Goal: Complete application form: Complete application form

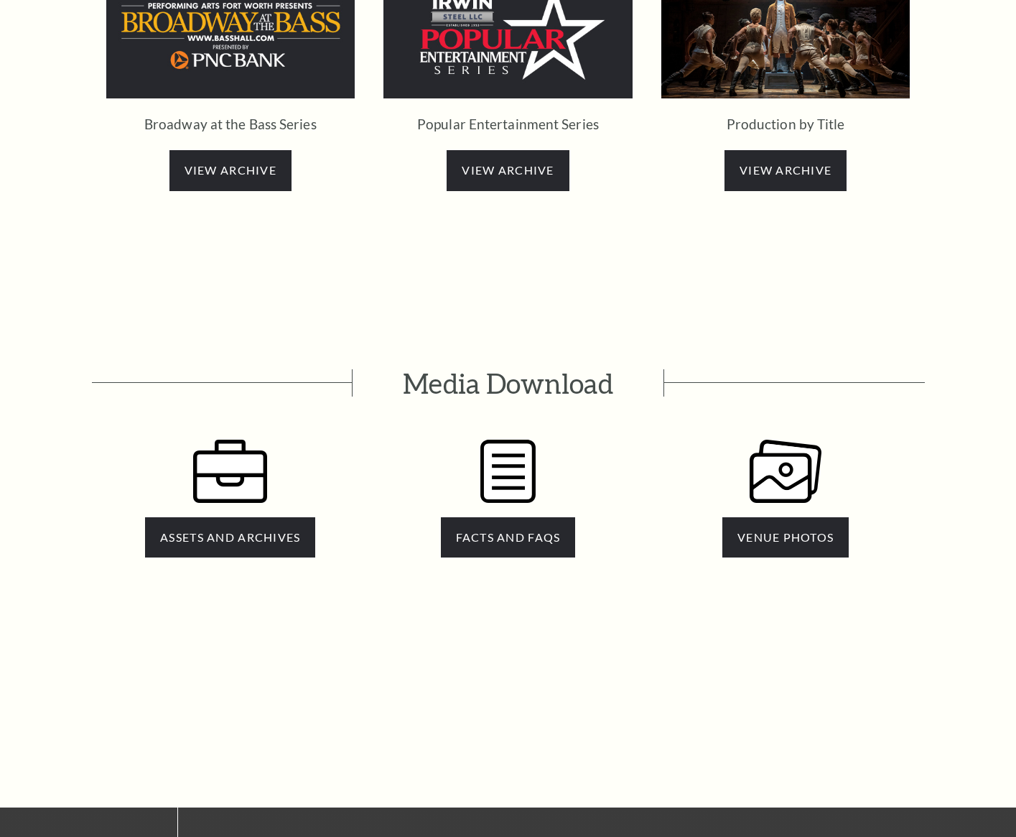
scroll to position [2715, 0]
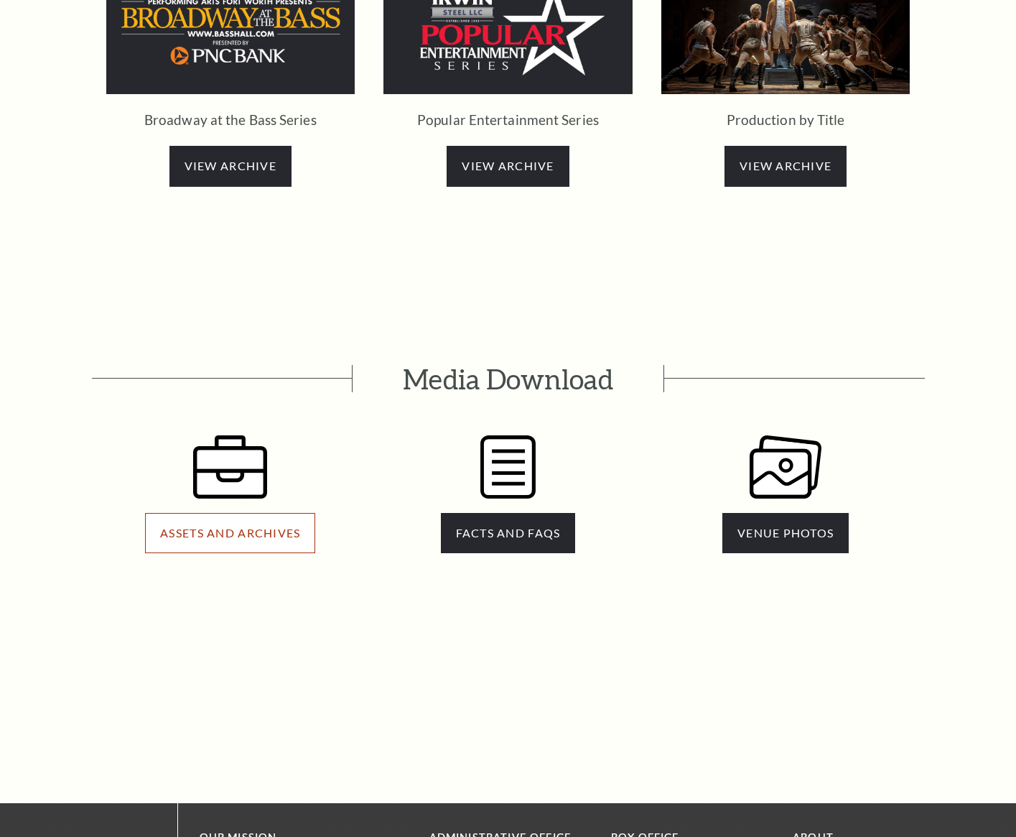
click at [243, 526] on span "ASSETS AND ARCHIVES" at bounding box center [230, 533] width 140 height 14
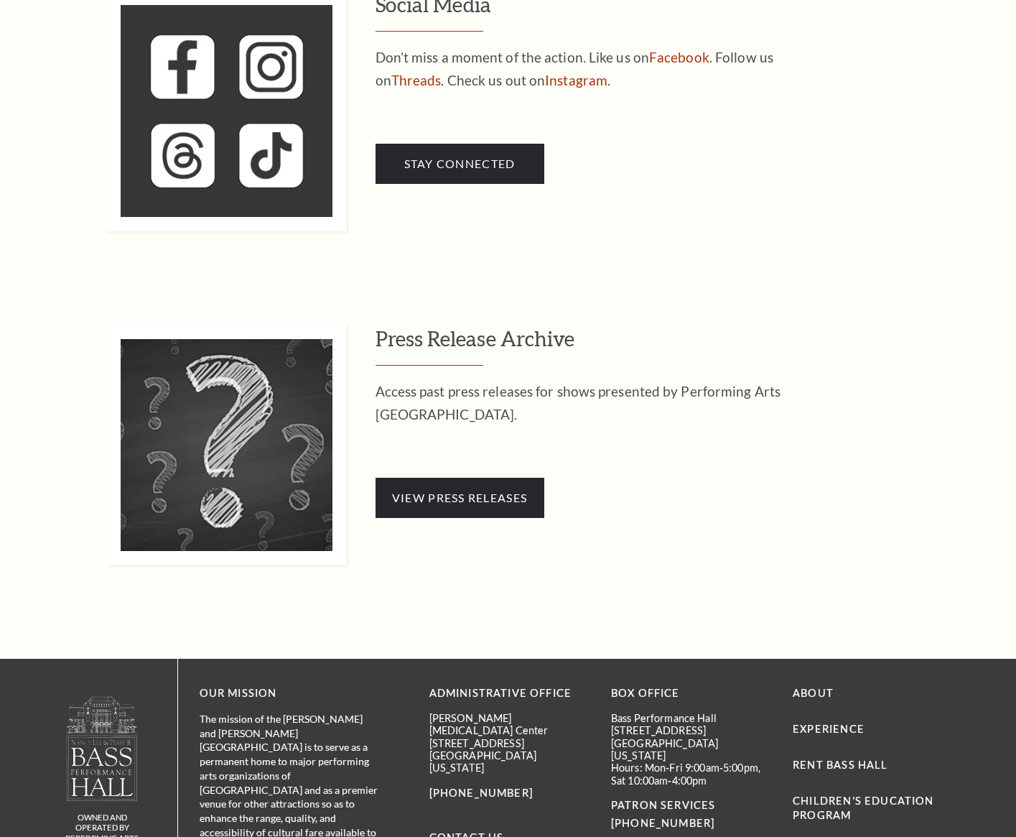
scroll to position [1335, 0]
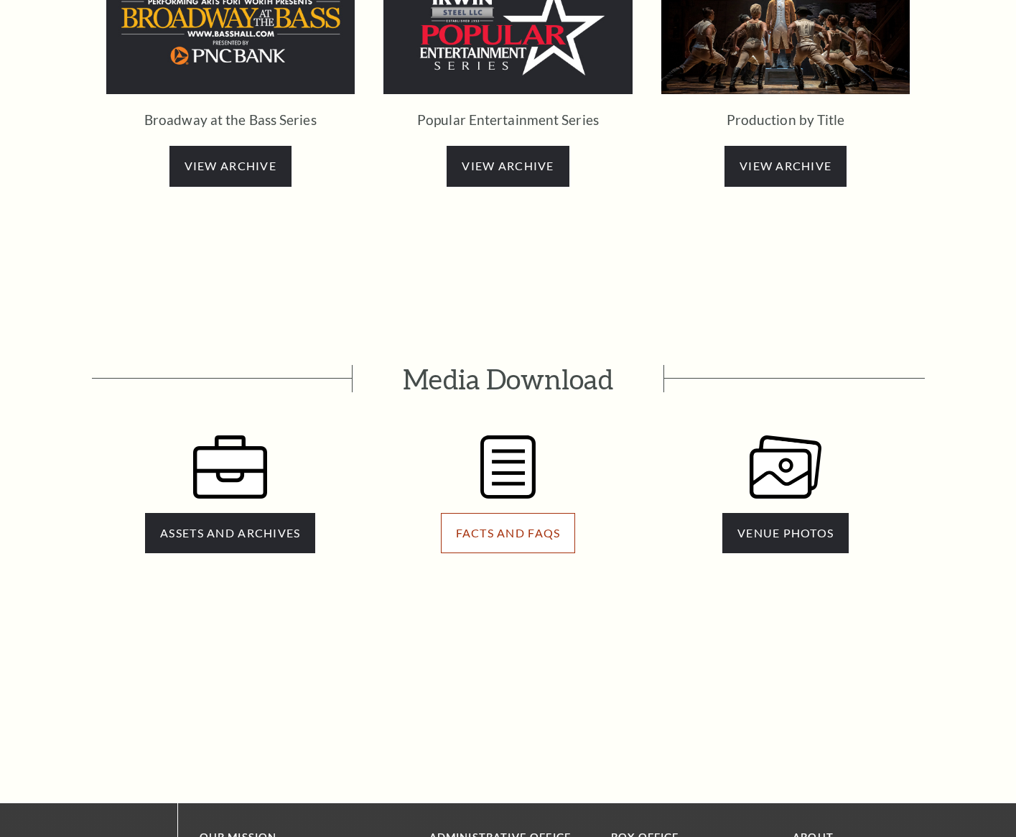
click at [508, 526] on span "FACTS AND FAQS" at bounding box center [508, 533] width 105 height 14
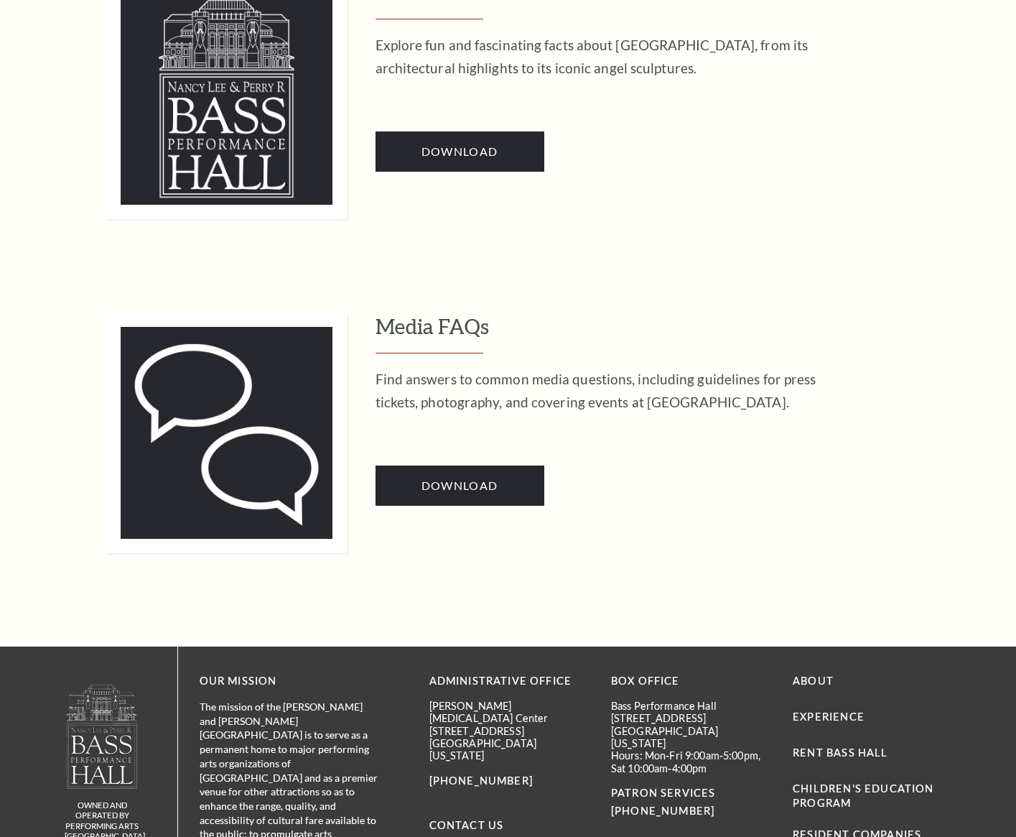
scroll to position [1050, 0]
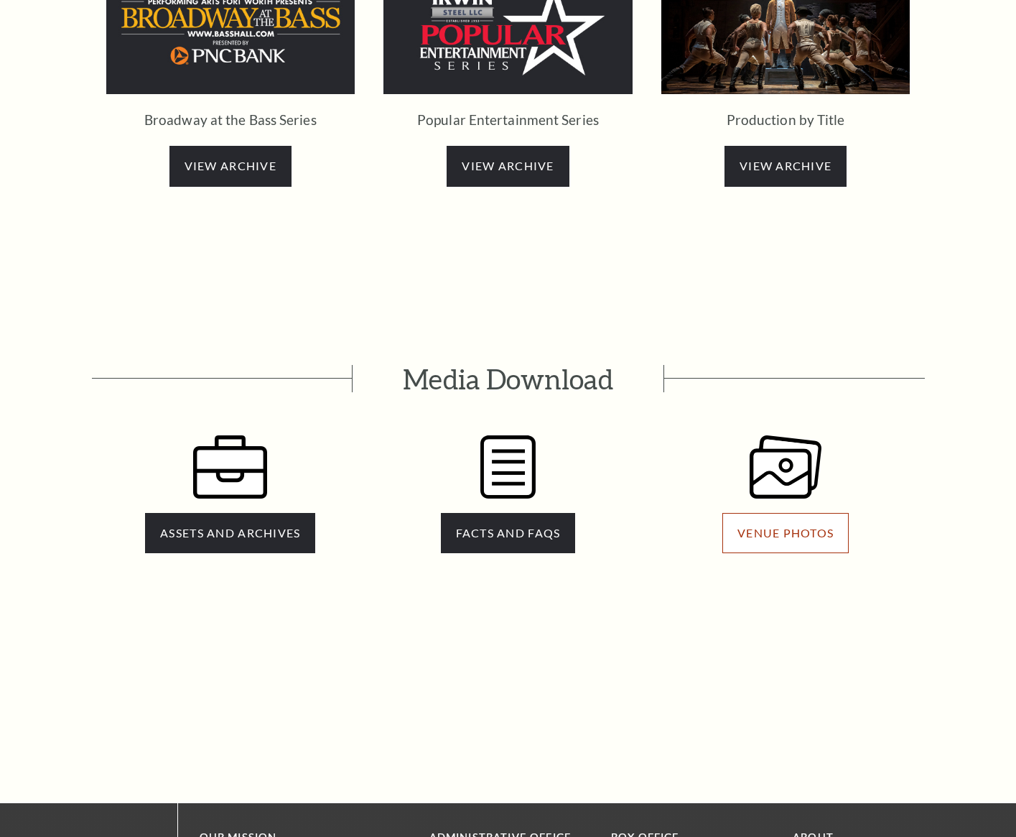
click at [788, 526] on span "VENUE PHOTOS" at bounding box center [785, 533] width 96 height 14
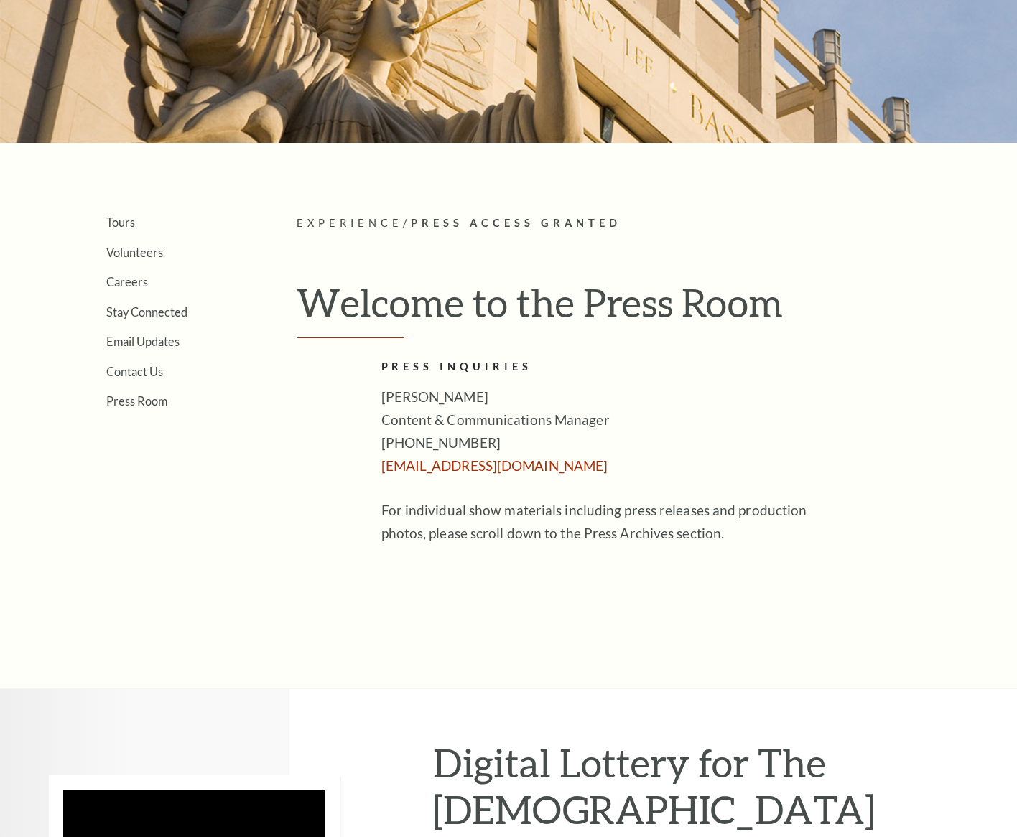
scroll to position [185, 0]
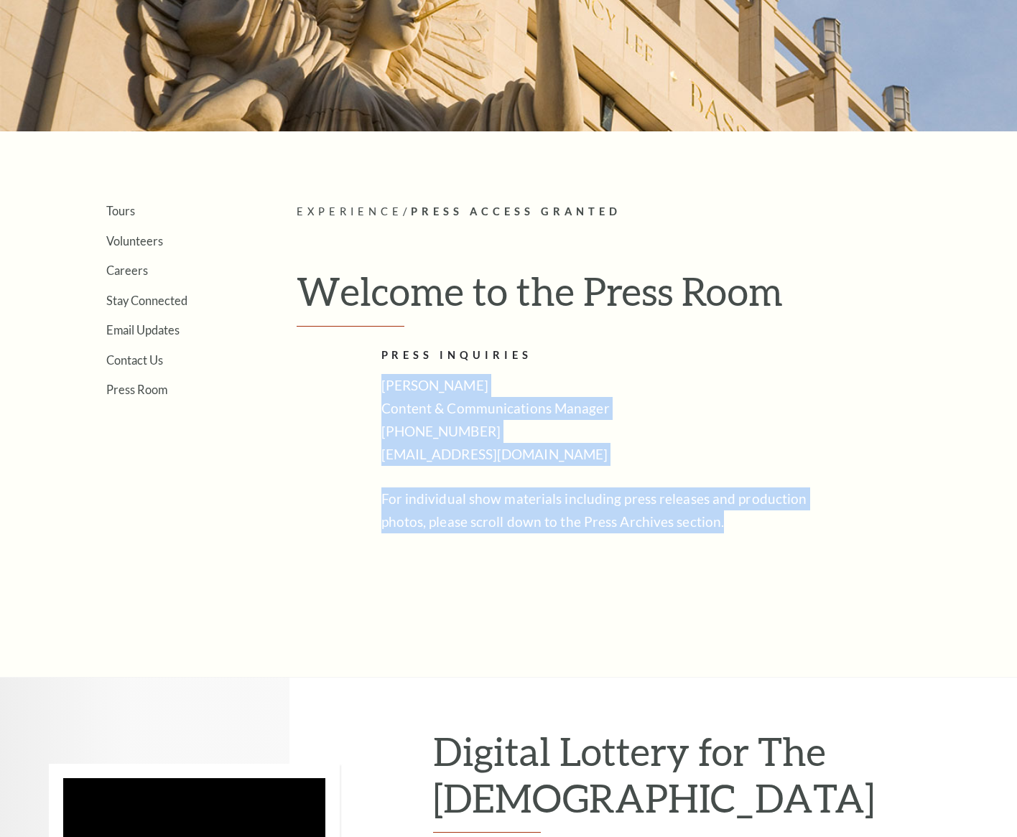
drag, startPoint x: 543, startPoint y: 481, endPoint x: 381, endPoint y: 383, distance: 189.4
click at [381, 383] on div "PRESS INQUIRIES [PERSON_NAME] Content & Communications Manager [PHONE_NUMBER] […" at bounding box center [614, 440] width 467 height 187
copy div "[PERSON_NAME] Content & Communications Manager [PHONE_NUMBER] [EMAIL_ADDRESS][D…"
click at [515, 371] on div "PRESS INQUIRIES [PERSON_NAME] Content & Communications Manager [PHONE_NUMBER] […" at bounding box center [614, 440] width 467 height 187
drag, startPoint x: 699, startPoint y: 525, endPoint x: 333, endPoint y: 340, distance: 409.8
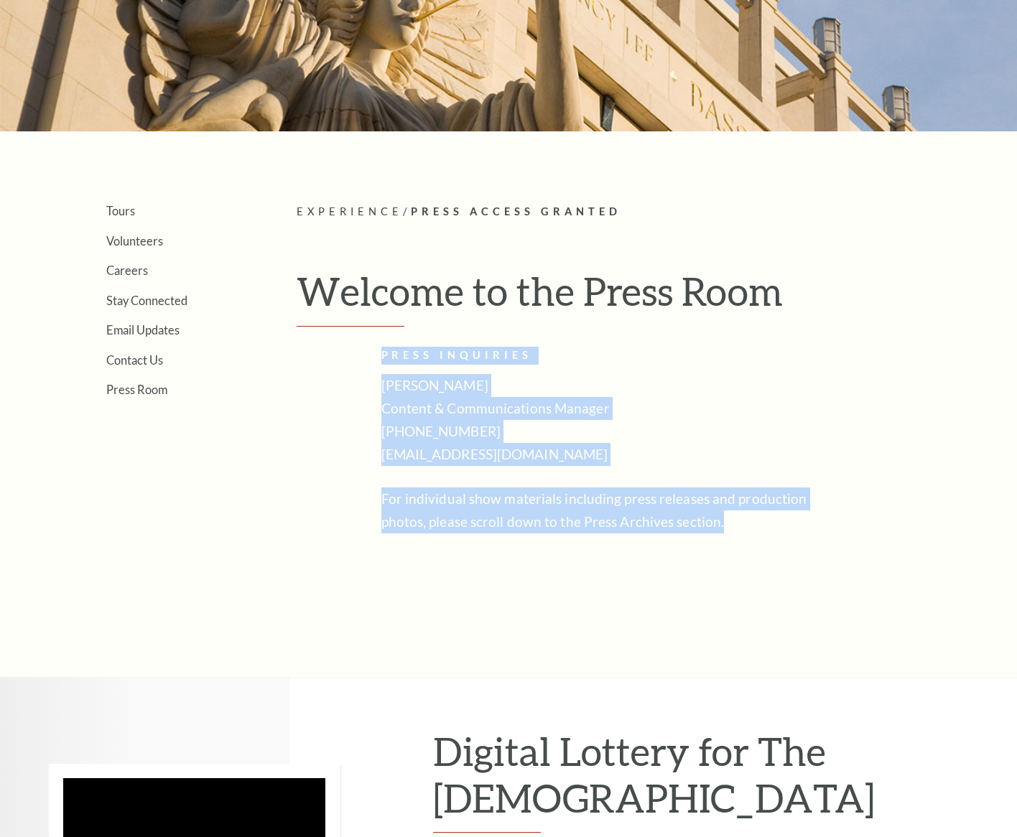
click at [333, 340] on article "Experience / Press Access Granted Welcome to the Press Room PRESS INQUIRIES Eri…" at bounding box center [625, 403] width 657 height 401
copy div "PRESS INQUIRIES Erica Ludwig Content & Communications Manager (817) 212-4400 el…"
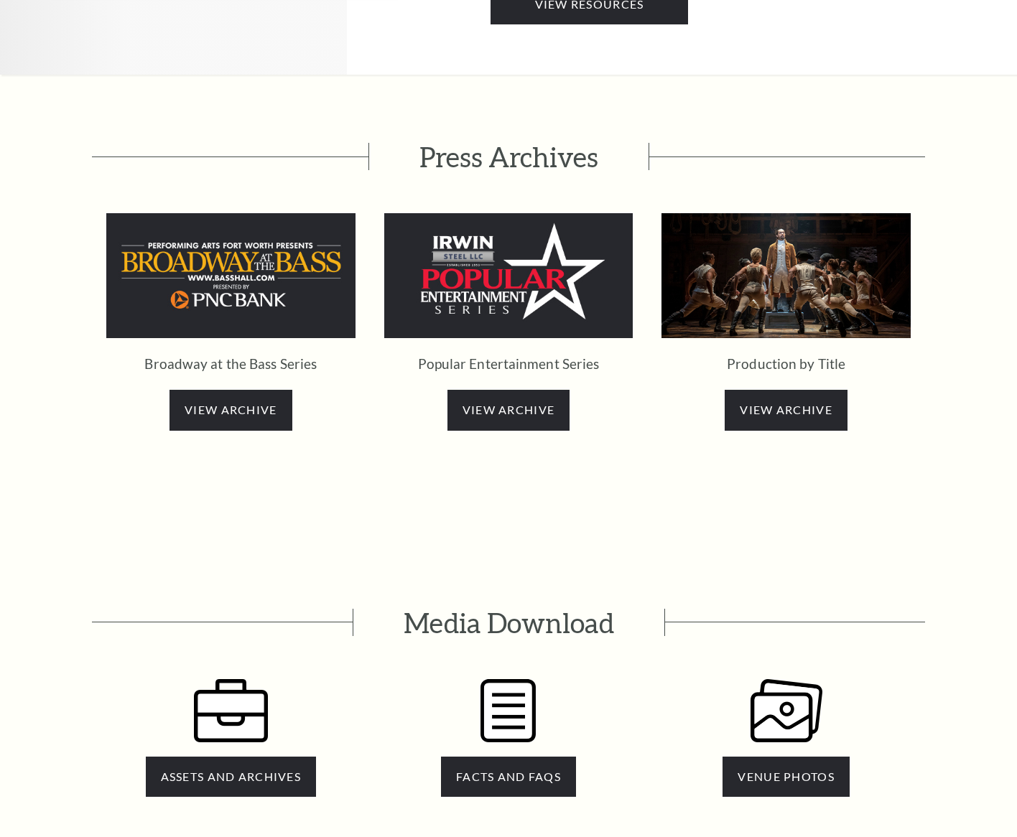
scroll to position [2701, 0]
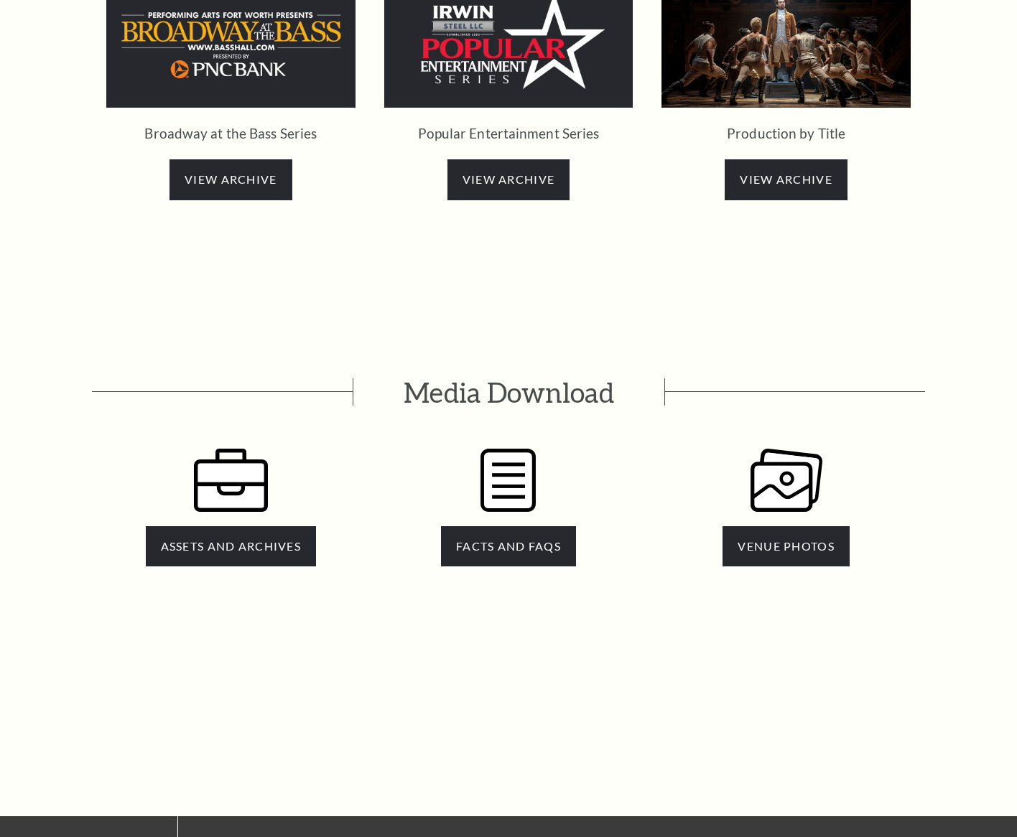
click at [241, 449] on img at bounding box center [231, 480] width 74 height 63
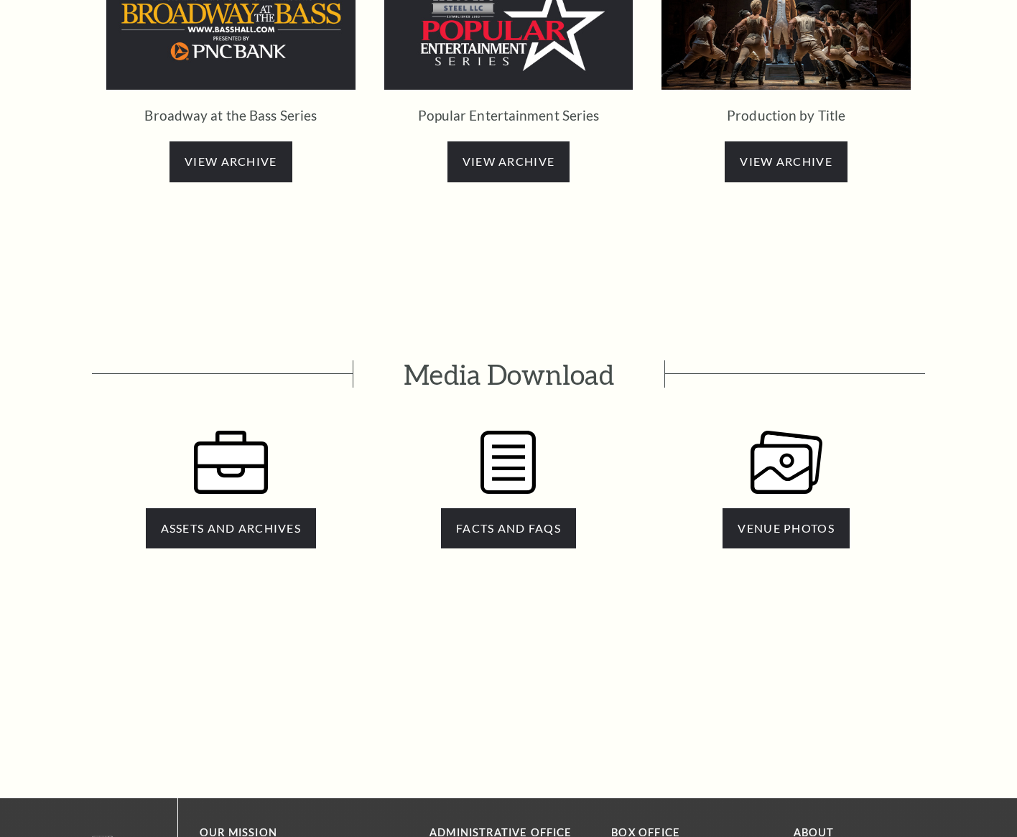
scroll to position [2703, 0]
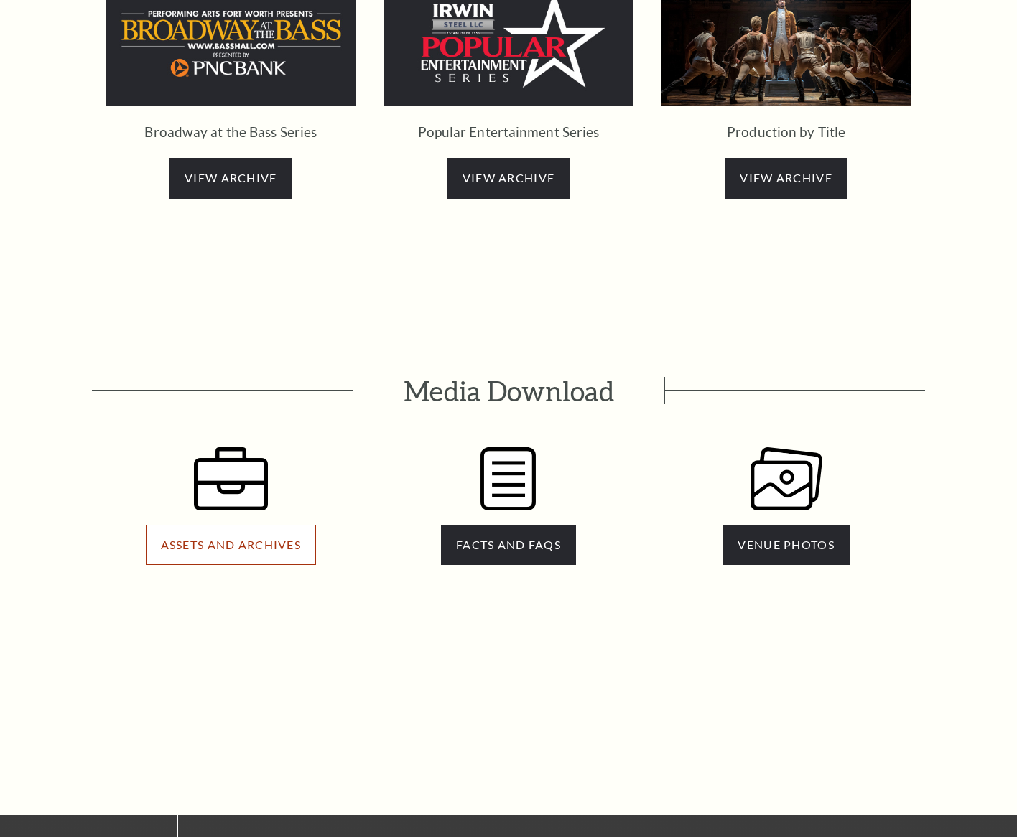
click at [254, 538] on span "ASSETS AND ARCHIVES" at bounding box center [231, 545] width 140 height 14
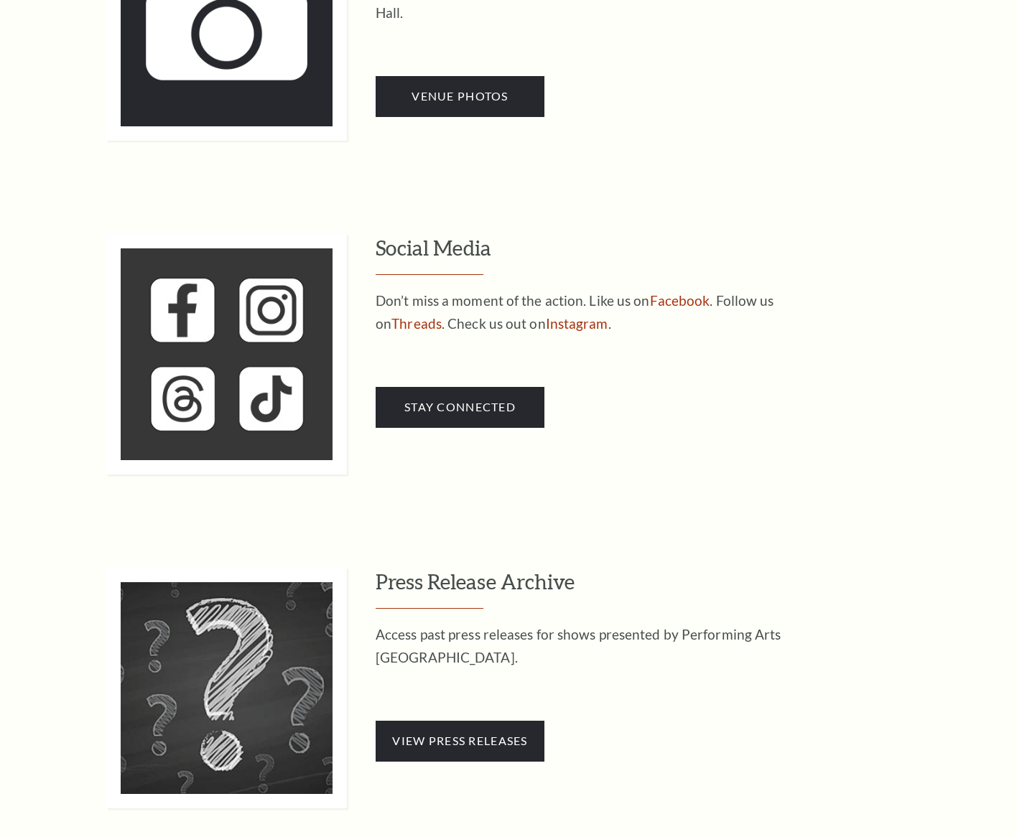
scroll to position [503, 0]
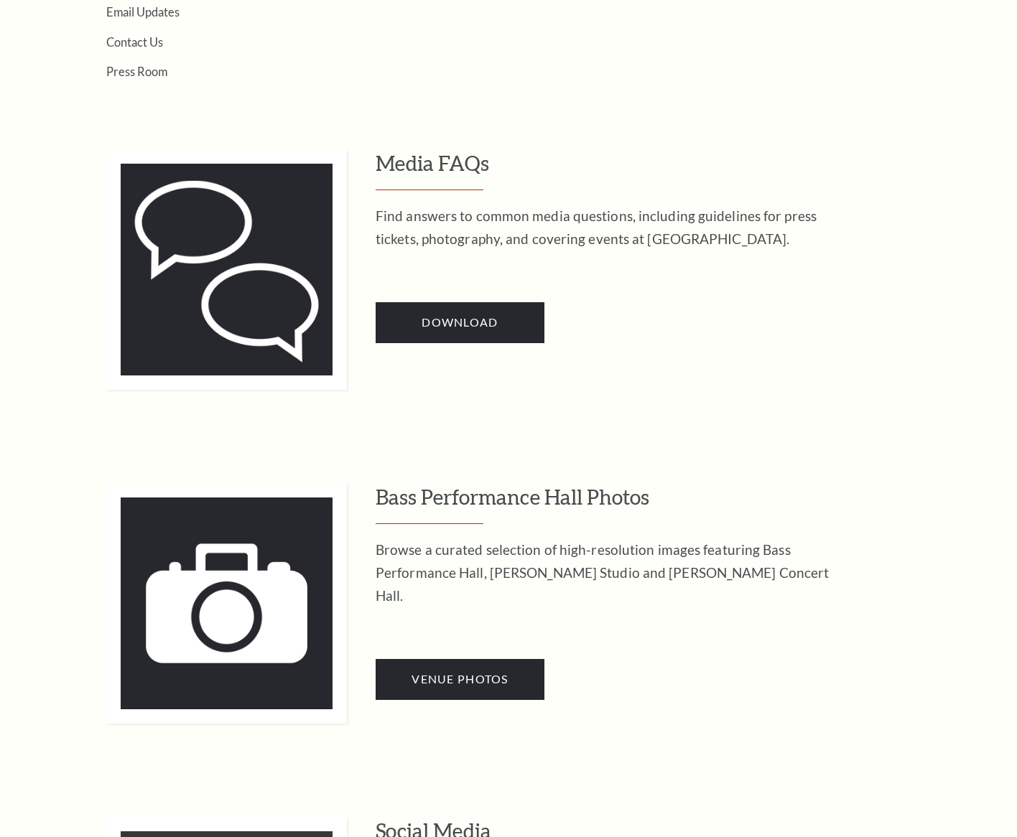
click at [465, 167] on h3 "Media FAQs" at bounding box center [665, 169] width 578 height 41
drag, startPoint x: 270, startPoint y: 192, endPoint x: 289, endPoint y: 198, distance: 19.5
click at [270, 192] on img at bounding box center [226, 269] width 241 height 241
click at [472, 261] on div "Find answers to common media questions, including guidelines for press tickets,…" at bounding box center [609, 250] width 467 height 90
click at [467, 309] on link "Download" at bounding box center [460, 322] width 169 height 40
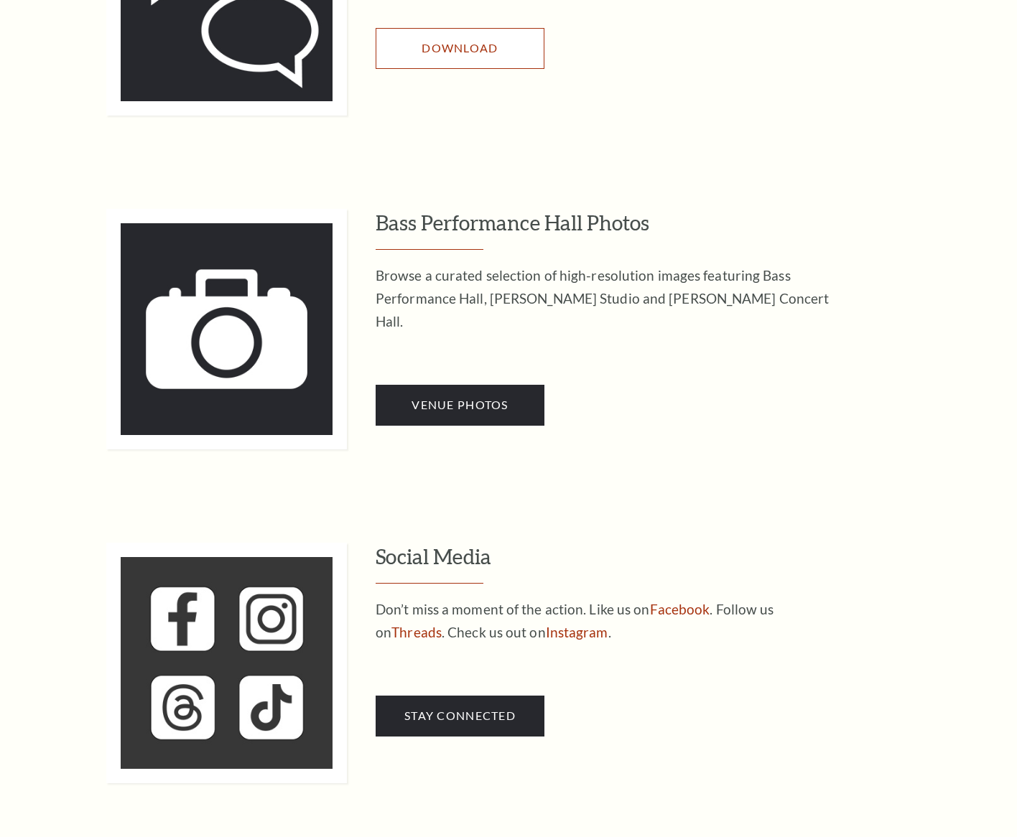
scroll to position [783, 0]
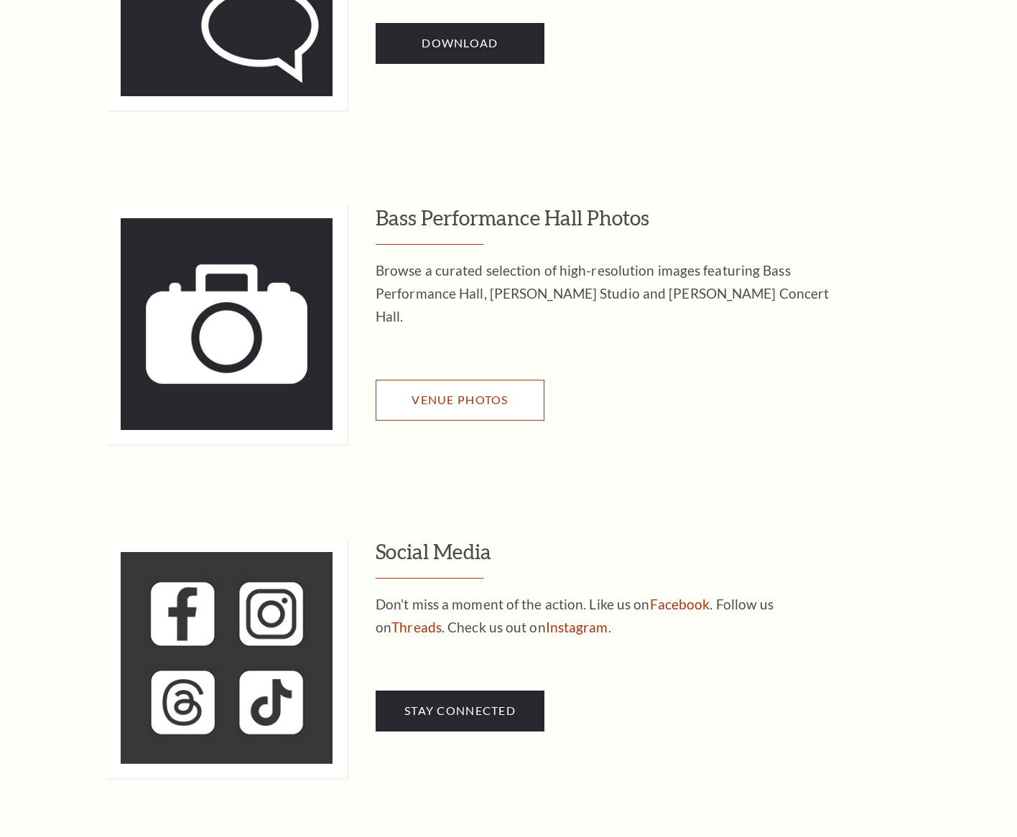
click at [478, 384] on link "Venue Photos" at bounding box center [460, 400] width 169 height 40
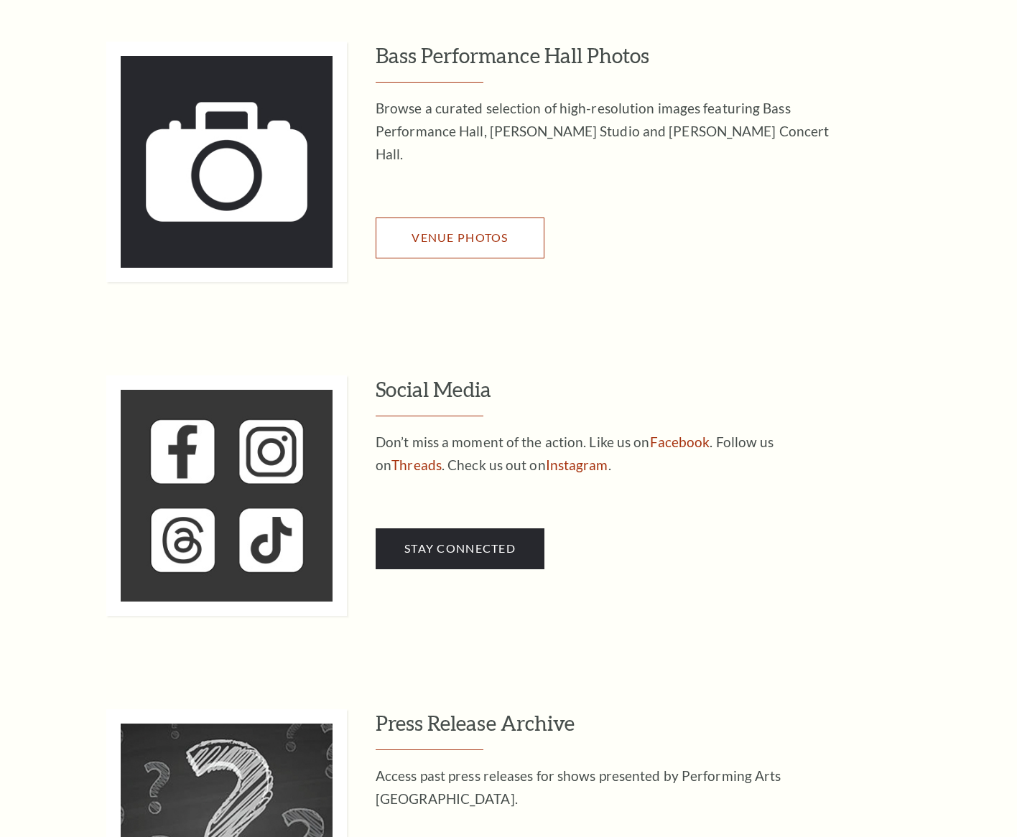
scroll to position [956, 0]
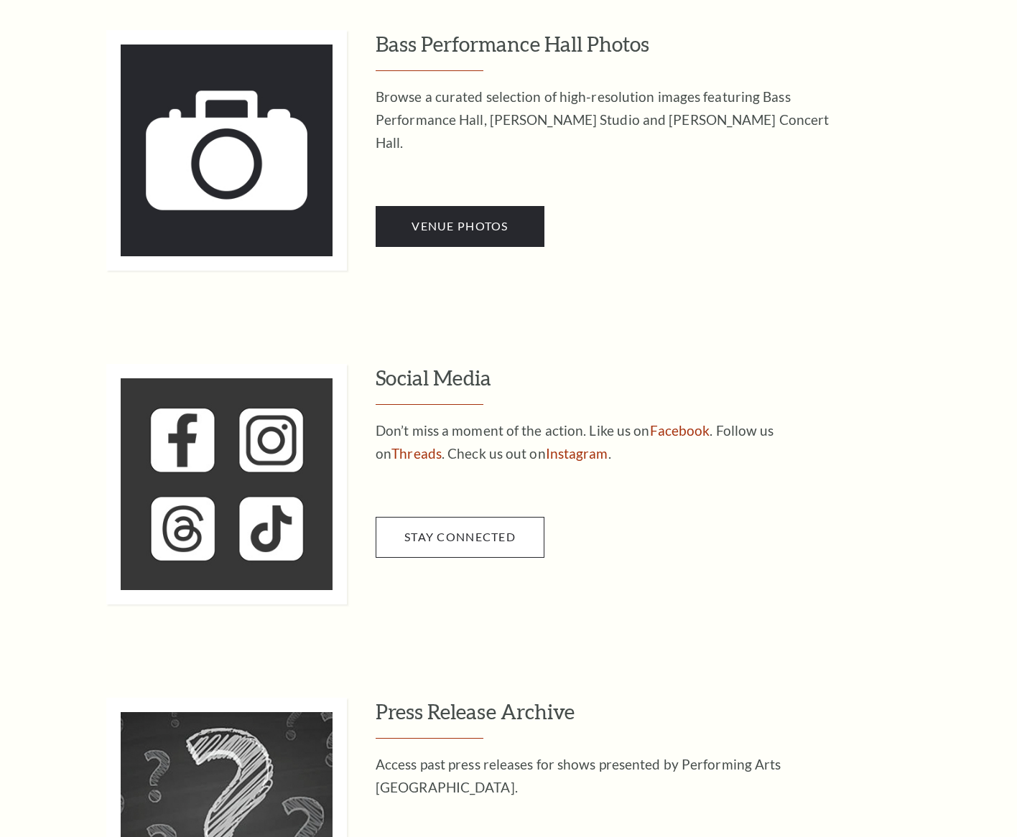
drag, startPoint x: 702, startPoint y: 535, endPoint x: 529, endPoint y: 531, distance: 173.8
click at [694, 534] on div "Social Media Don’t miss a moment of the action. Like us on Facebook . Follow us…" at bounding box center [665, 484] width 578 height 241
click at [496, 529] on link "Stay Connected" at bounding box center [460, 537] width 169 height 40
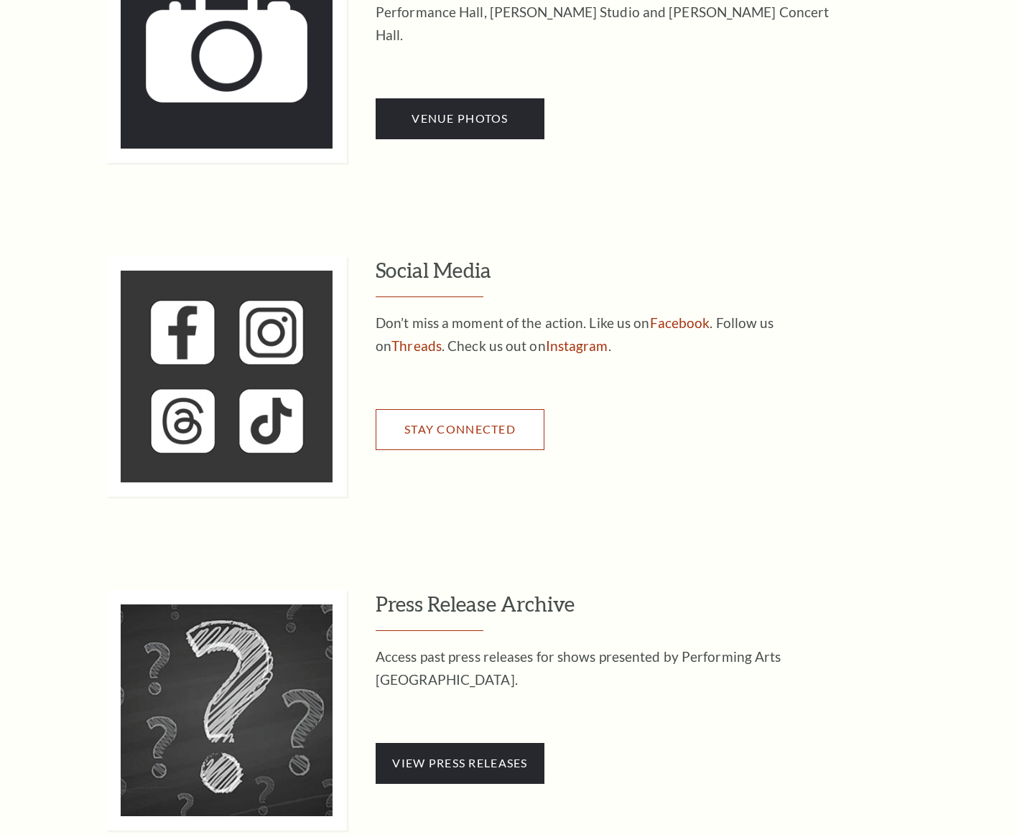
scroll to position [1120, 0]
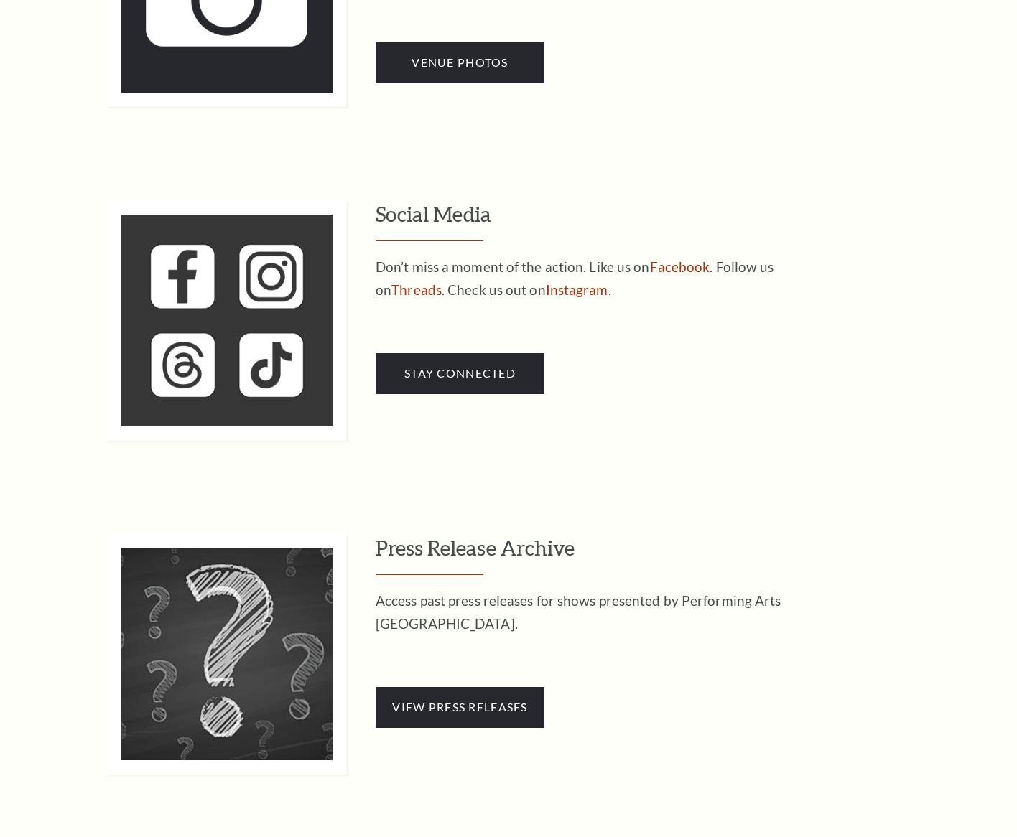
click at [739, 343] on p at bounding box center [609, 334] width 467 height 23
click at [501, 374] on span "Stay Connected" at bounding box center [459, 373] width 111 height 14
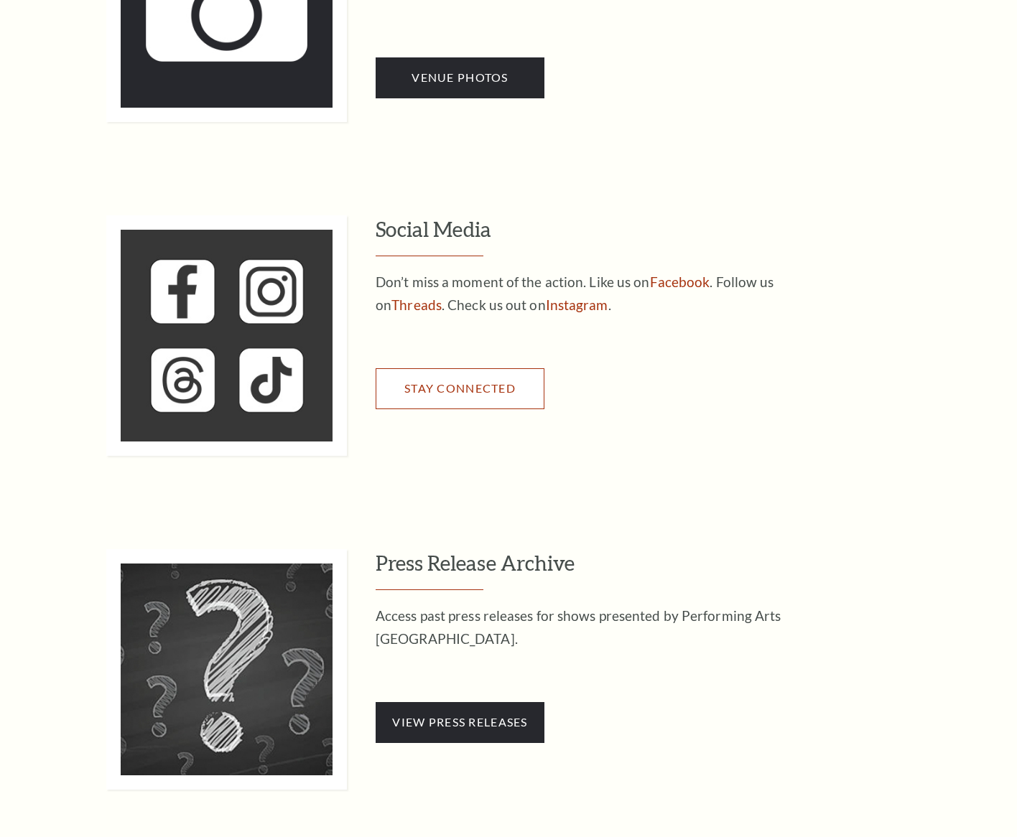
scroll to position [1104, 0]
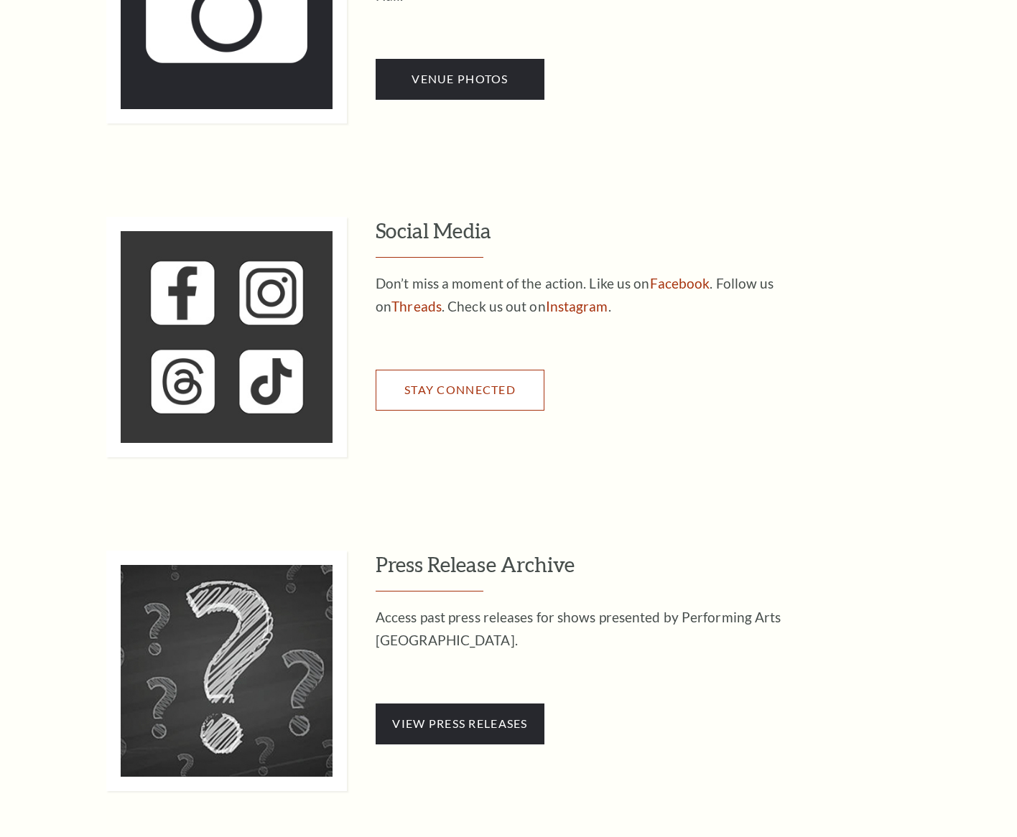
click at [536, 375] on link "Stay Connected" at bounding box center [460, 390] width 169 height 40
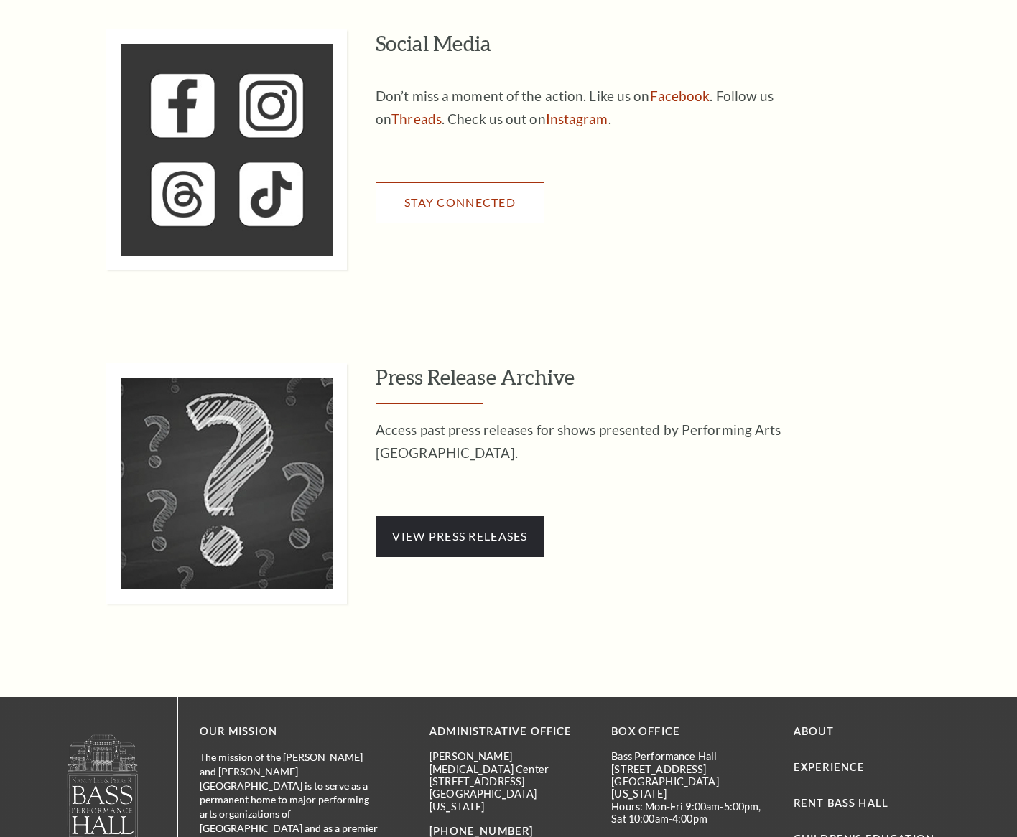
scroll to position [1292, 0]
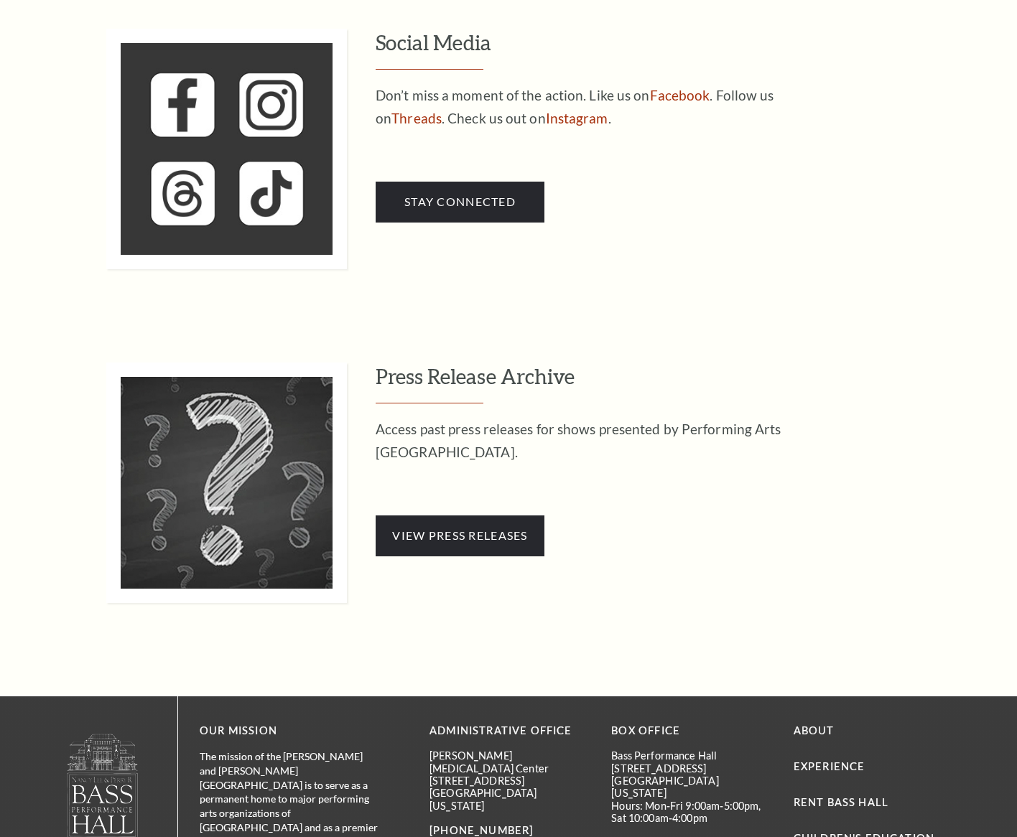
click at [625, 494] on p at bounding box center [609, 496] width 467 height 23
click at [505, 536] on span "View Press Releases" at bounding box center [459, 536] width 135 height 14
click at [755, 162] on p at bounding box center [609, 163] width 467 height 23
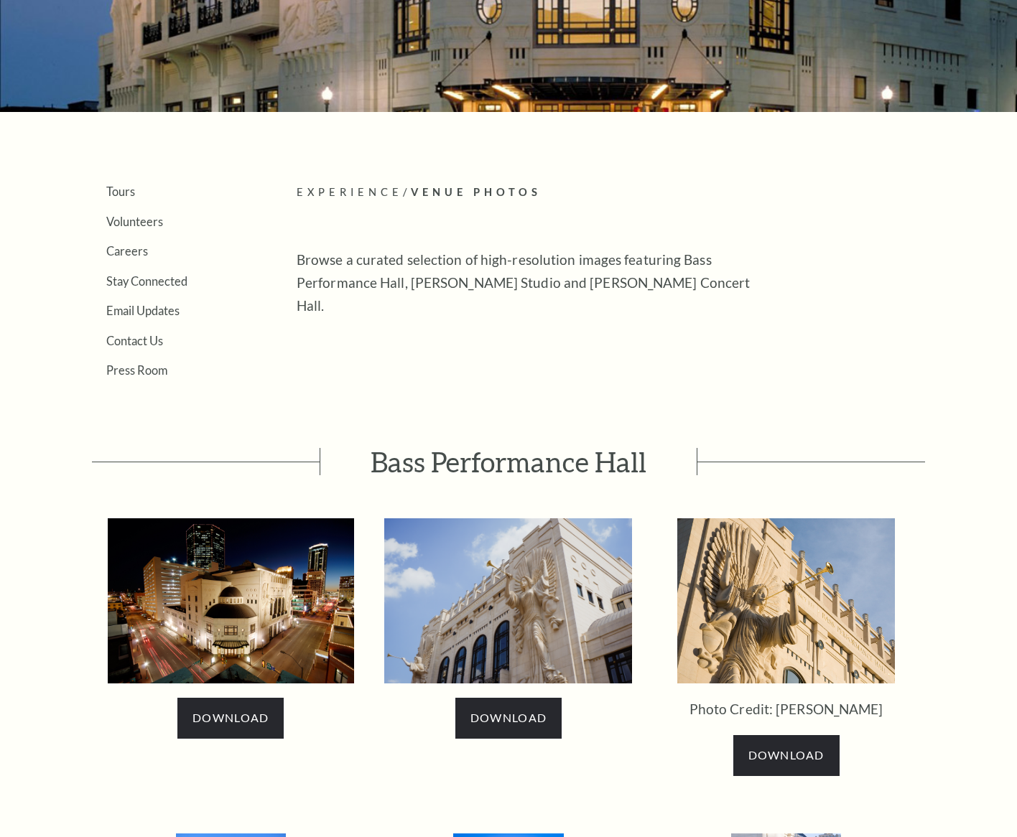
scroll to position [207, 0]
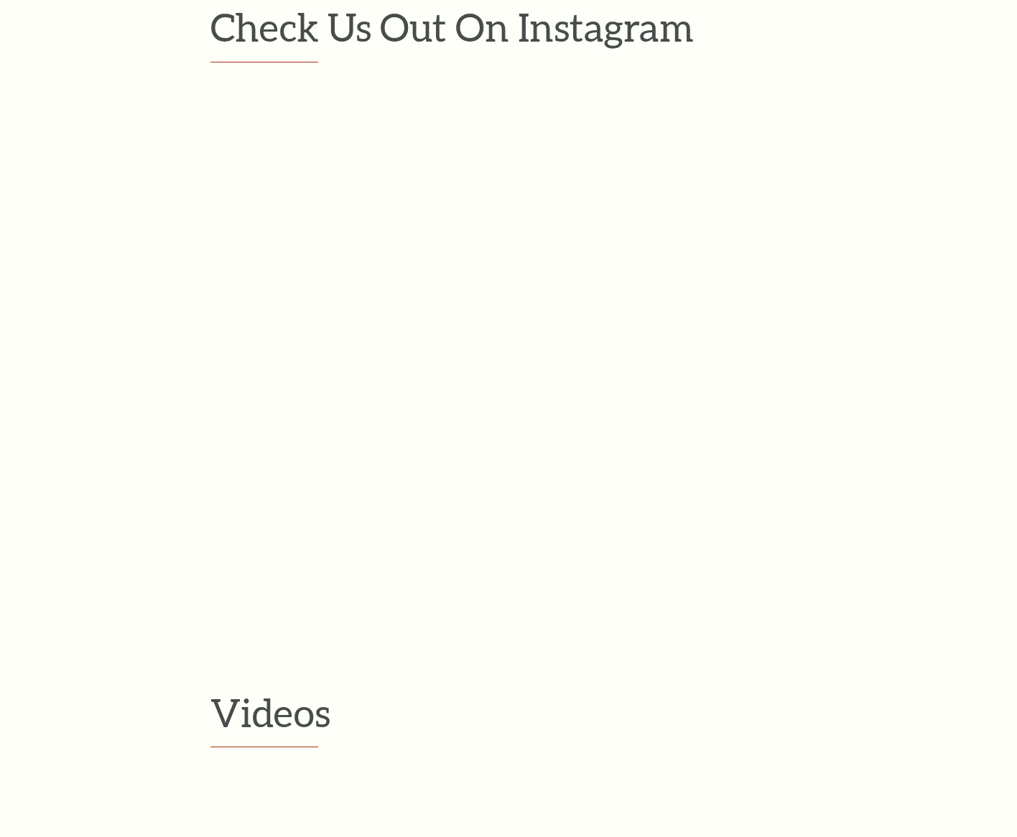
scroll to position [1372, 0]
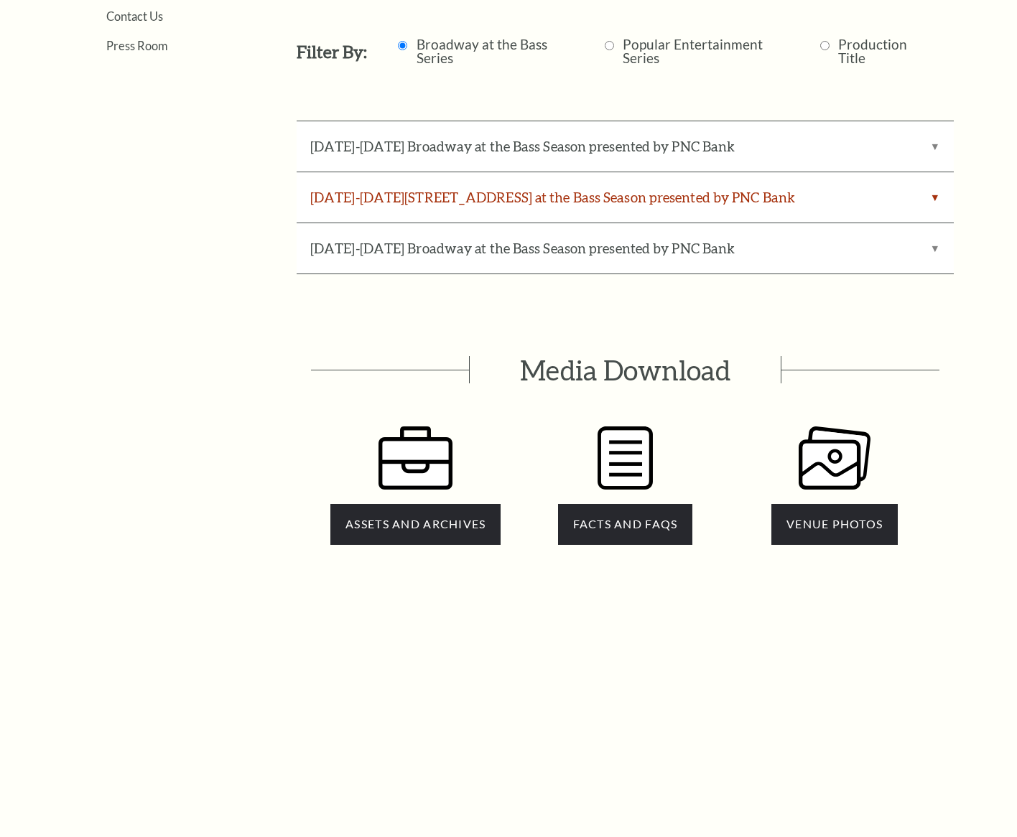
scroll to position [372, 0]
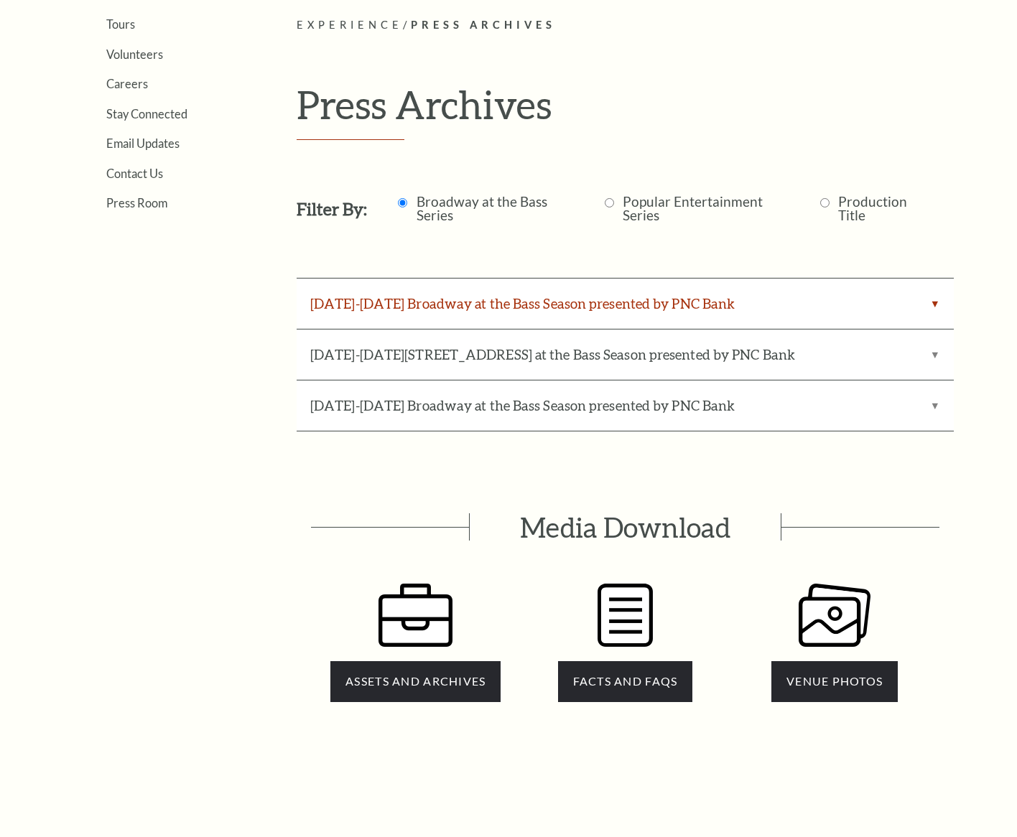
click at [597, 312] on label "2023-2024 Broadway at the Bass Season presented by PNC Bank" at bounding box center [625, 304] width 657 height 50
click at [0, 0] on Bank "2023-2024 Broadway at the Bass Season presented by PNC Bank" at bounding box center [0, 0] width 0 height 0
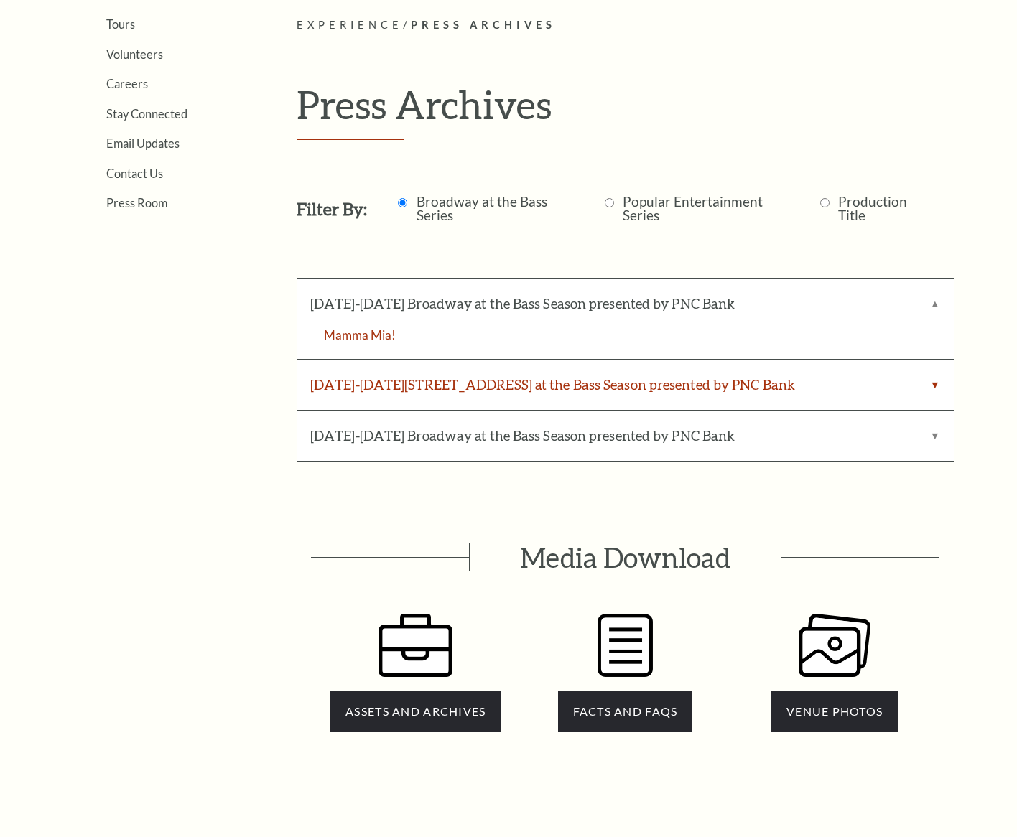
click at [623, 378] on label "2024-2025 Broadway at the Bass Season presented by PNC Bank" at bounding box center [625, 385] width 657 height 50
click at [0, 0] on Bank "2024-2025 Broadway at the Bass Season presented by PNC Bank" at bounding box center [0, 0] width 0 height 0
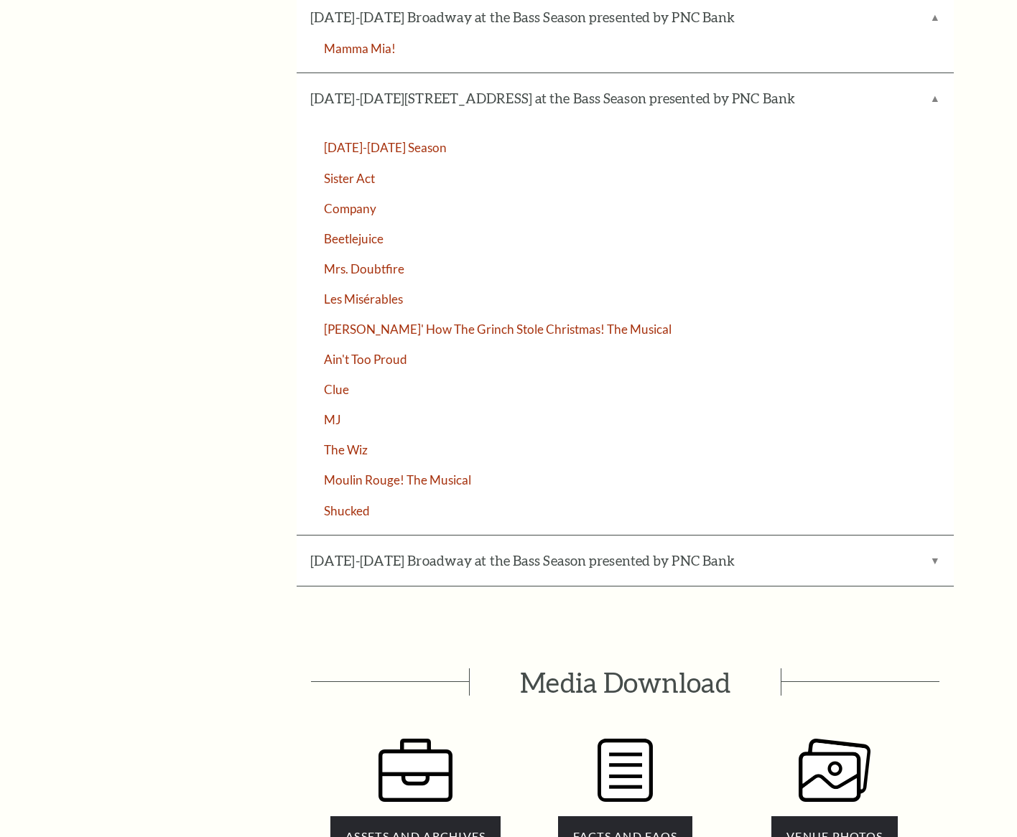
scroll to position [663, 0]
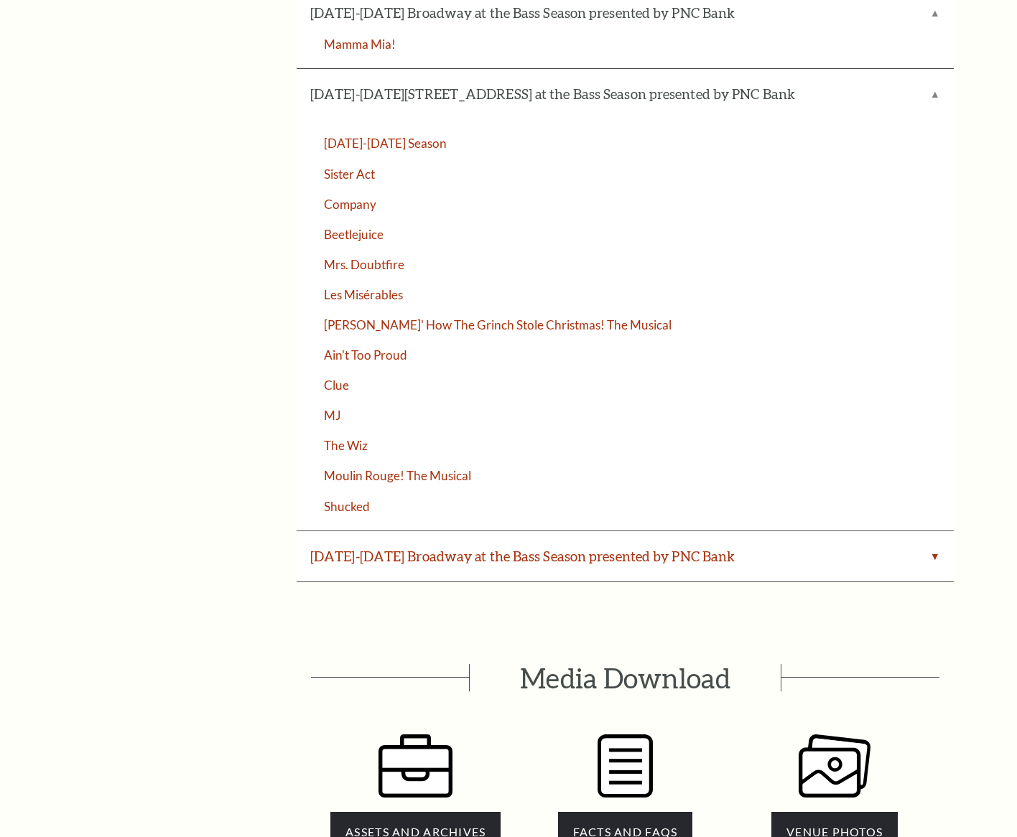
click at [639, 551] on label "2025-2026 Broadway at the Bass Season presented by PNC Bank" at bounding box center [625, 556] width 657 height 50
click at [0, 0] on Bank "2025-2026 Broadway at the Bass Season presented by PNC Bank" at bounding box center [0, 0] width 0 height 0
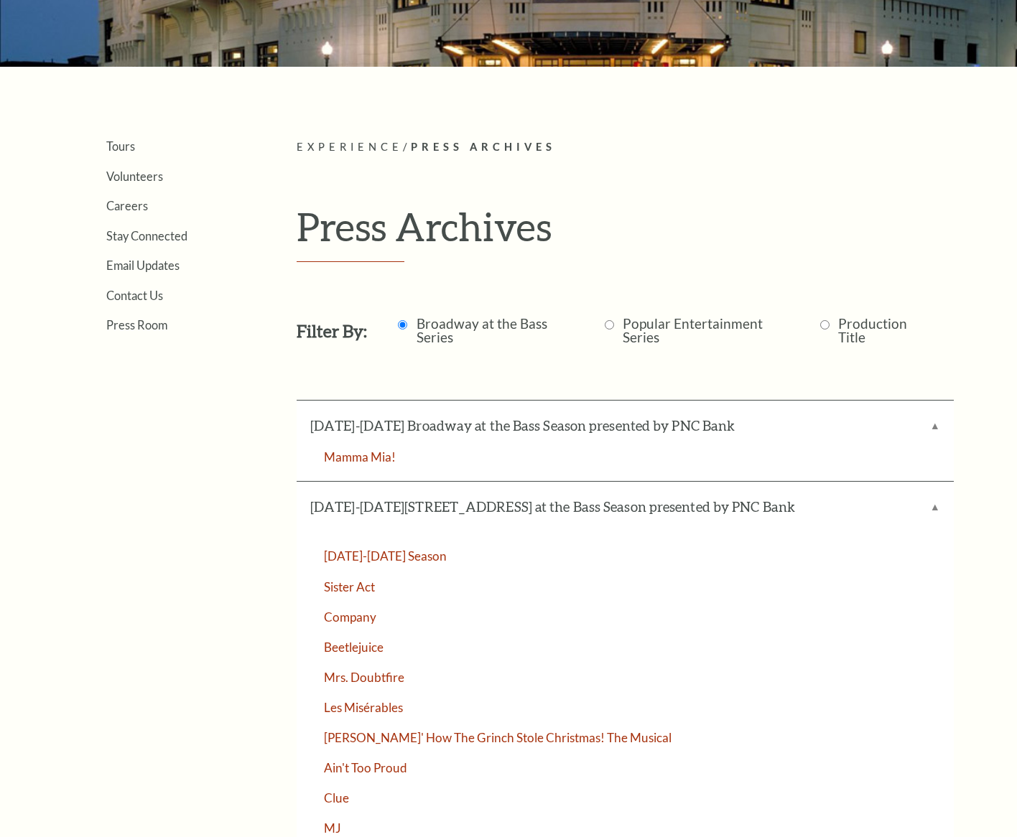
scroll to position [241, 0]
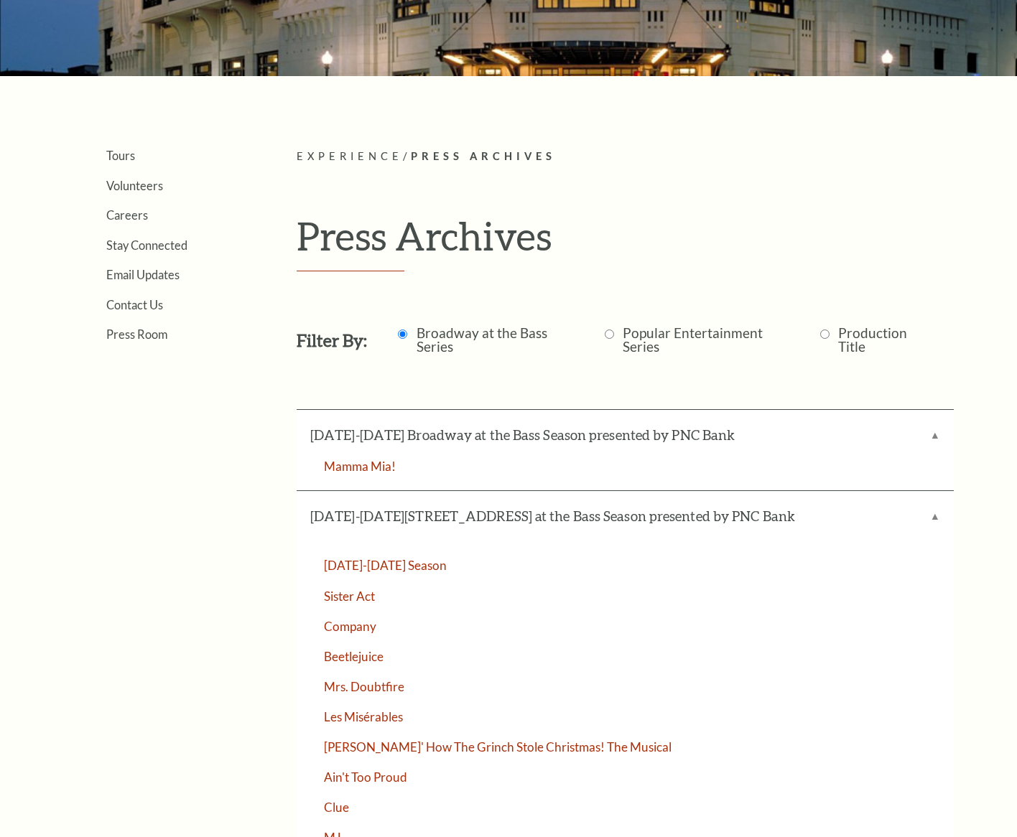
click at [671, 328] on label "Popular Entertainment Series" at bounding box center [709, 339] width 173 height 27
click at [614, 330] on input "Popular Entertainment Series" at bounding box center [609, 334] width 9 height 9
radio input "true"
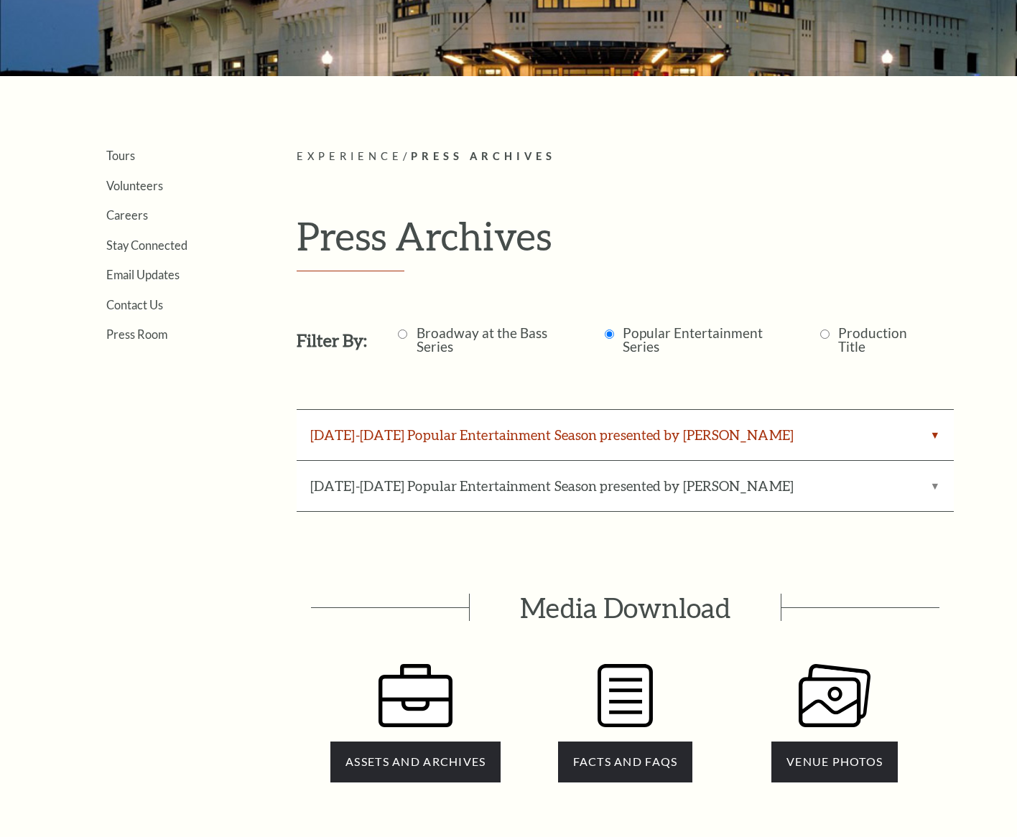
click at [632, 416] on label "2024-2025 Popular Entertainment Season presented by Irwin Steel" at bounding box center [625, 435] width 657 height 50
click at [0, 0] on input "2024-2025 Popular Entertainment Season presented by Irwin Steel" at bounding box center [0, 0] width 0 height 0
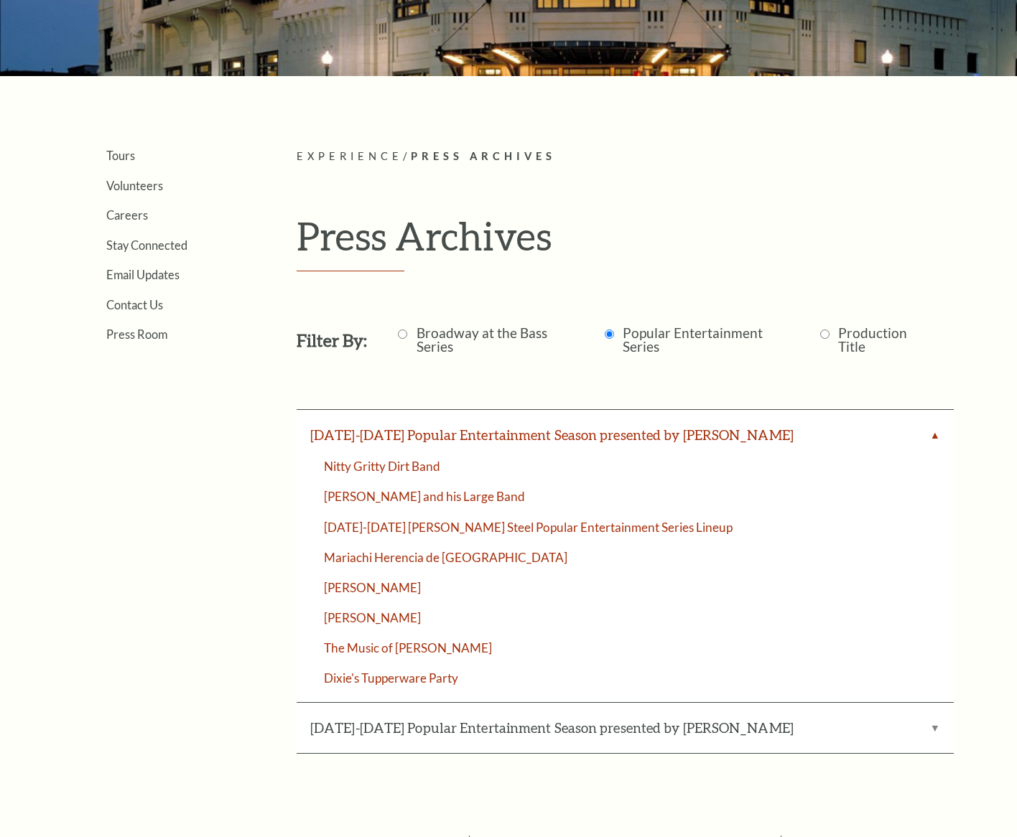
click at [633, 416] on label "2024-2025 Popular Entertainment Season presented by Irwin Steel" at bounding box center [625, 435] width 657 height 50
click at [0, 0] on input "2024-2025 Popular Entertainment Season presented by Irwin Steel" at bounding box center [0, 0] width 0 height 0
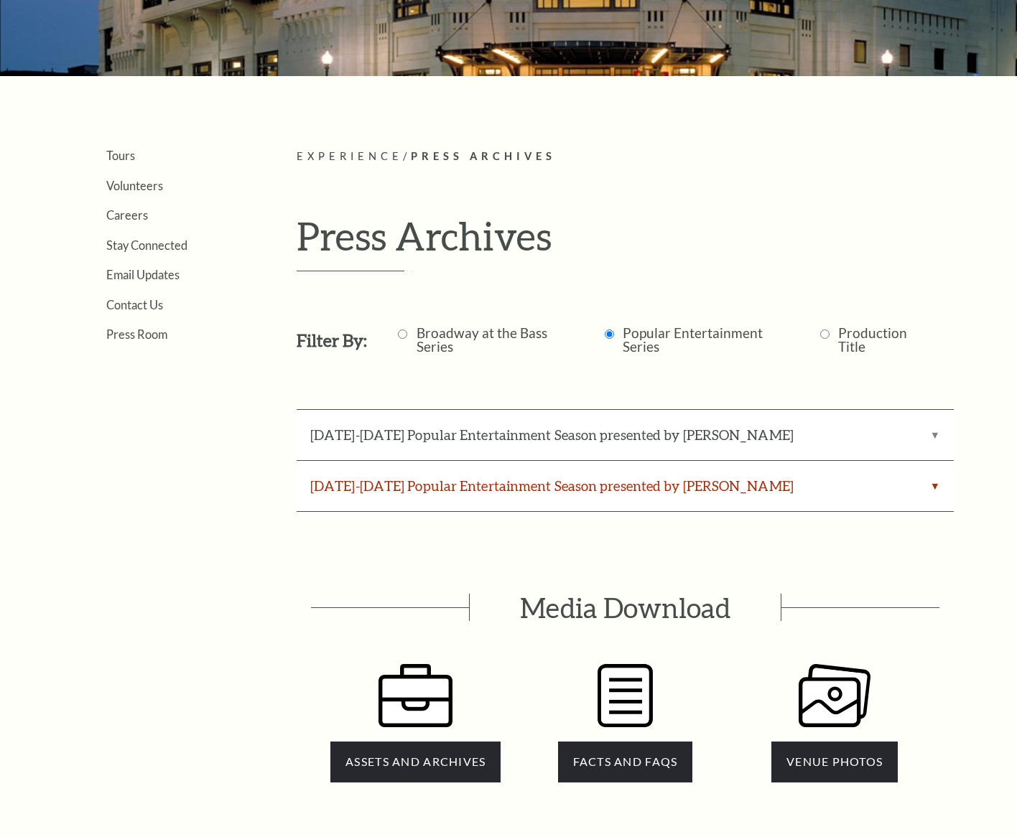
click at [655, 492] on label "2025-2026 Popular Entertainment Season presented by Irwin Steel" at bounding box center [625, 486] width 657 height 50
click at [0, 0] on input "2025-2026 Popular Entertainment Season presented by Irwin Steel" at bounding box center [0, 0] width 0 height 0
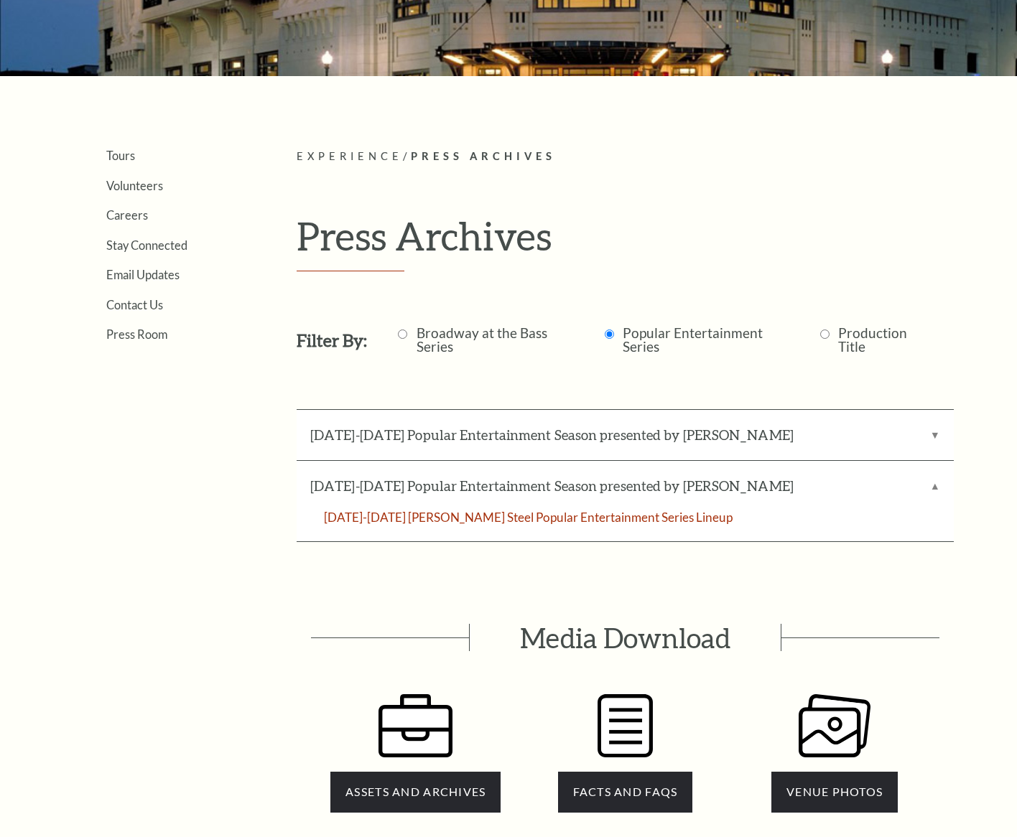
click at [845, 351] on label "Production Title" at bounding box center [885, 339] width 95 height 27
click at [829, 339] on input "Production Title" at bounding box center [824, 334] width 9 height 9
radio input "true"
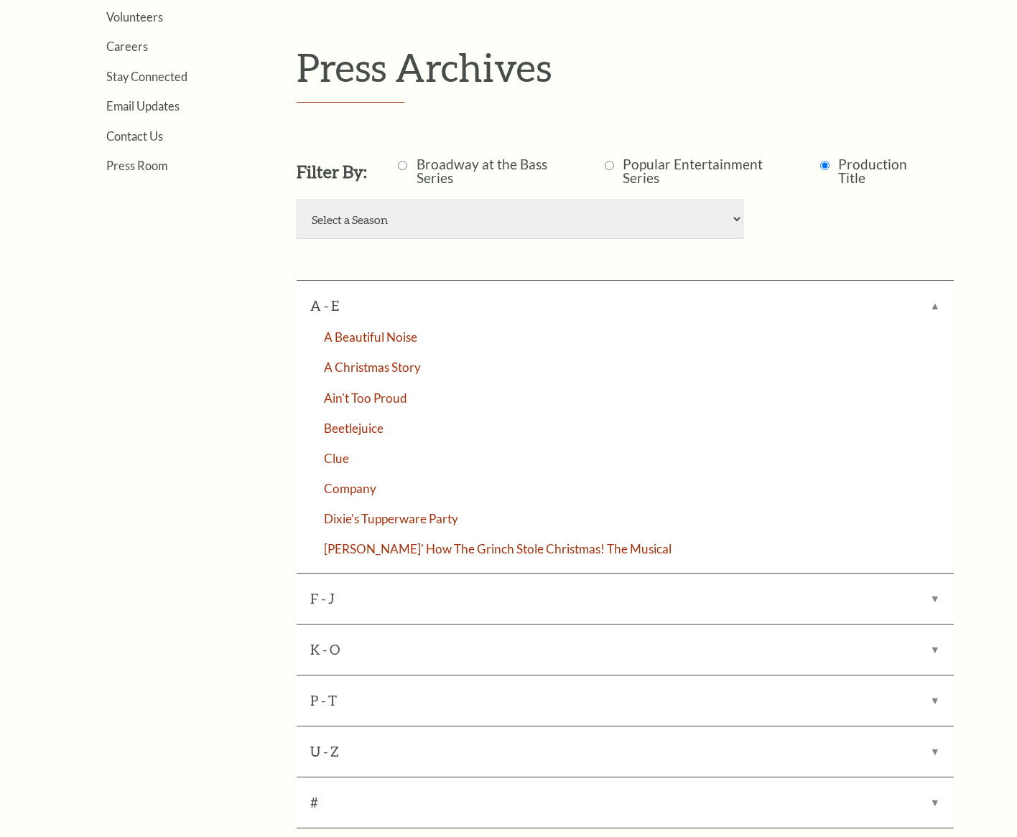
scroll to position [0, 0]
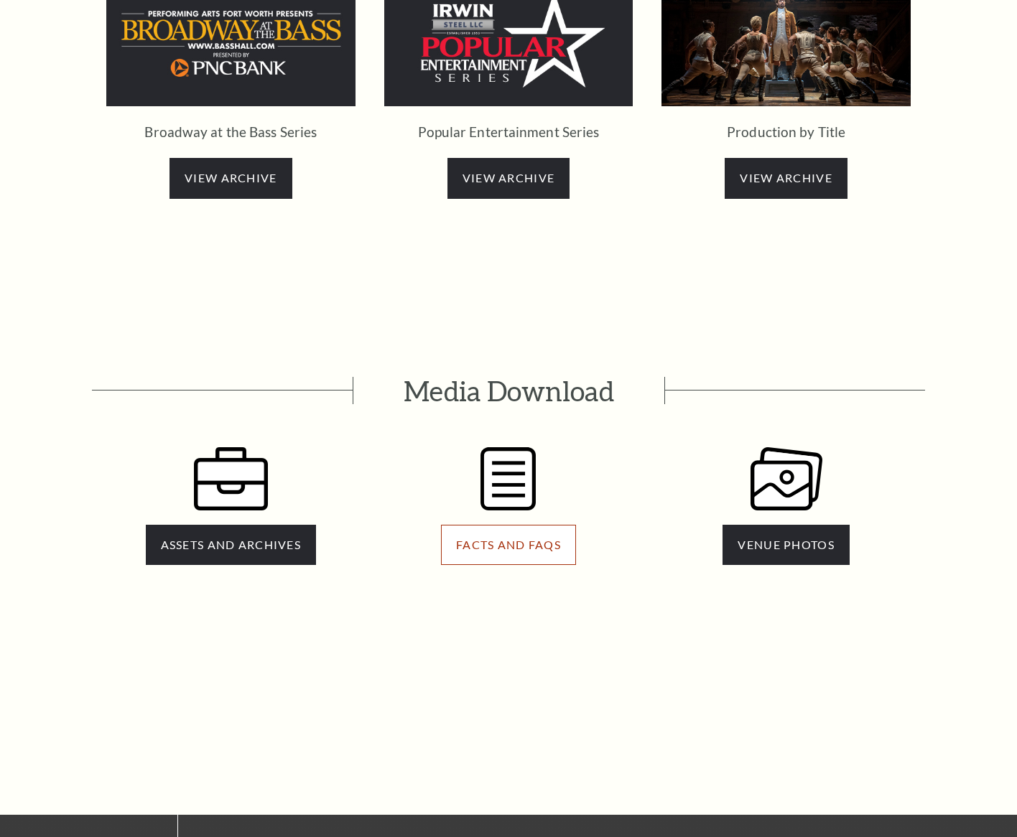
click at [511, 538] on span "FACTS AND FAQS" at bounding box center [508, 545] width 105 height 14
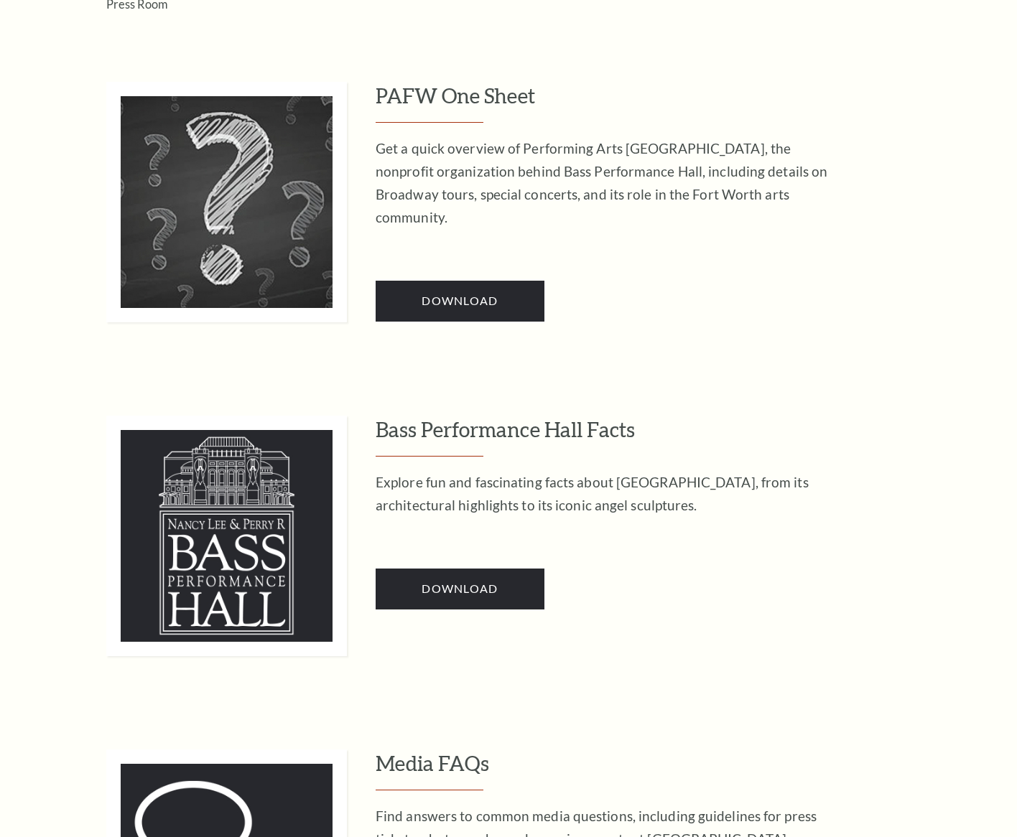
scroll to position [569, 0]
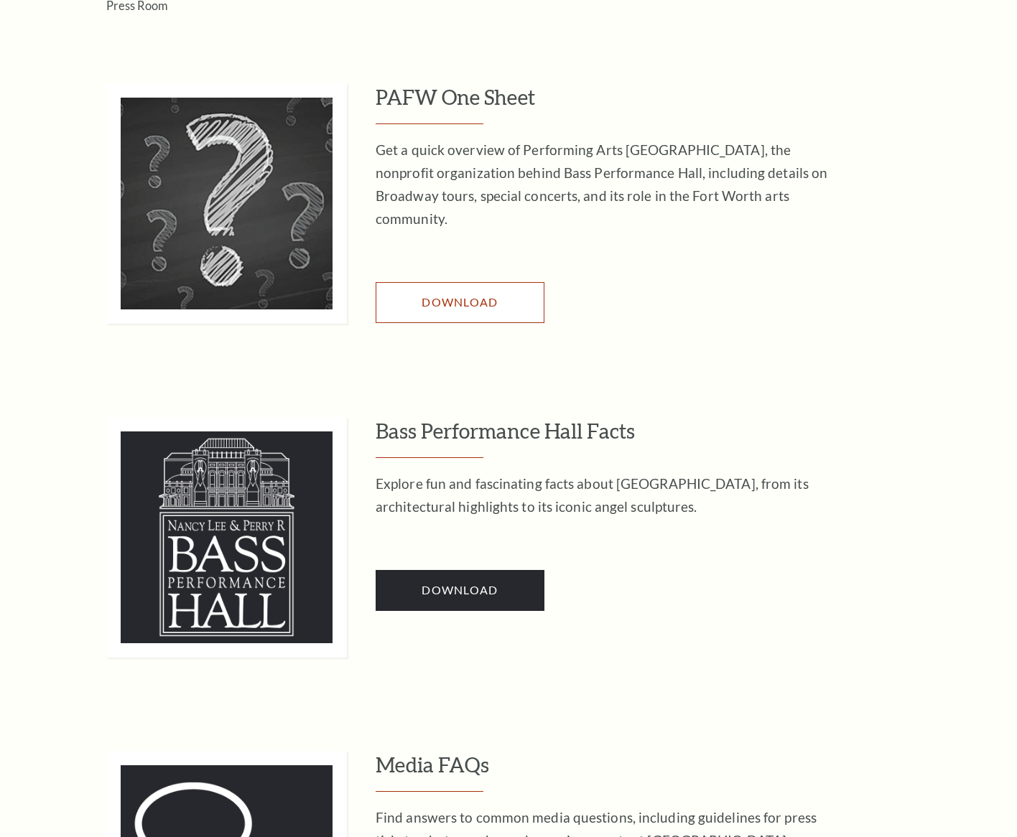
click at [473, 295] on span "Download" at bounding box center [460, 302] width 76 height 14
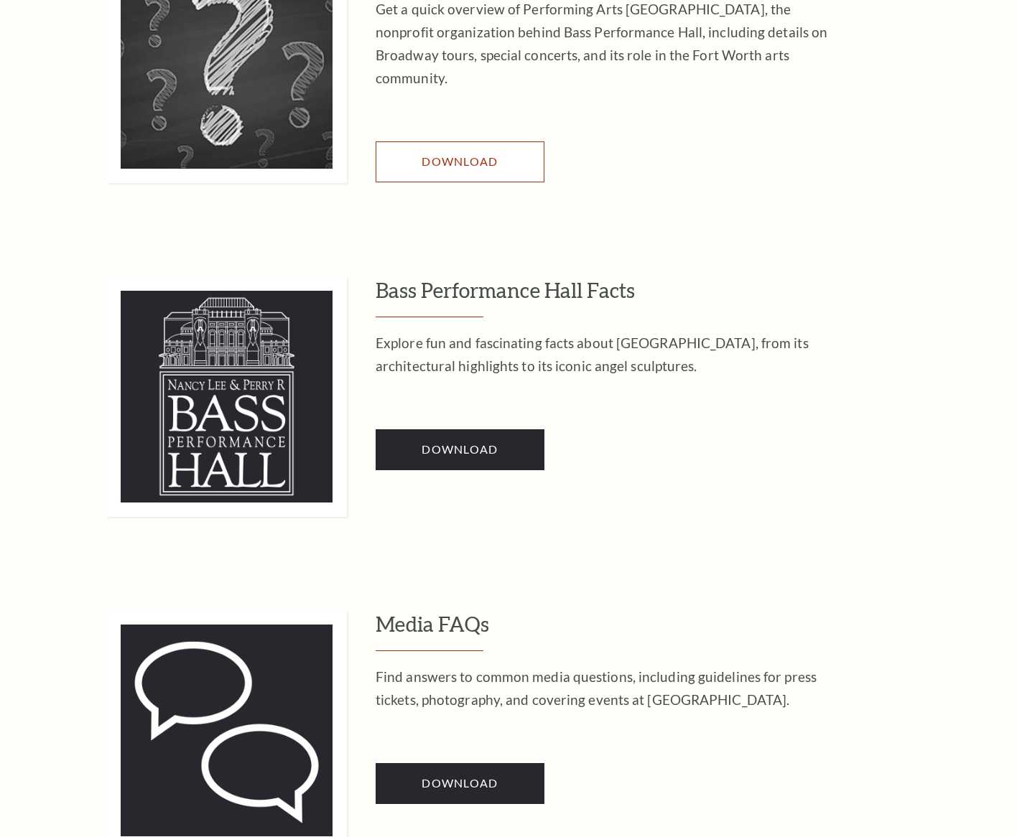
scroll to position [722, 0]
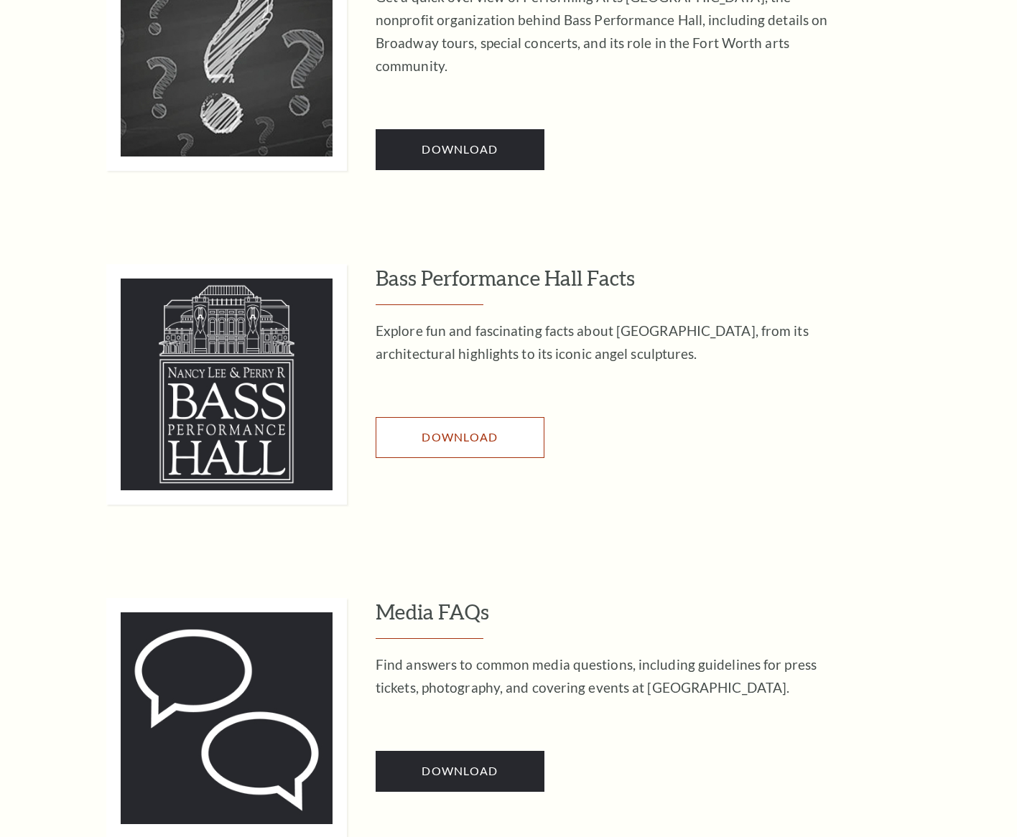
click at [453, 447] on link "Download" at bounding box center [460, 437] width 169 height 40
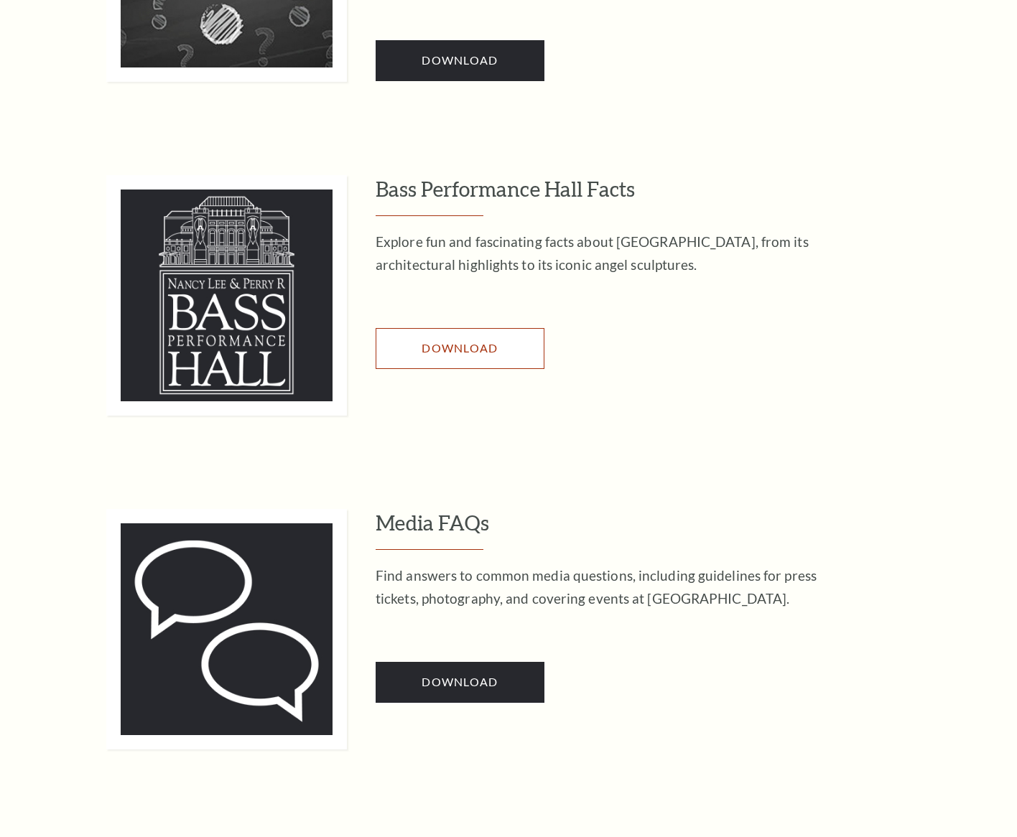
scroll to position [853, 0]
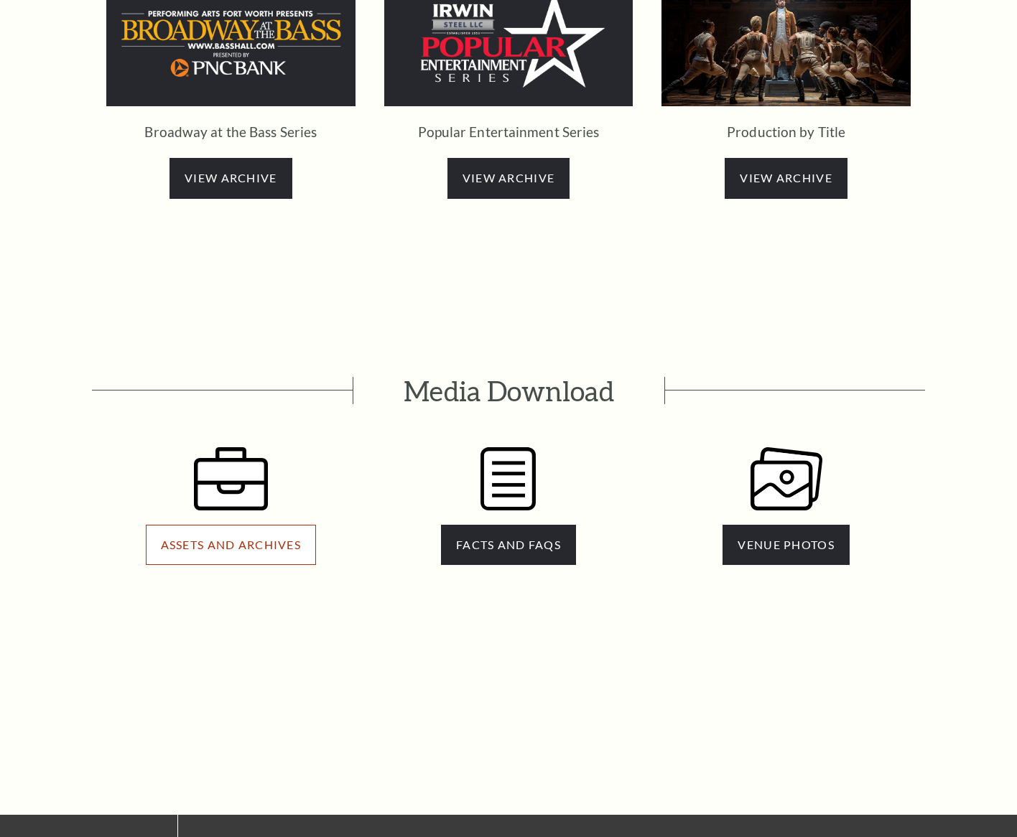
click at [265, 538] on span "ASSETS AND ARCHIVES" at bounding box center [231, 545] width 140 height 14
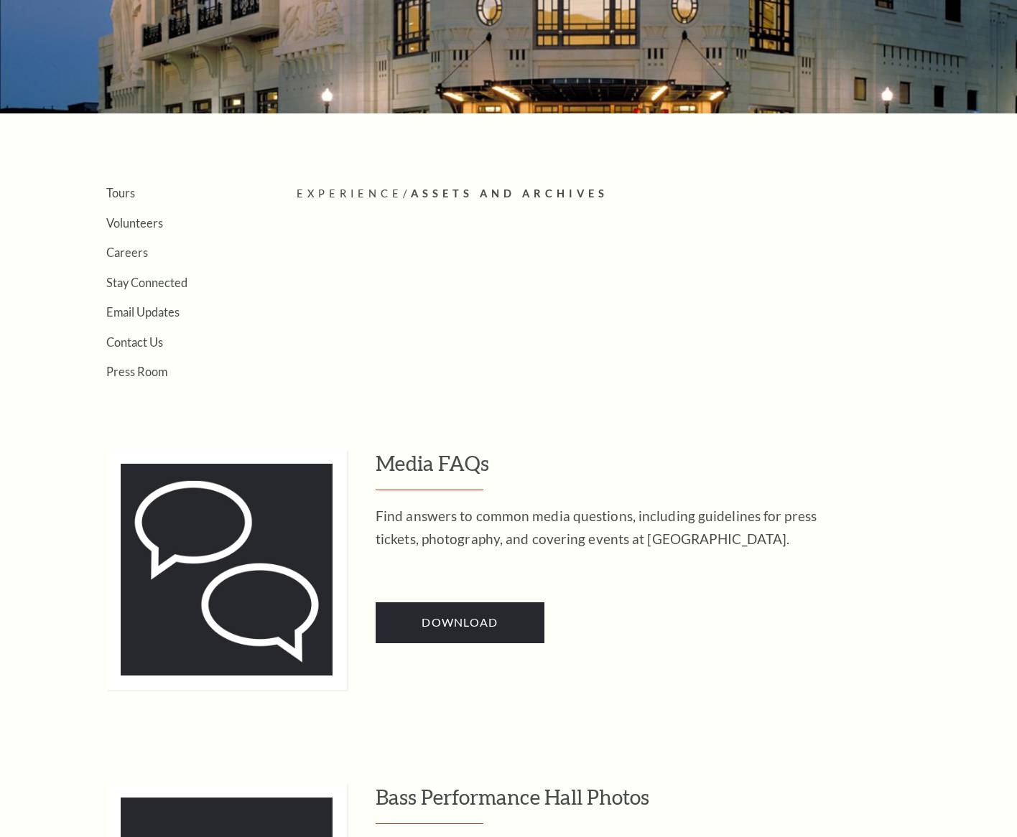
scroll to position [205, 0]
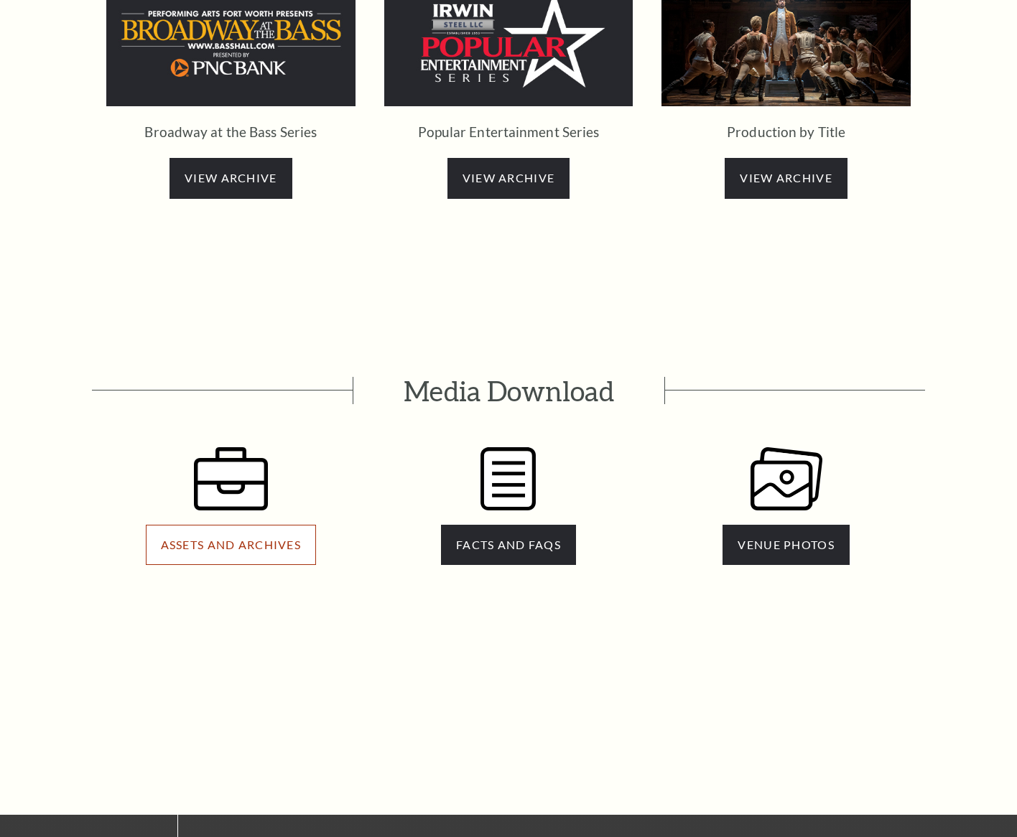
drag, startPoint x: 263, startPoint y: 486, endPoint x: 271, endPoint y: 485, distance: 8.0
click at [264, 538] on span "ASSETS AND ARCHIVES" at bounding box center [231, 545] width 140 height 14
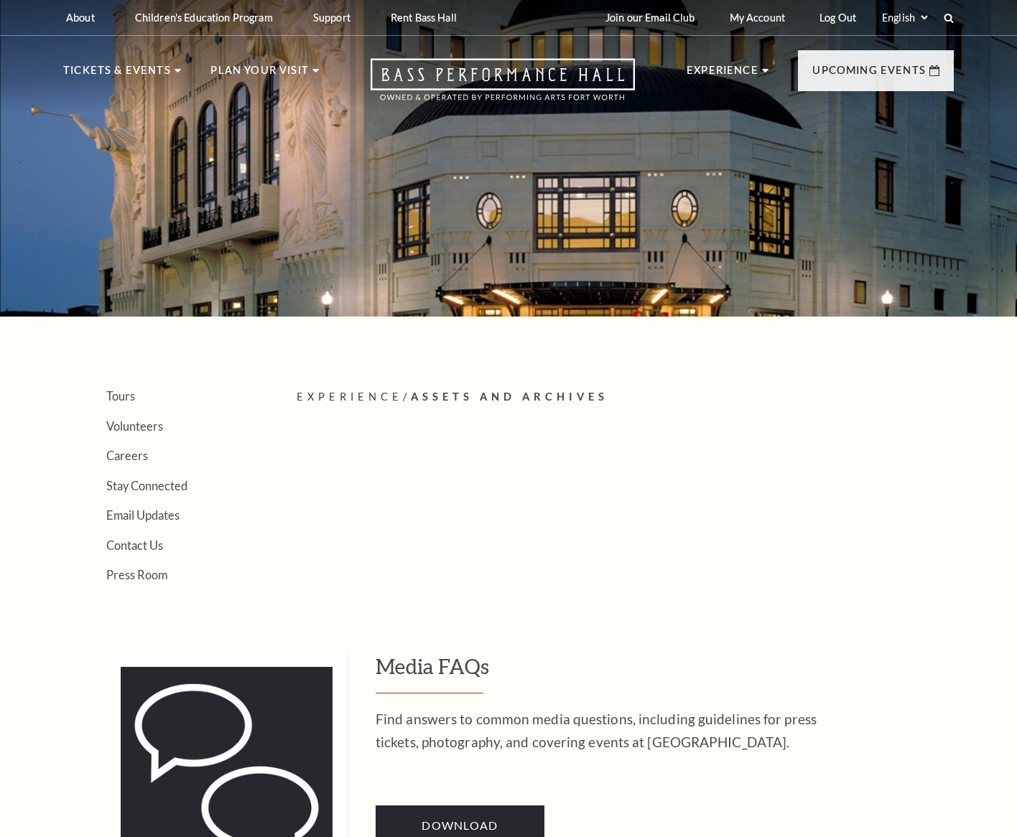
scroll to position [238, 0]
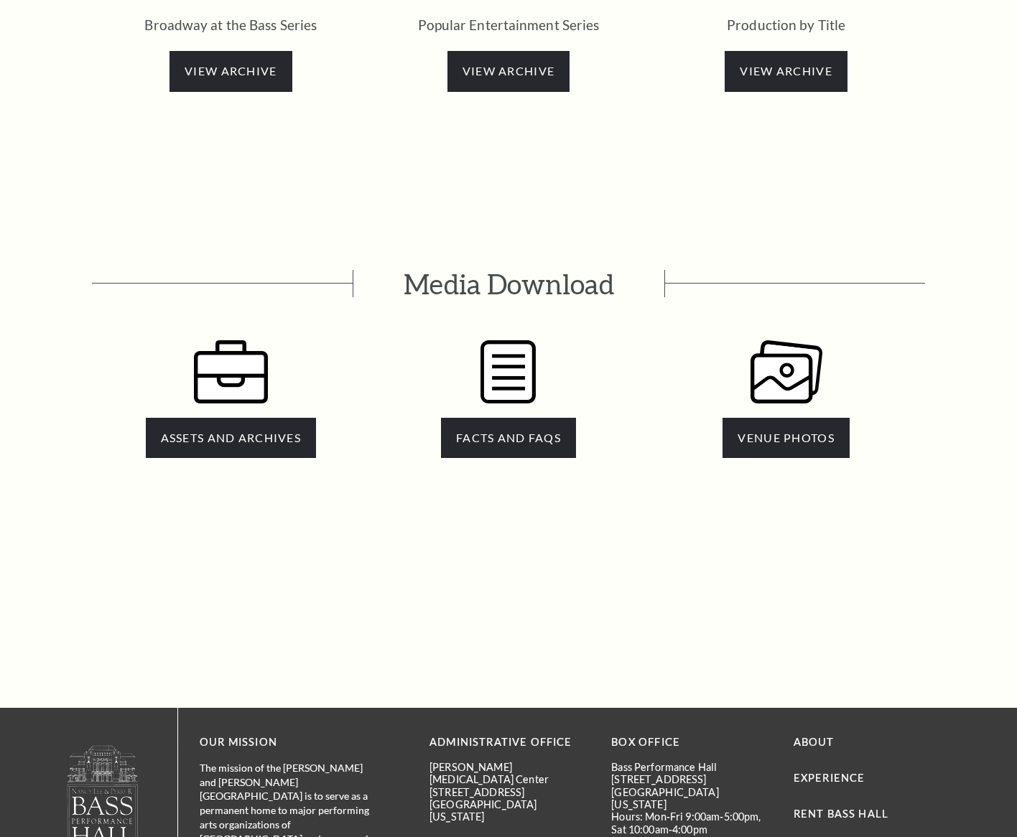
scroll to position [2845, 0]
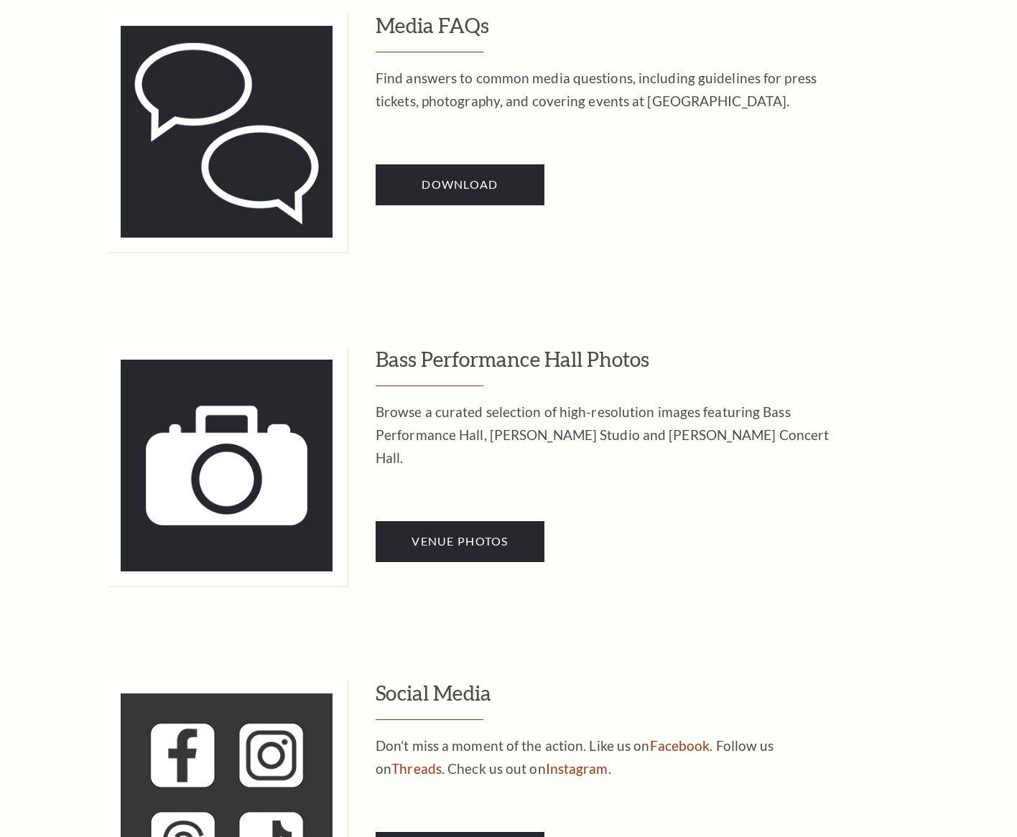
scroll to position [644, 0]
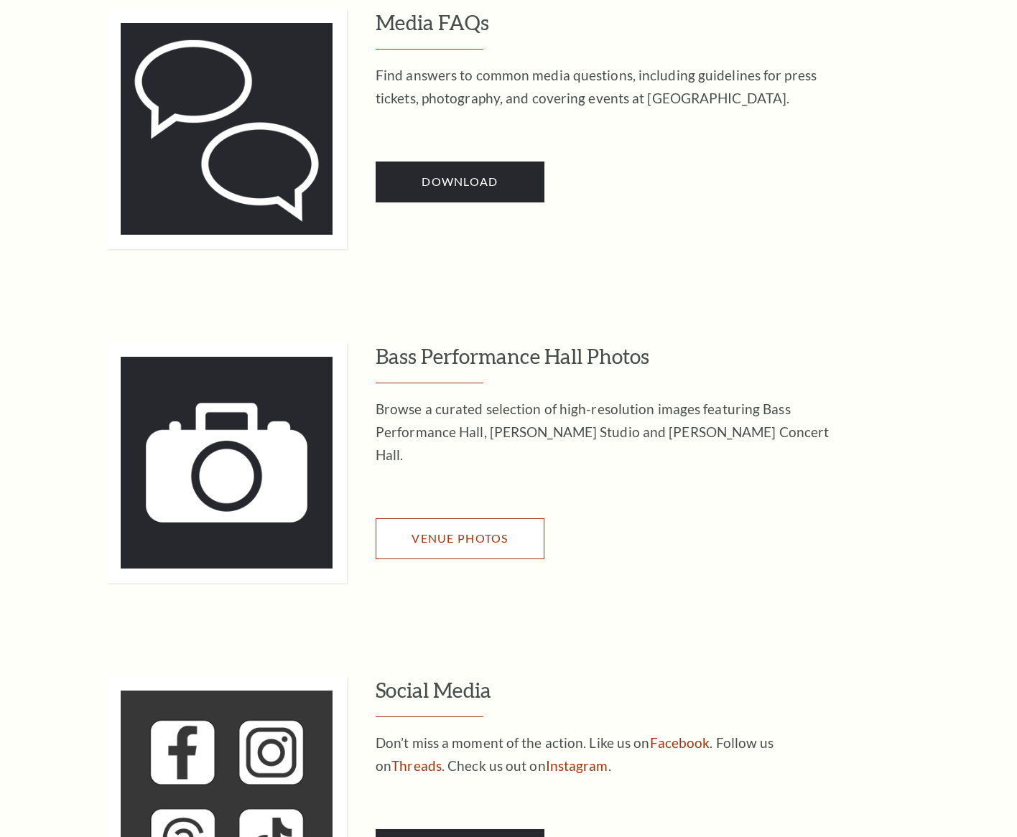
click at [461, 531] on span "Venue Photos" at bounding box center [459, 538] width 96 height 14
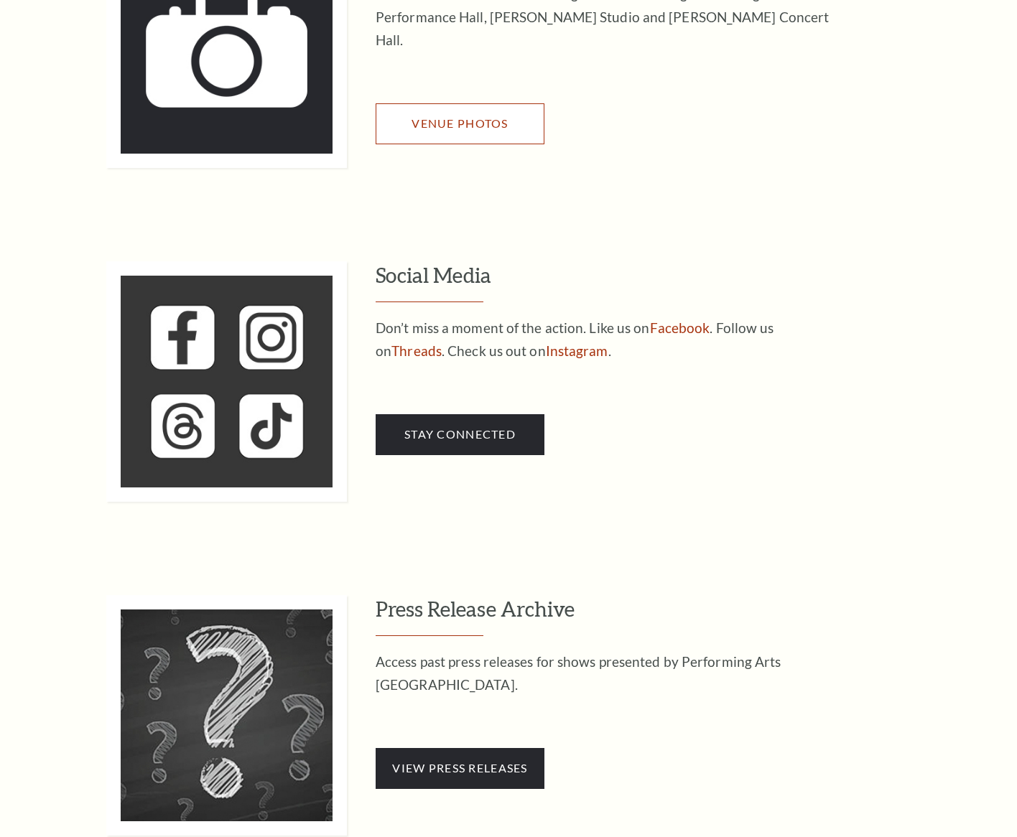
scroll to position [1241, 0]
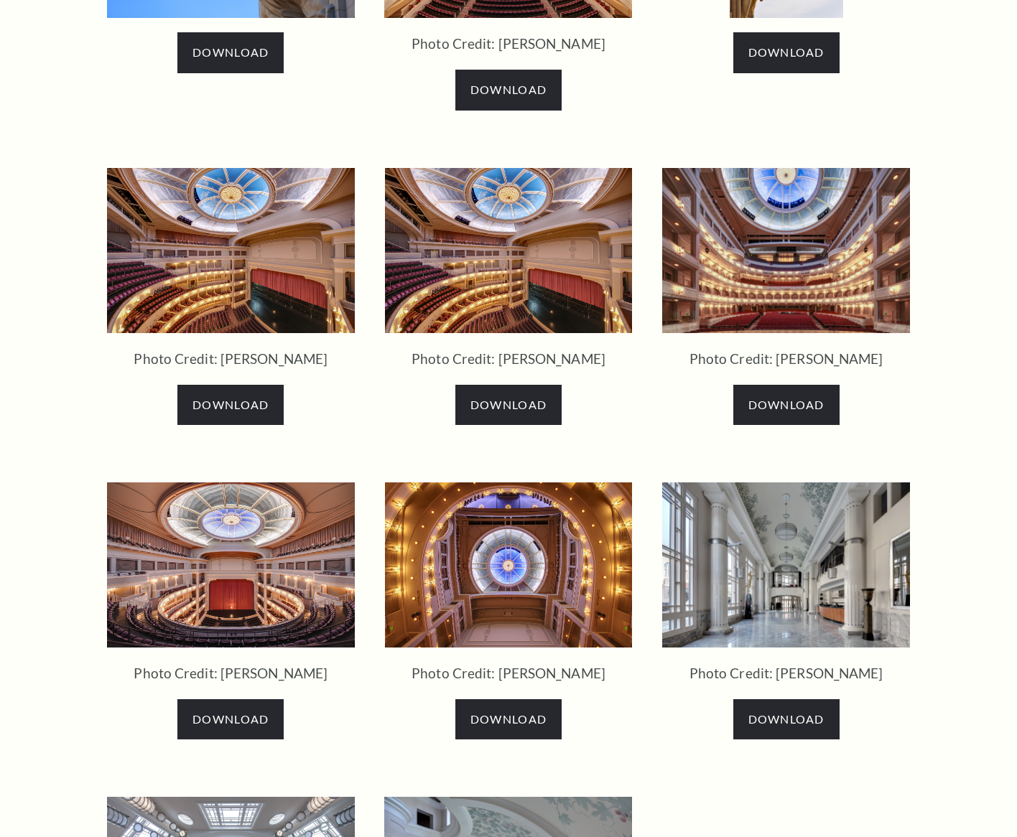
scroll to position [1626, 0]
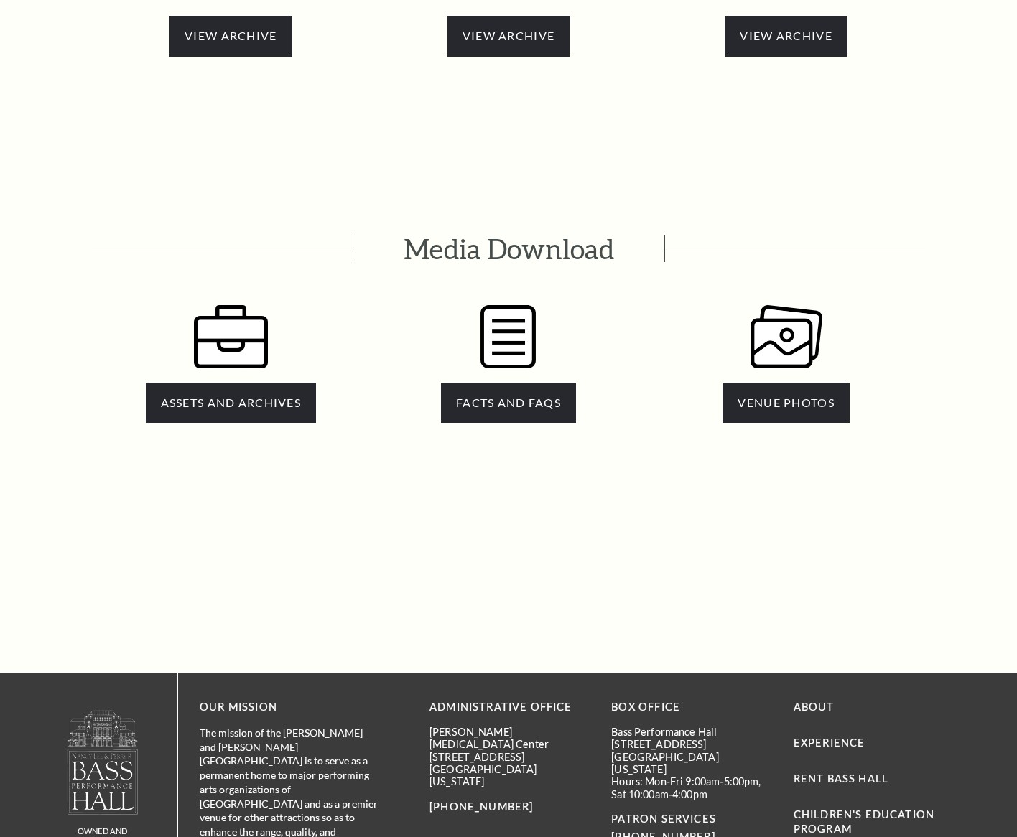
scroll to position [2843, 0]
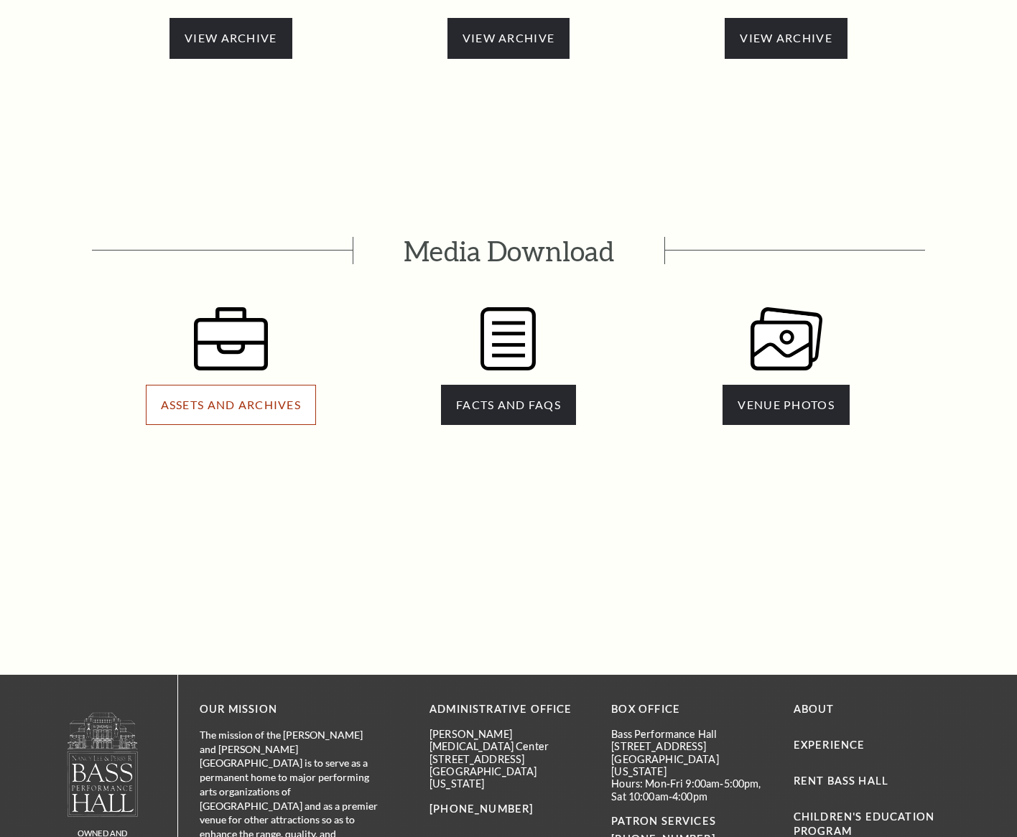
click at [244, 398] on span "ASSETS AND ARCHIVES" at bounding box center [231, 405] width 140 height 14
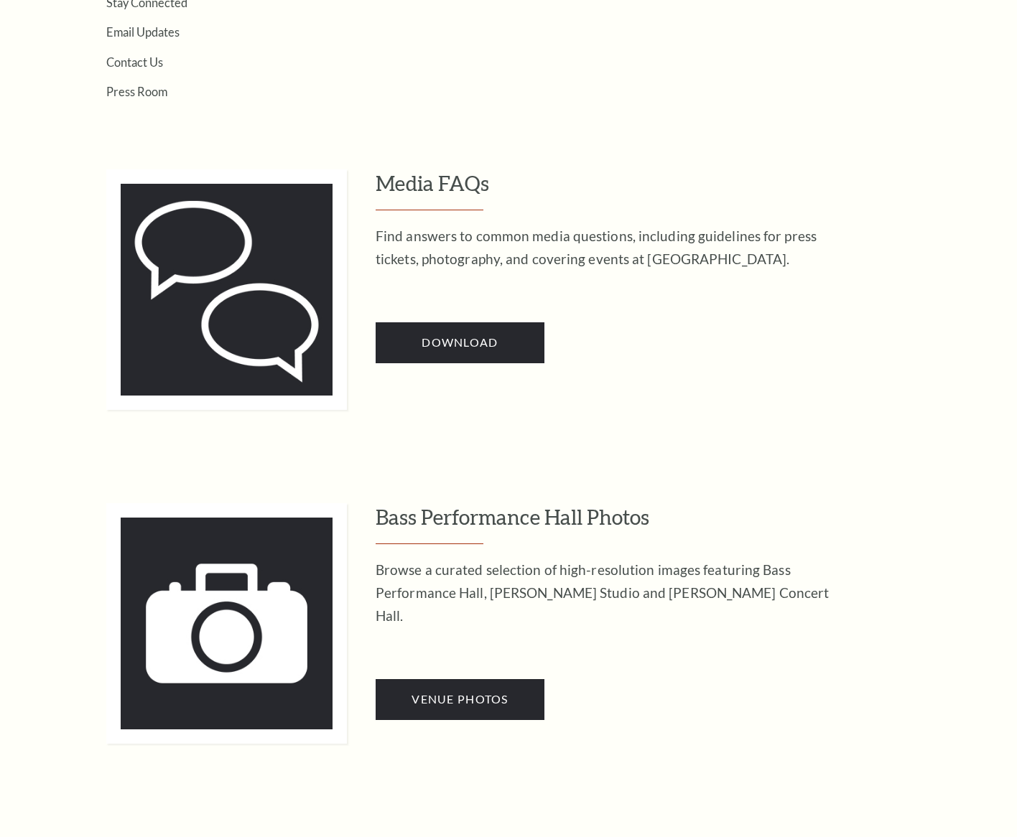
scroll to position [483, 0]
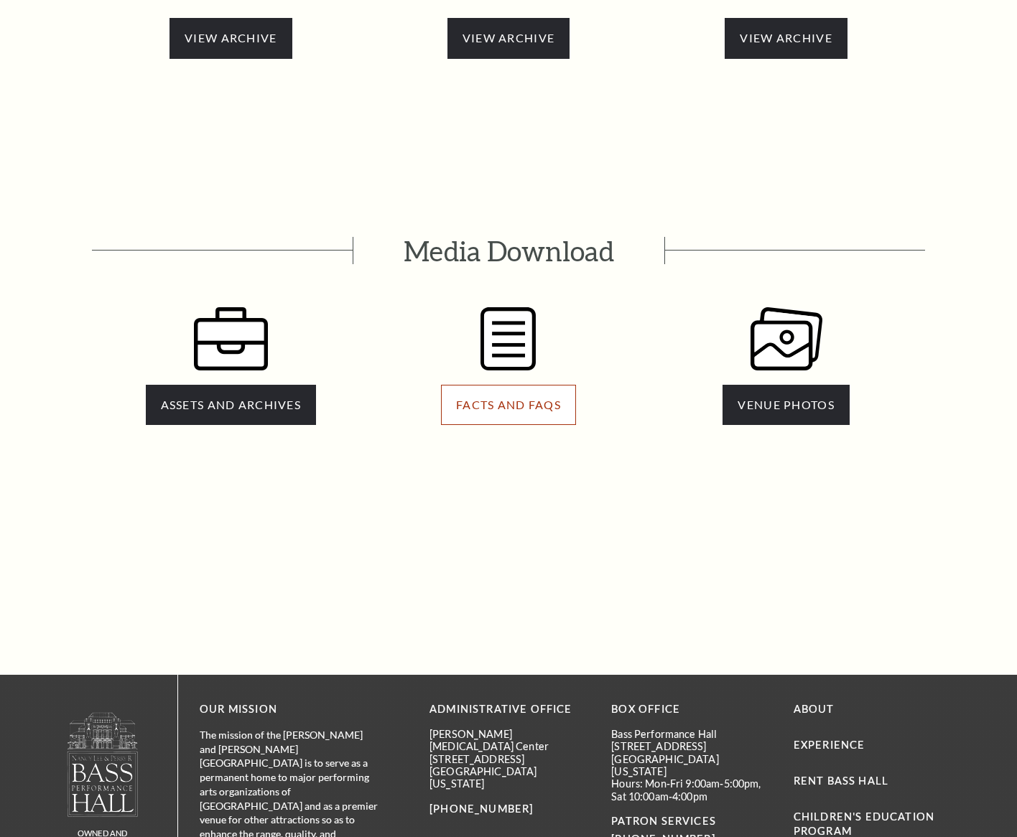
click at [540, 398] on span "FACTS AND FAQS" at bounding box center [508, 405] width 105 height 14
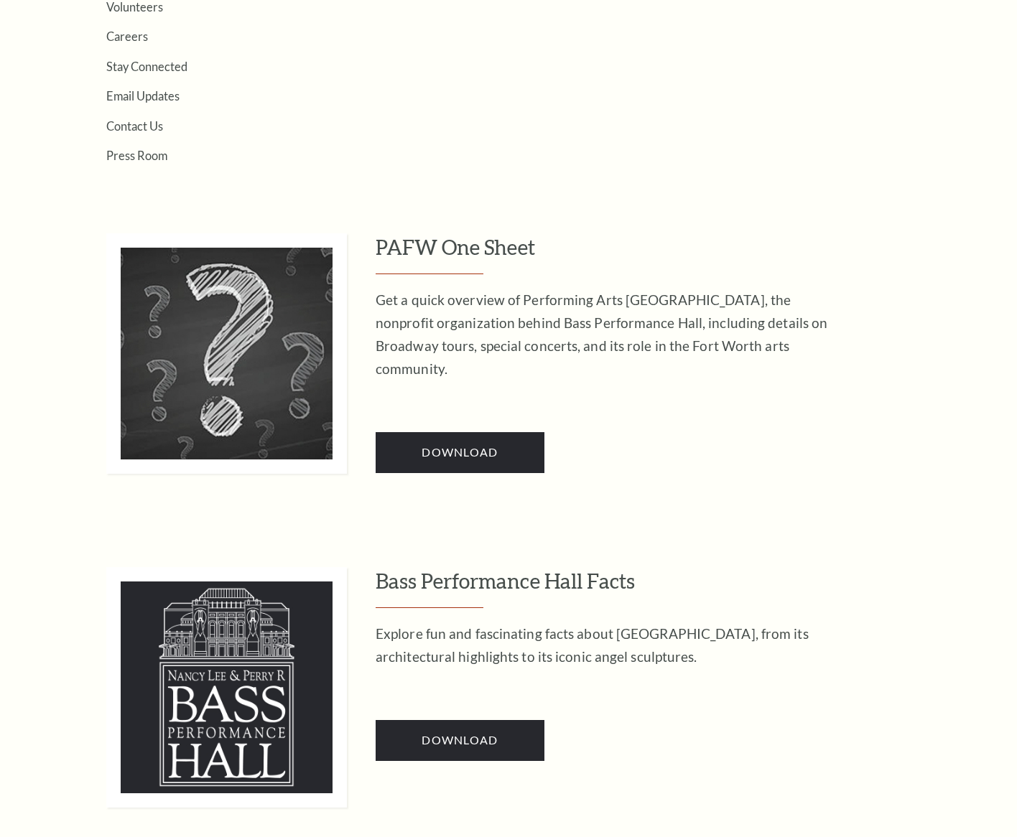
scroll to position [461, 0]
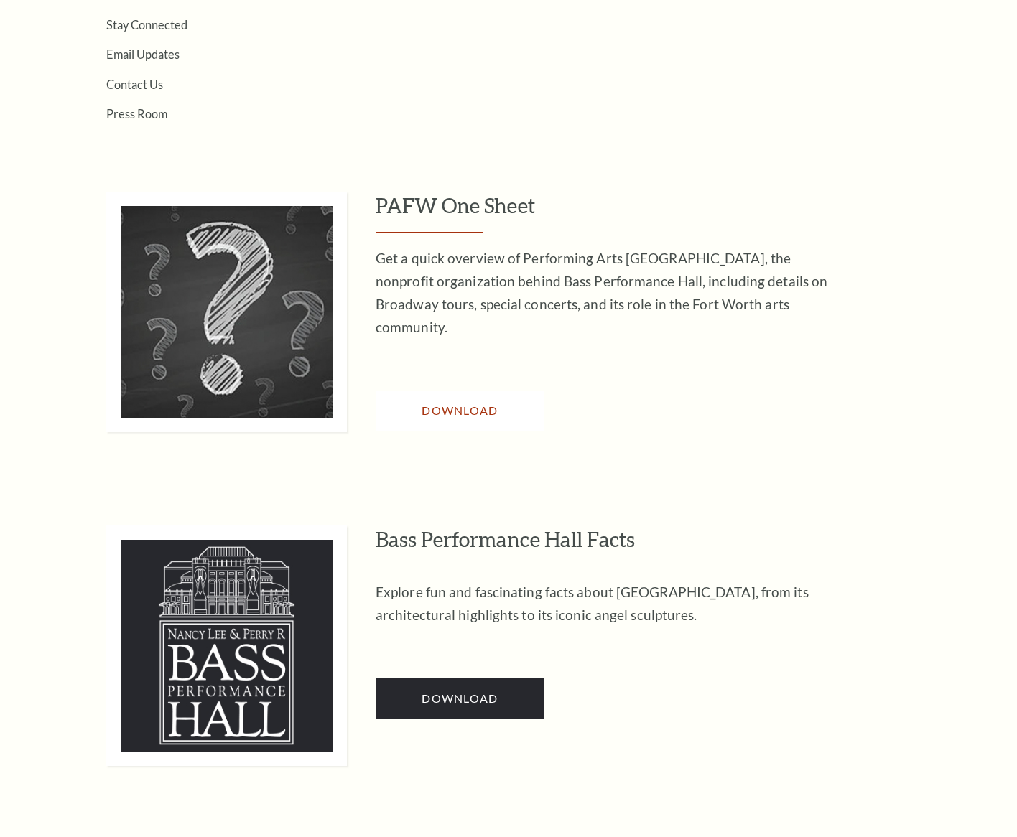
click at [465, 404] on span "Download" at bounding box center [460, 411] width 76 height 14
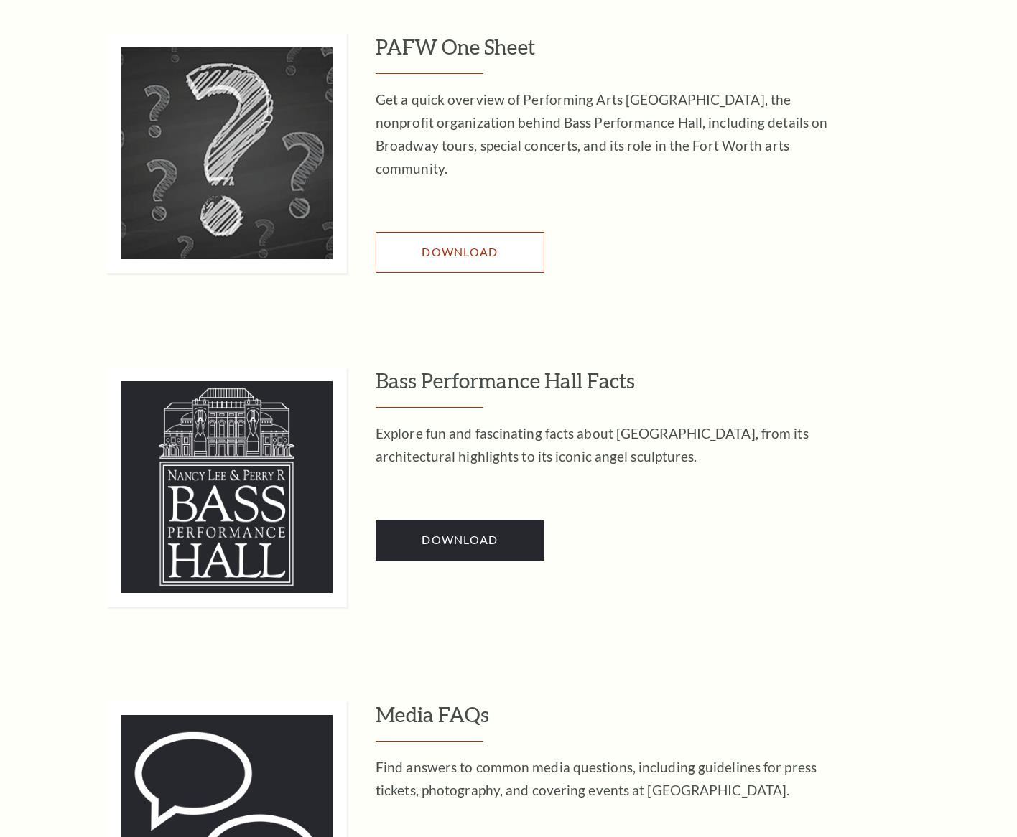
scroll to position [620, 0]
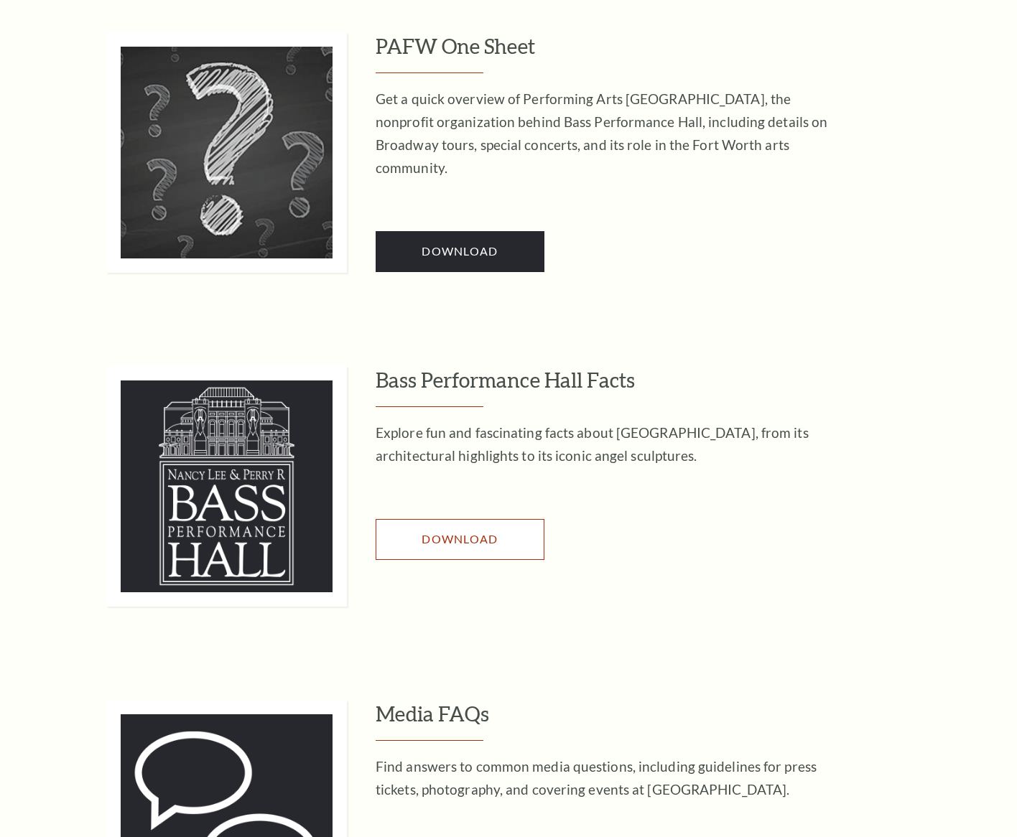
click at [488, 523] on link "Download" at bounding box center [460, 539] width 169 height 40
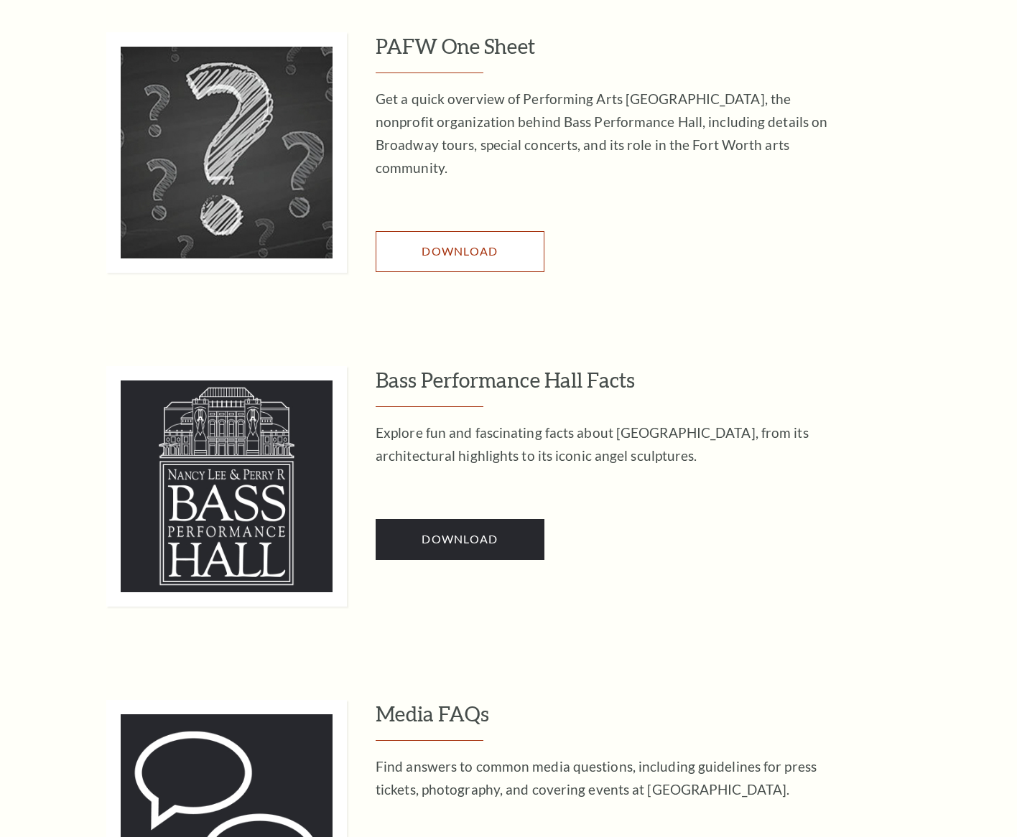
click at [468, 244] on span "Download" at bounding box center [460, 251] width 76 height 14
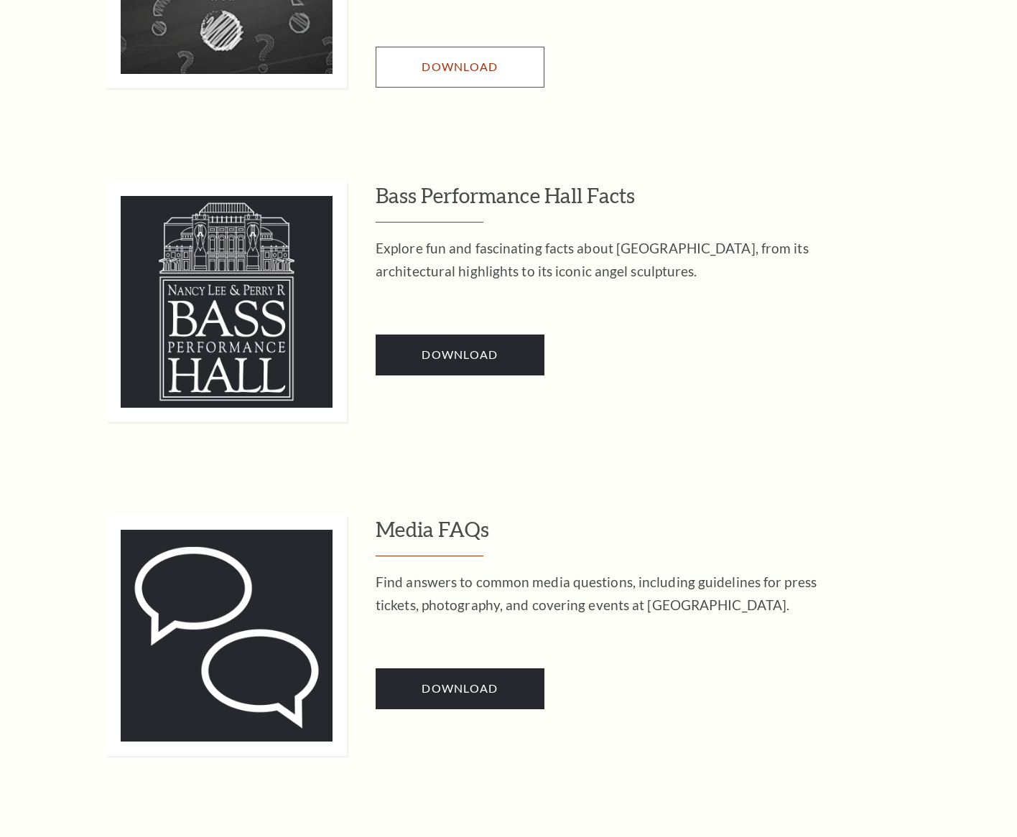
scroll to position [780, 0]
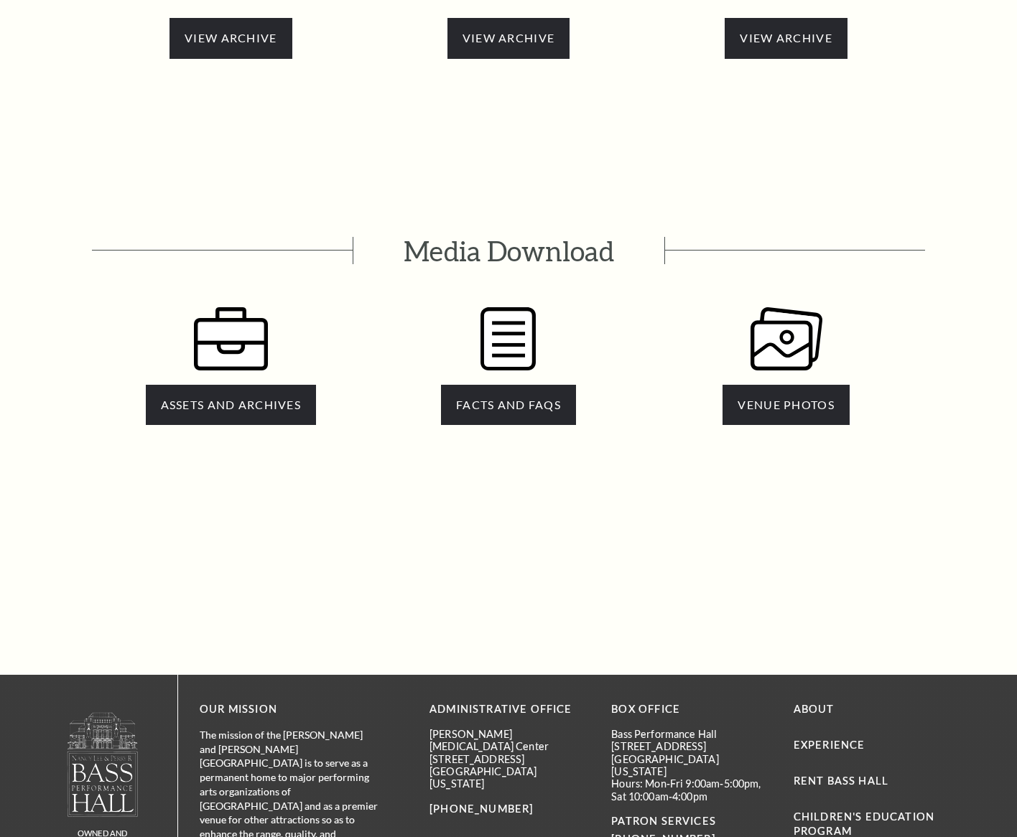
scroll to position [2843, 0]
click at [262, 398] on span "ASSETS AND ARCHIVES" at bounding box center [231, 405] width 140 height 14
click at [802, 398] on span "VENUE PHOTOS" at bounding box center [785, 405] width 96 height 14
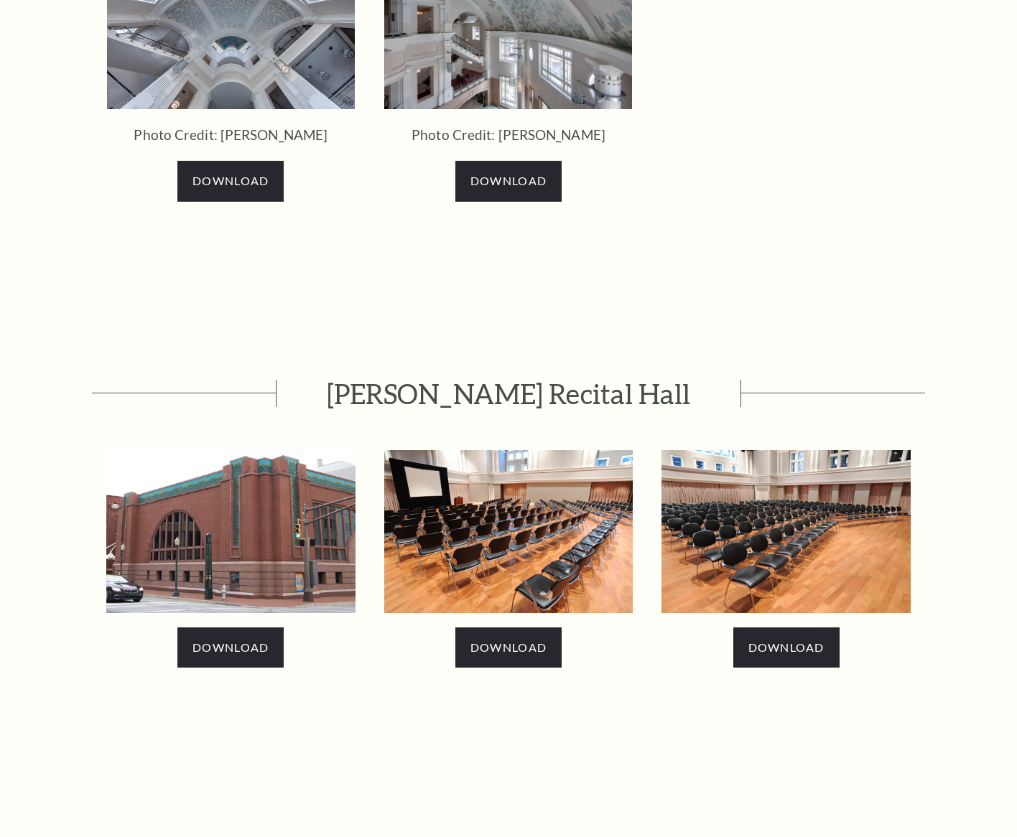
scroll to position [2280, 0]
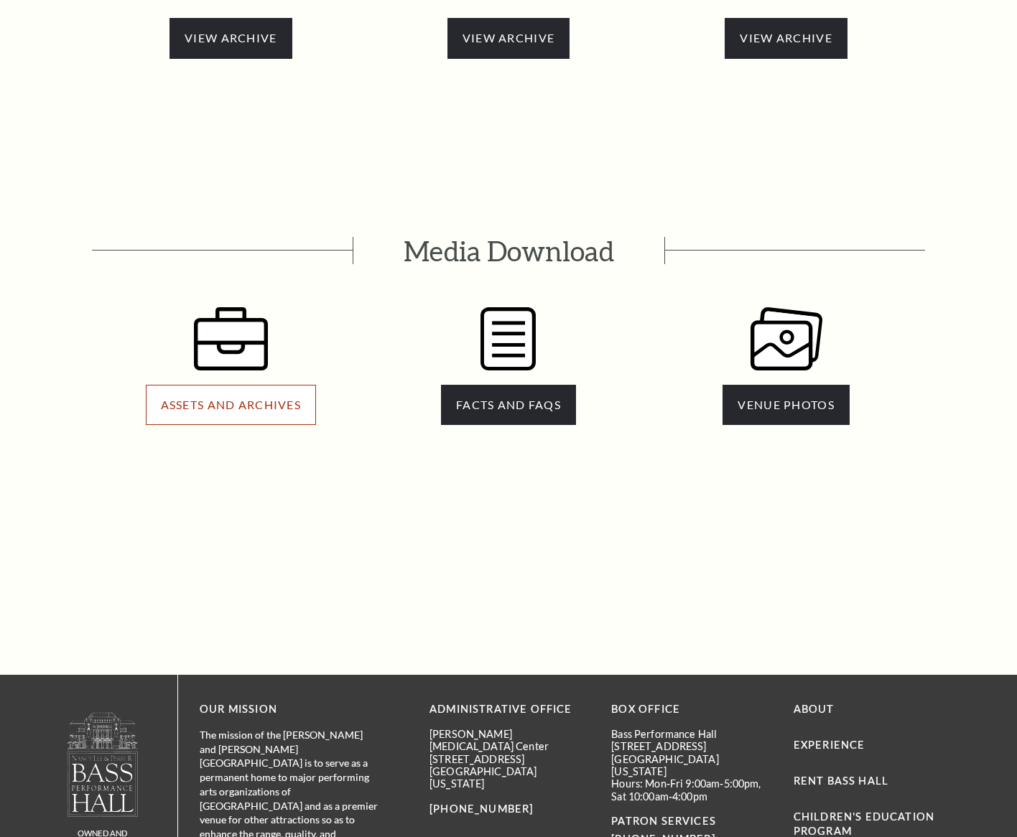
drag, startPoint x: 257, startPoint y: 348, endPoint x: 271, endPoint y: 350, distance: 13.8
click at [257, 398] on span "ASSETS AND ARCHIVES" at bounding box center [231, 405] width 140 height 14
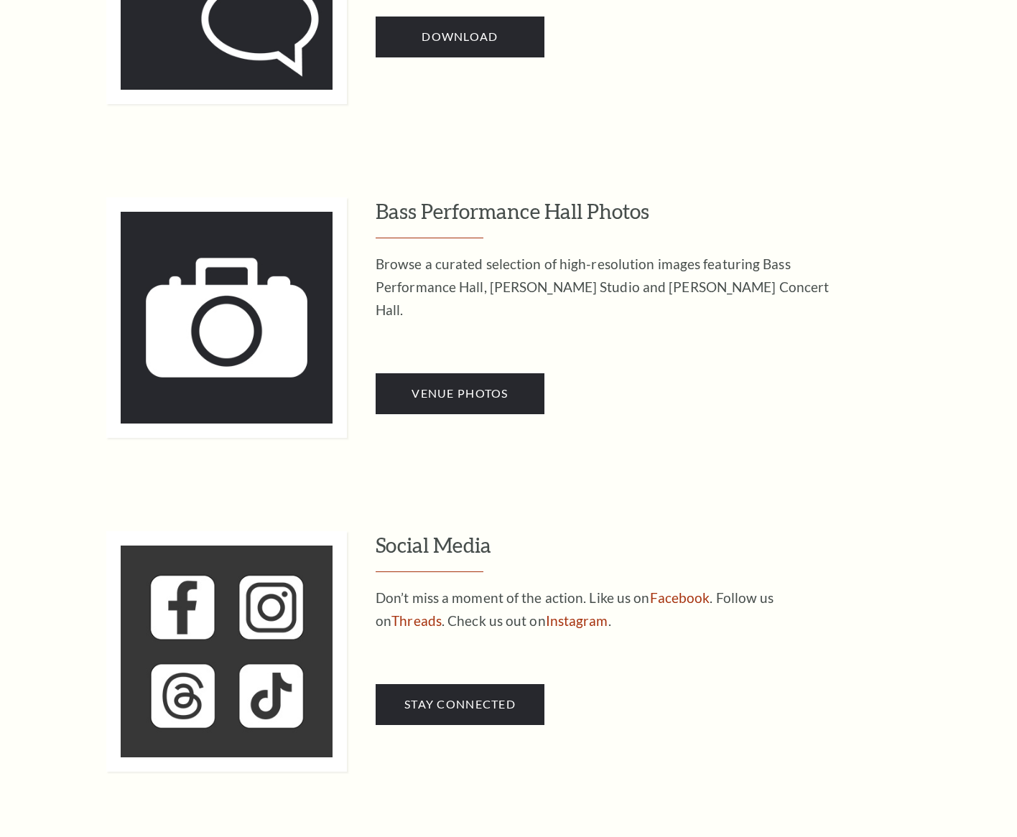
scroll to position [956, 0]
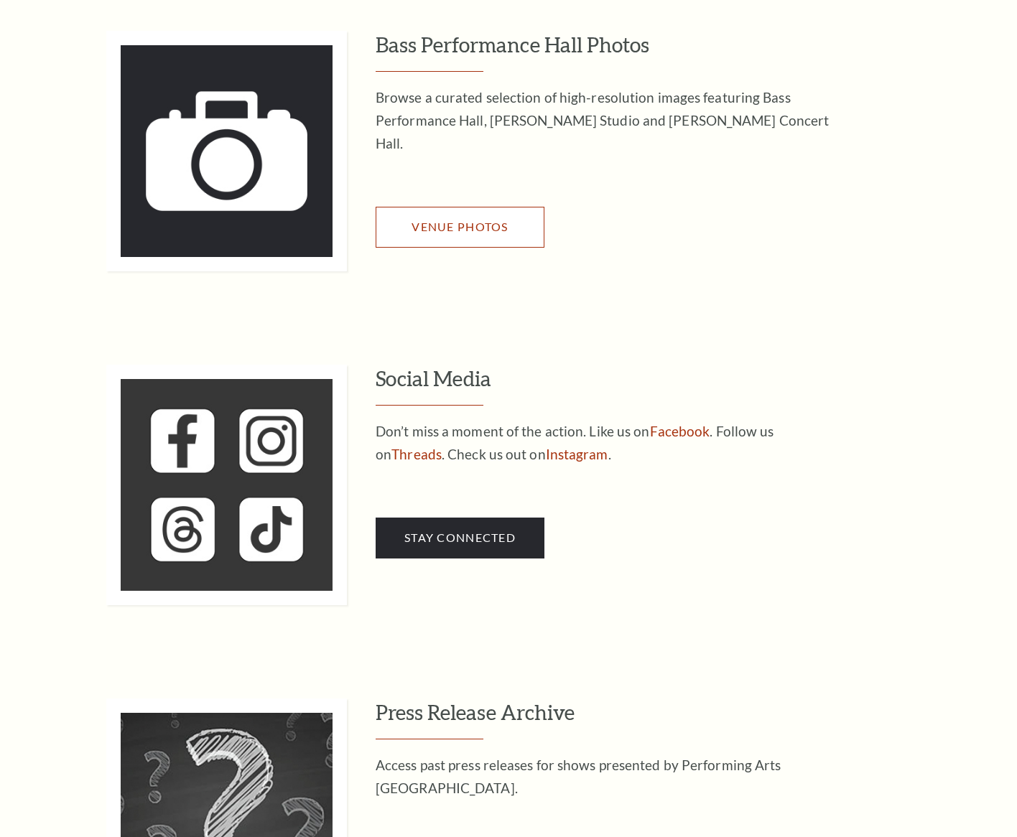
click at [466, 220] on span "Venue Photos" at bounding box center [459, 227] width 96 height 14
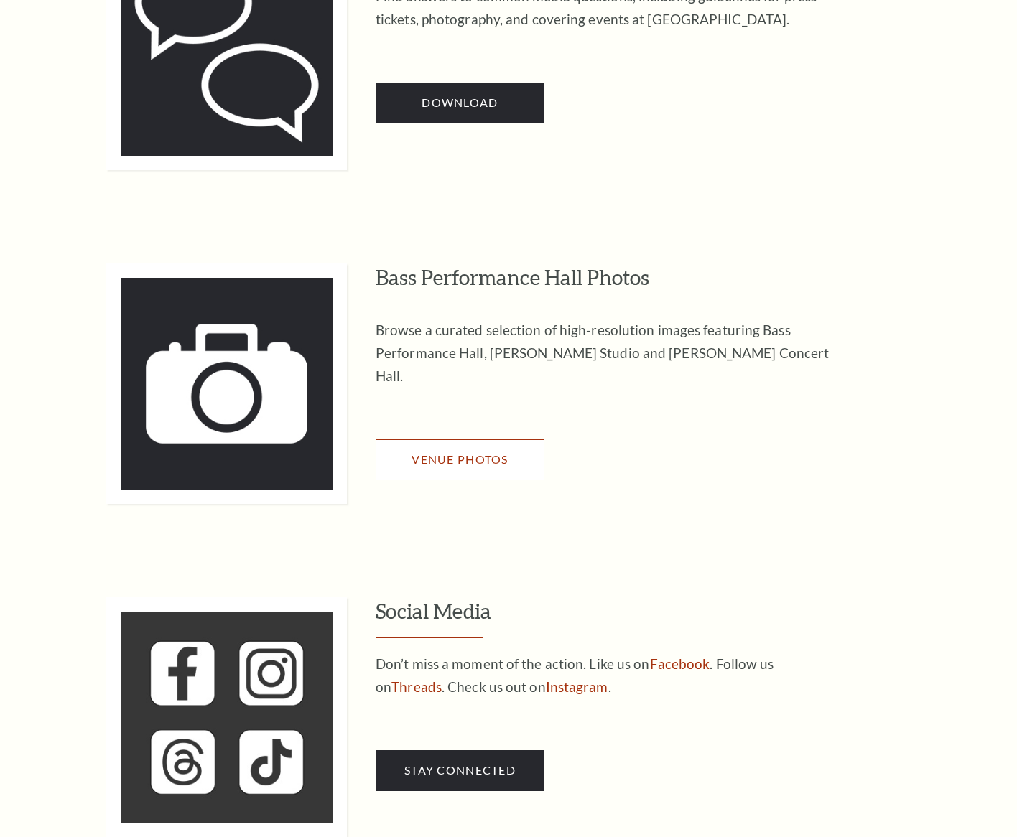
scroll to position [728, 0]
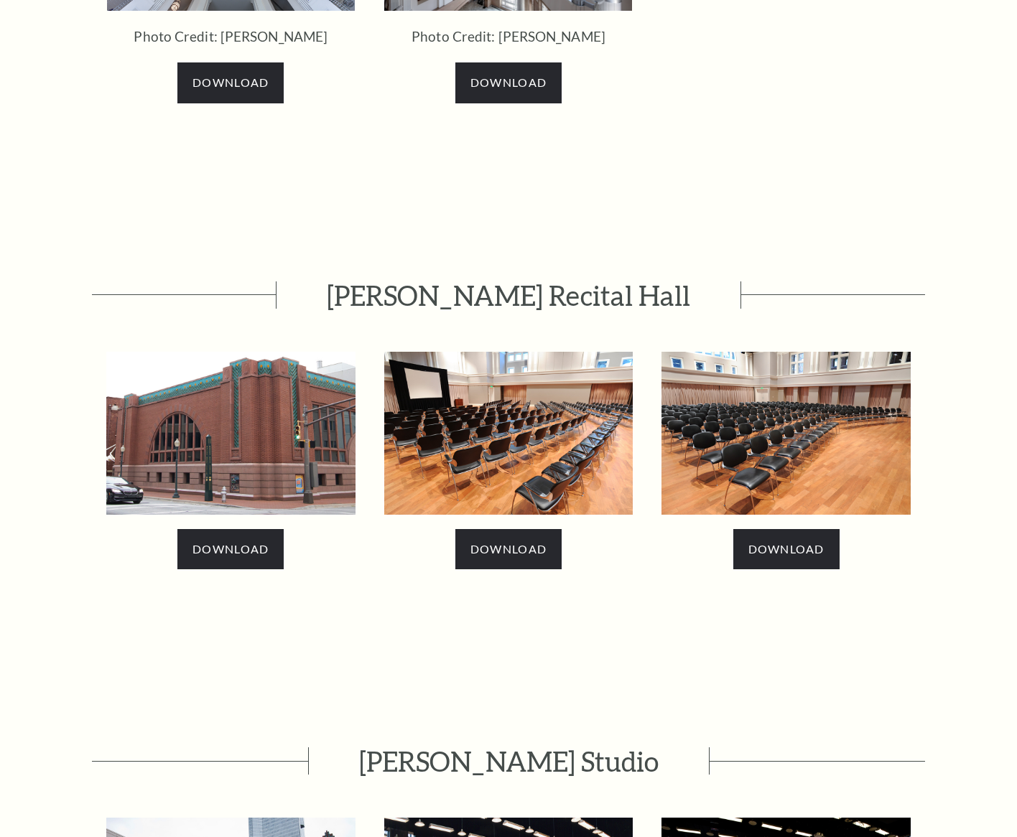
scroll to position [2386, 0]
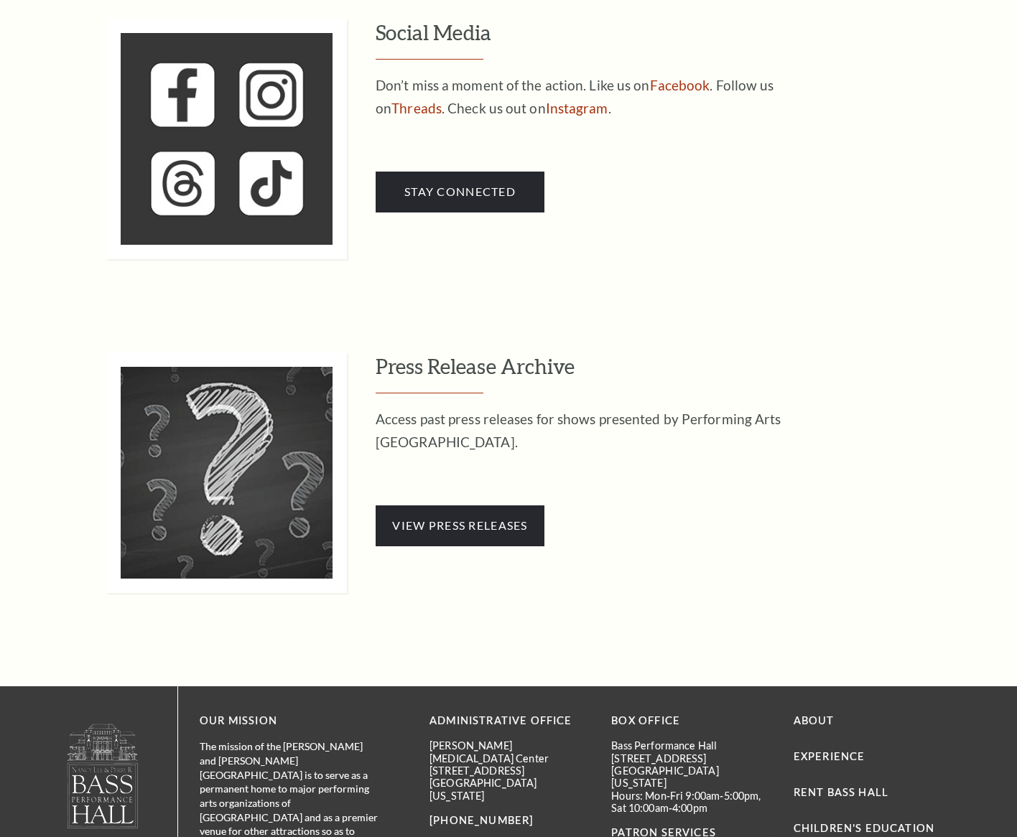
scroll to position [1305, 0]
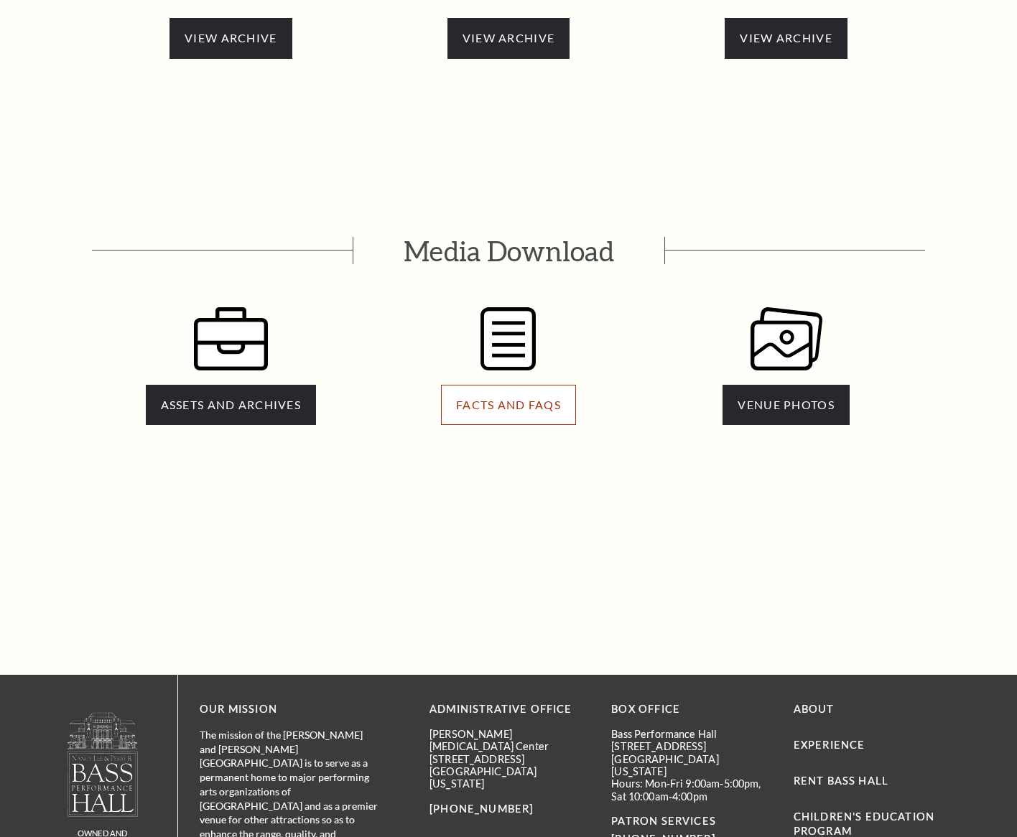
click at [516, 398] on span "FACTS AND FAQS" at bounding box center [508, 405] width 105 height 14
click at [508, 398] on span "FACTS AND FAQS" at bounding box center [508, 405] width 105 height 14
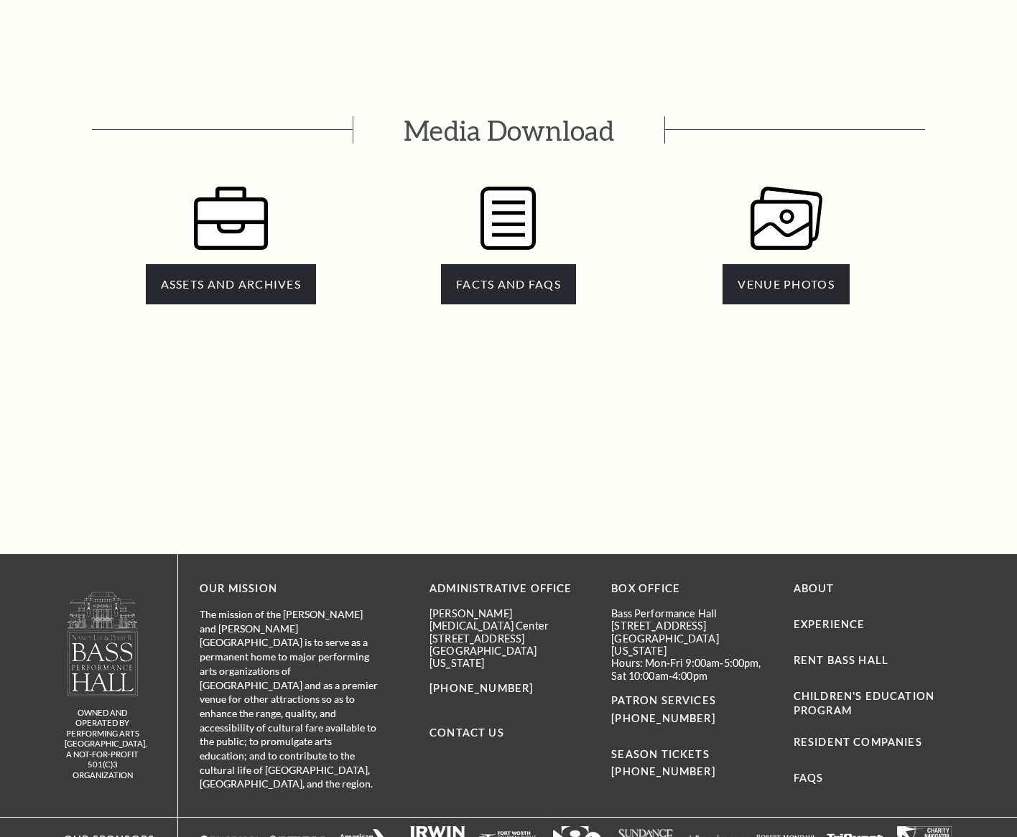
scroll to position [2966, 0]
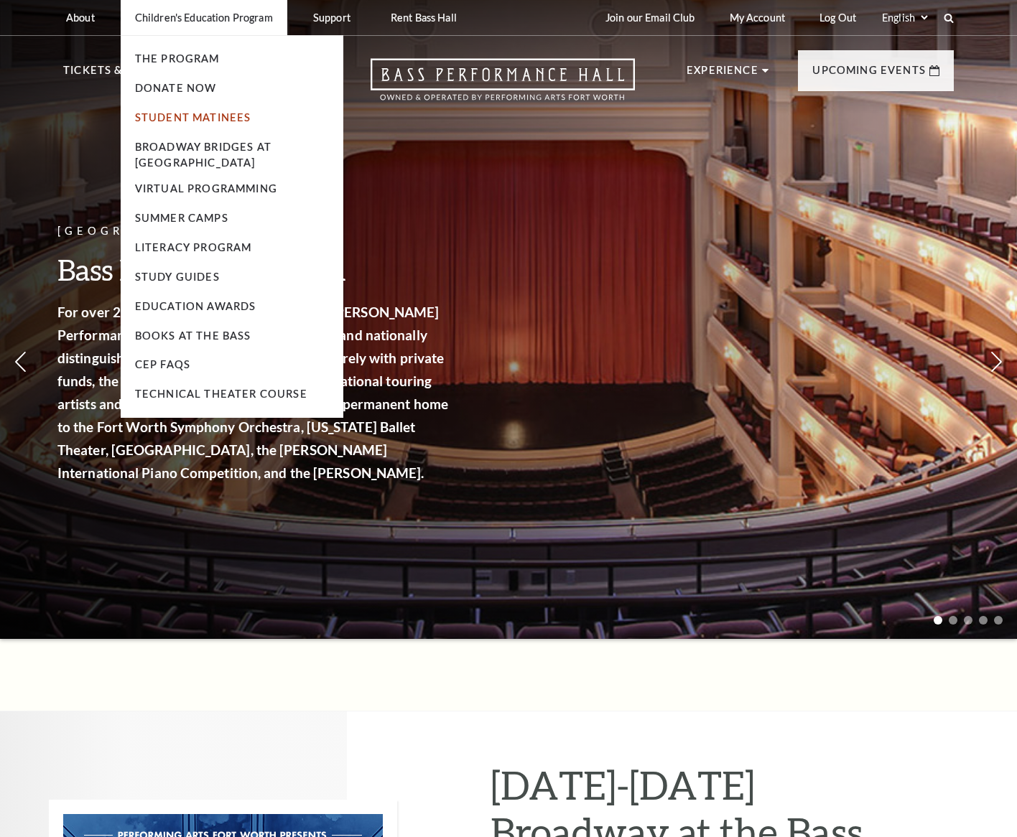
click at [208, 111] on link "Student Matinees" at bounding box center [193, 117] width 116 height 12
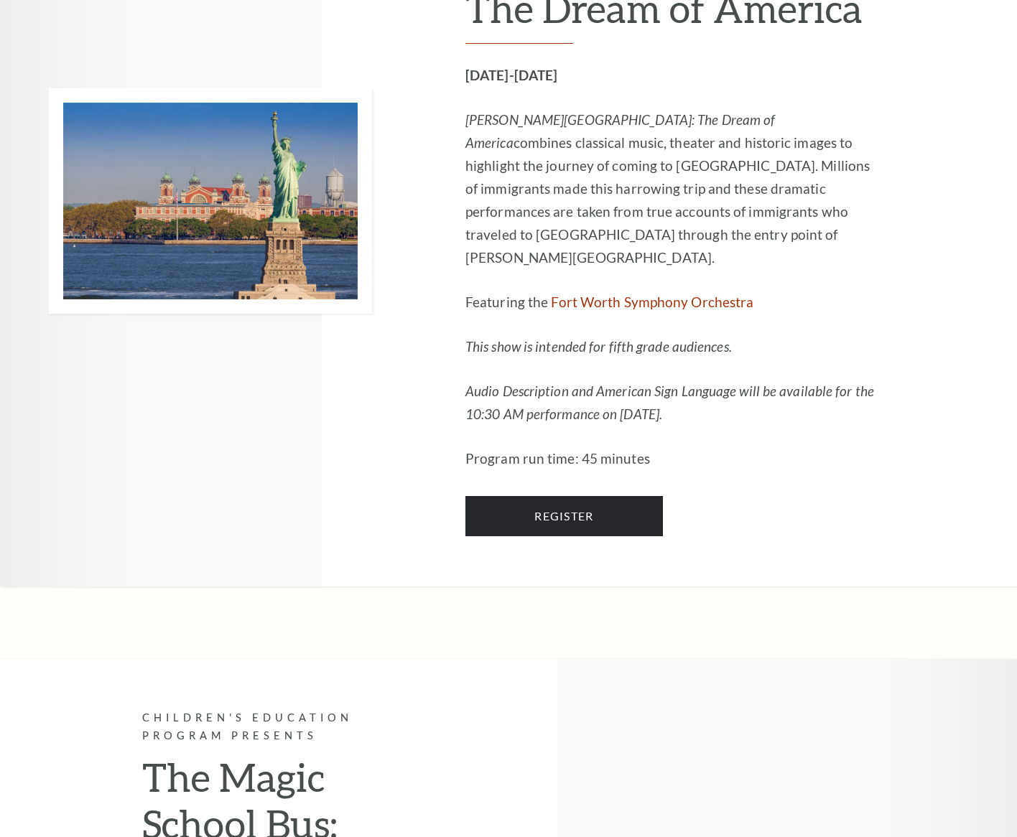
scroll to position [1422, 0]
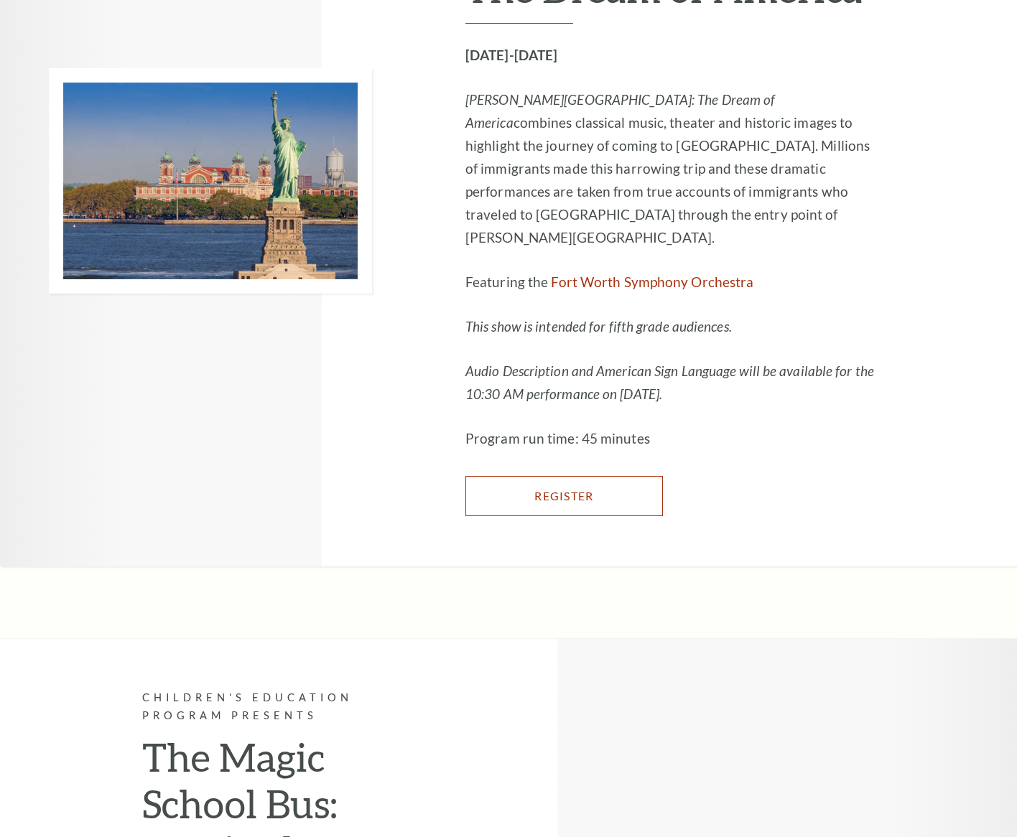
click at [663, 516] on link "Register" at bounding box center [563, 496] width 197 height 40
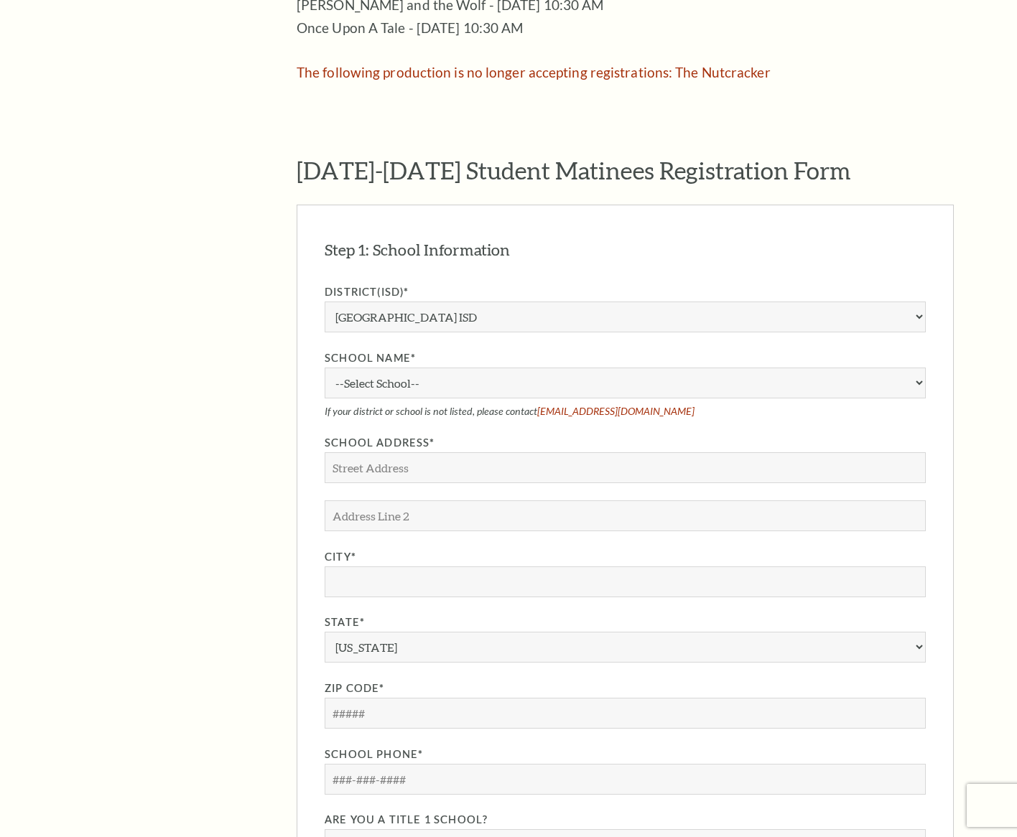
scroll to position [1015, 0]
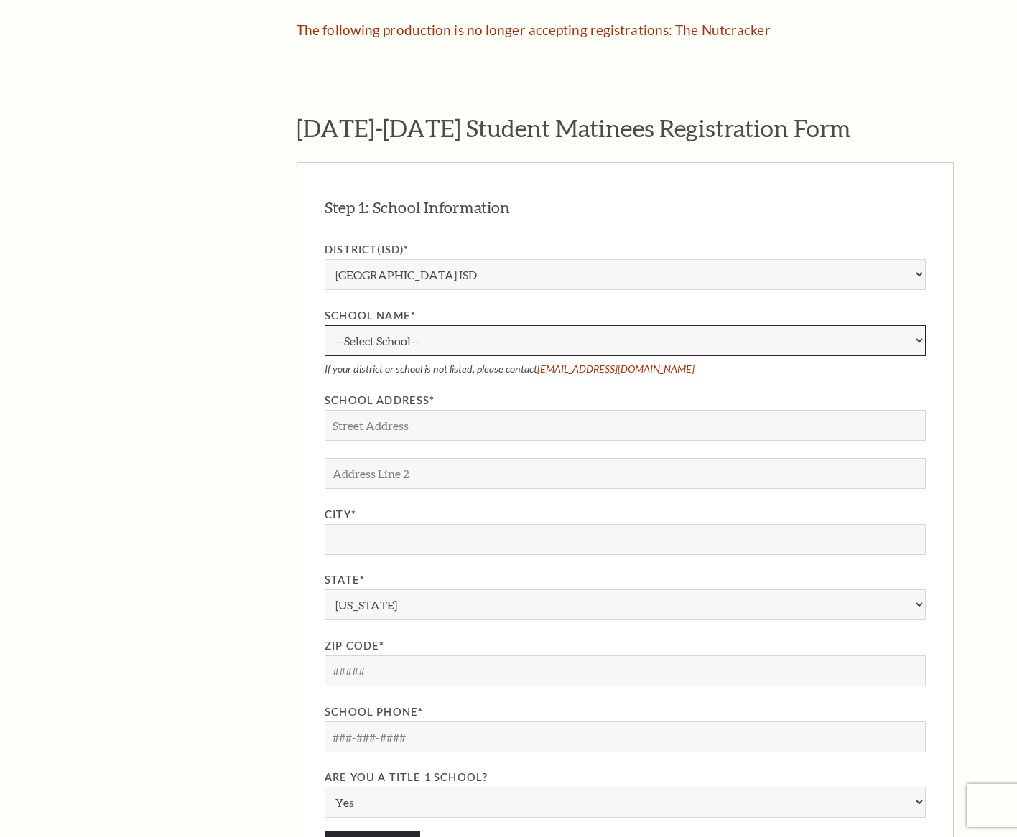
click at [511, 325] on select "--Select School--" at bounding box center [625, 340] width 601 height 31
click at [514, 328] on select "--Select School--" at bounding box center [625, 340] width 601 height 31
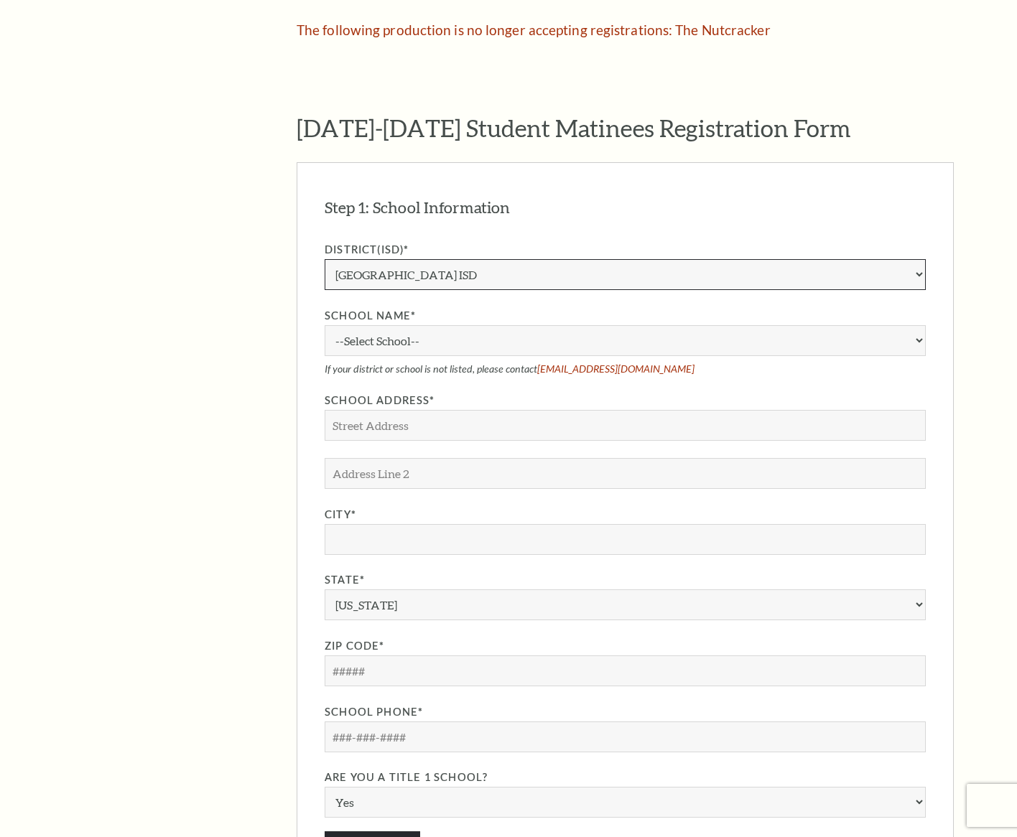
click at [513, 259] on select "Aledo ISD Alvarado ISD Alvord ISD Arlington ISD Azle ISD Bellevue ISD Birdville…" at bounding box center [625, 274] width 601 height 31
click at [325, 259] on select "Aledo ISD Alvarado ISD Alvord ISD Arlington ISD Azle ISD Bellevue ISD Birdville…" at bounding box center [625, 274] width 601 height 31
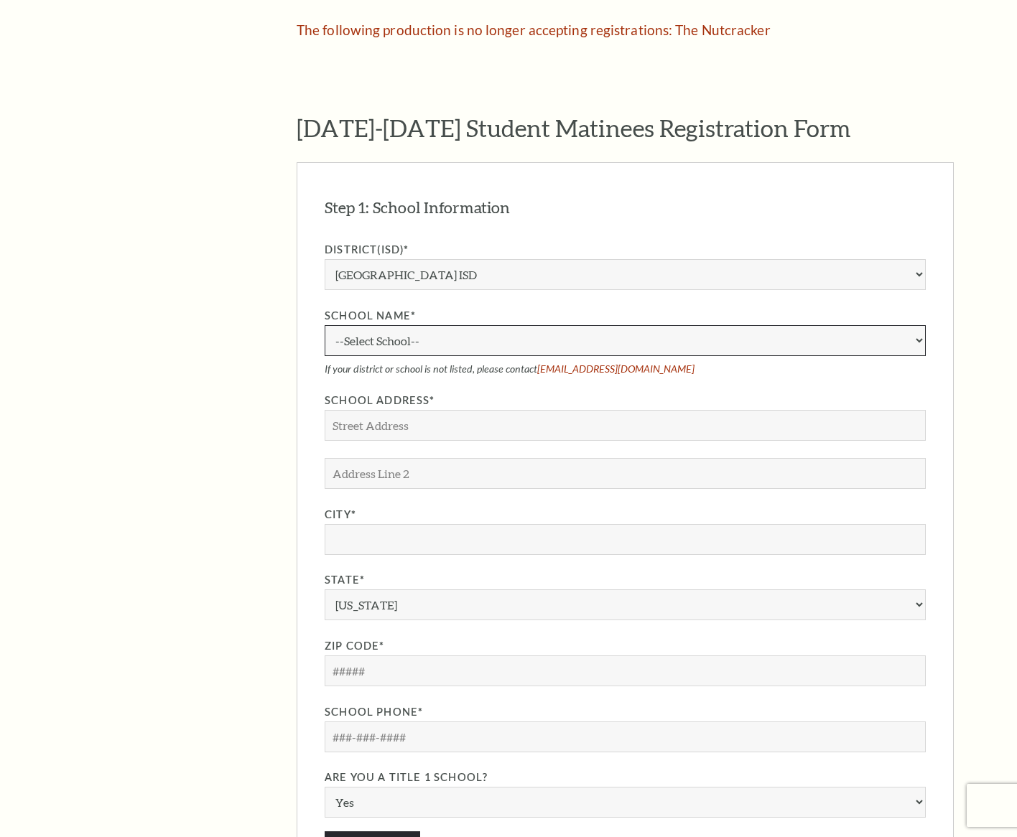
click at [514, 325] on select "--Select School--" at bounding box center [625, 340] width 601 height 31
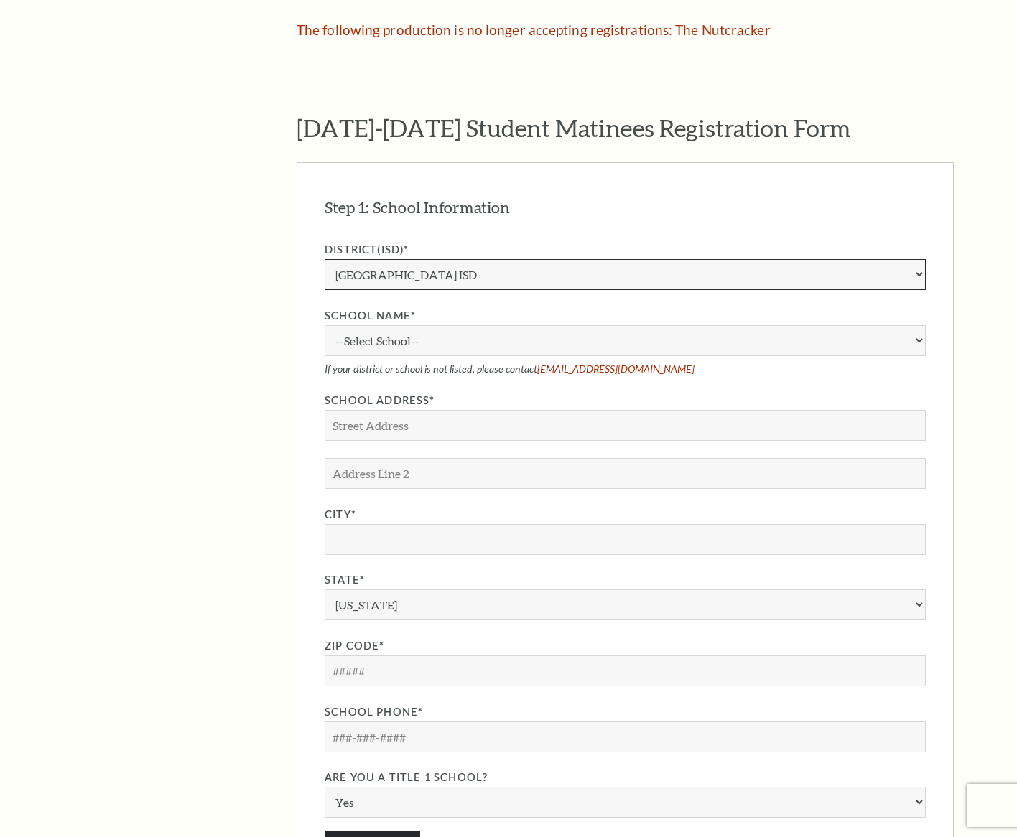
click at [499, 260] on select "Aledo ISD Alvarado ISD Alvord ISD Arlington ISD Azle ISD Bellevue ISD Birdville…" at bounding box center [625, 274] width 601 height 31
select select "Frisco ISD"
click at [325, 259] on select "Aledo ISD Alvarado ISD Alvord ISD Arlington ISD Azle ISD Bellevue ISD Birdville…" at bounding box center [625, 274] width 601 height 31
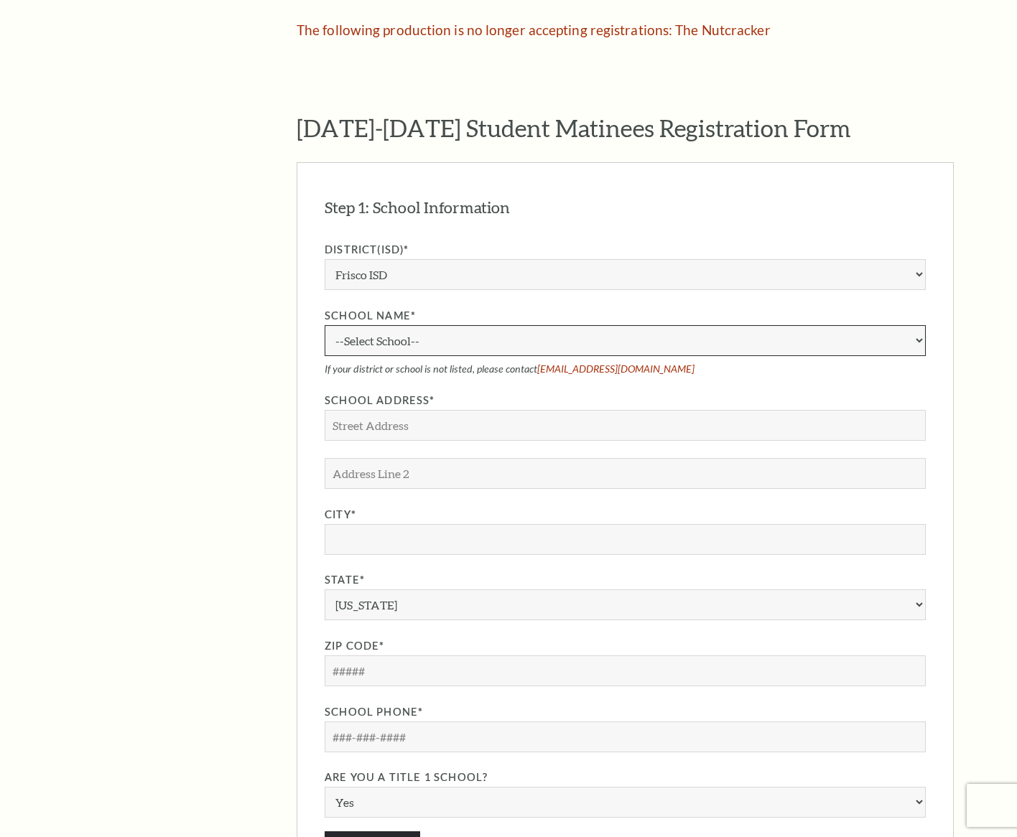
click at [499, 325] on select "--Select School--" at bounding box center [625, 340] width 601 height 31
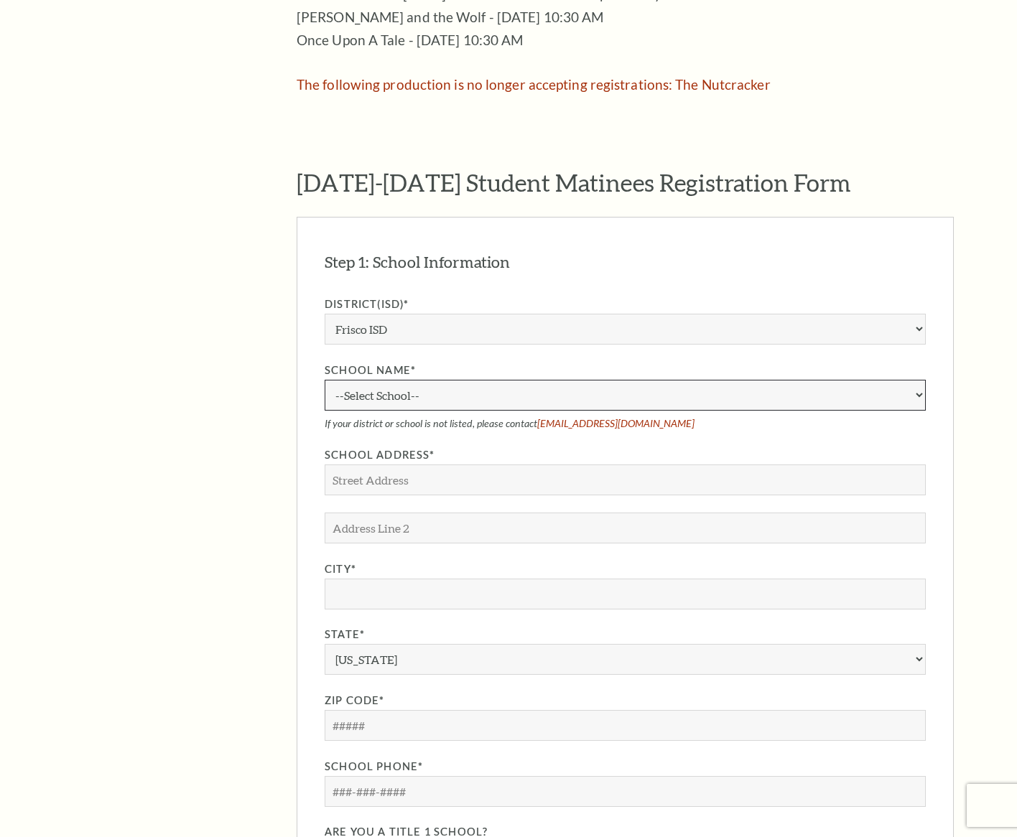
scroll to position [941, 0]
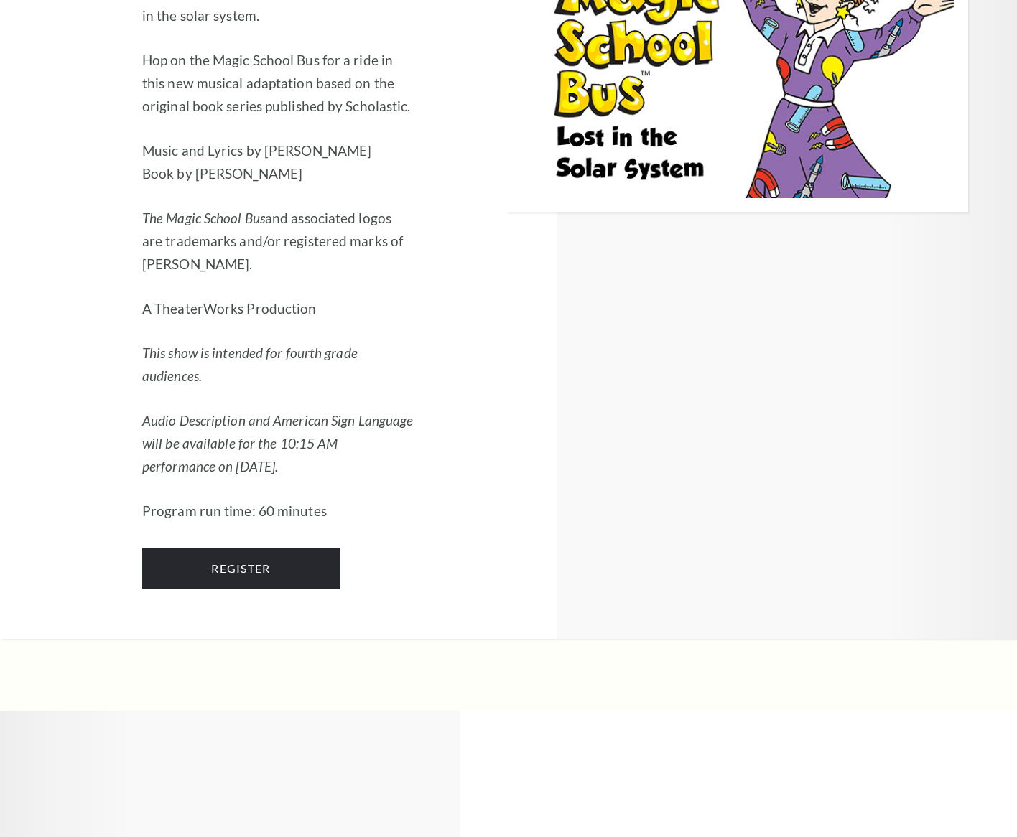
scroll to position [2589, 0]
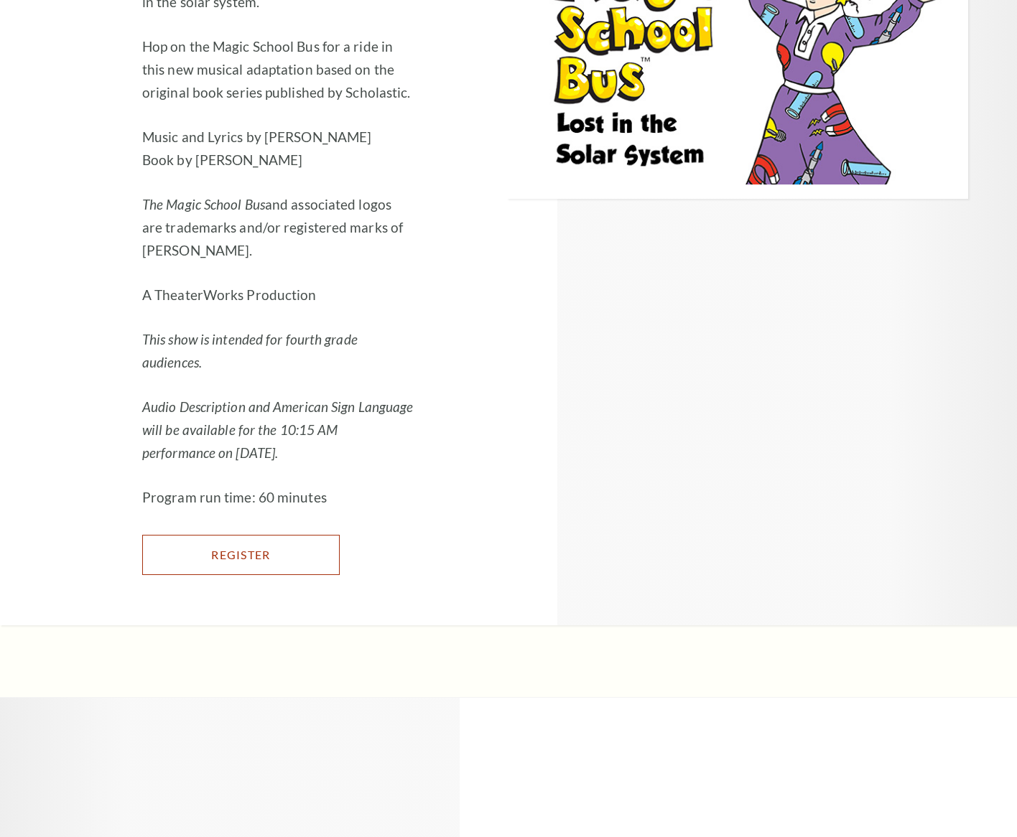
click at [250, 575] on link "Register" at bounding box center [240, 555] width 197 height 40
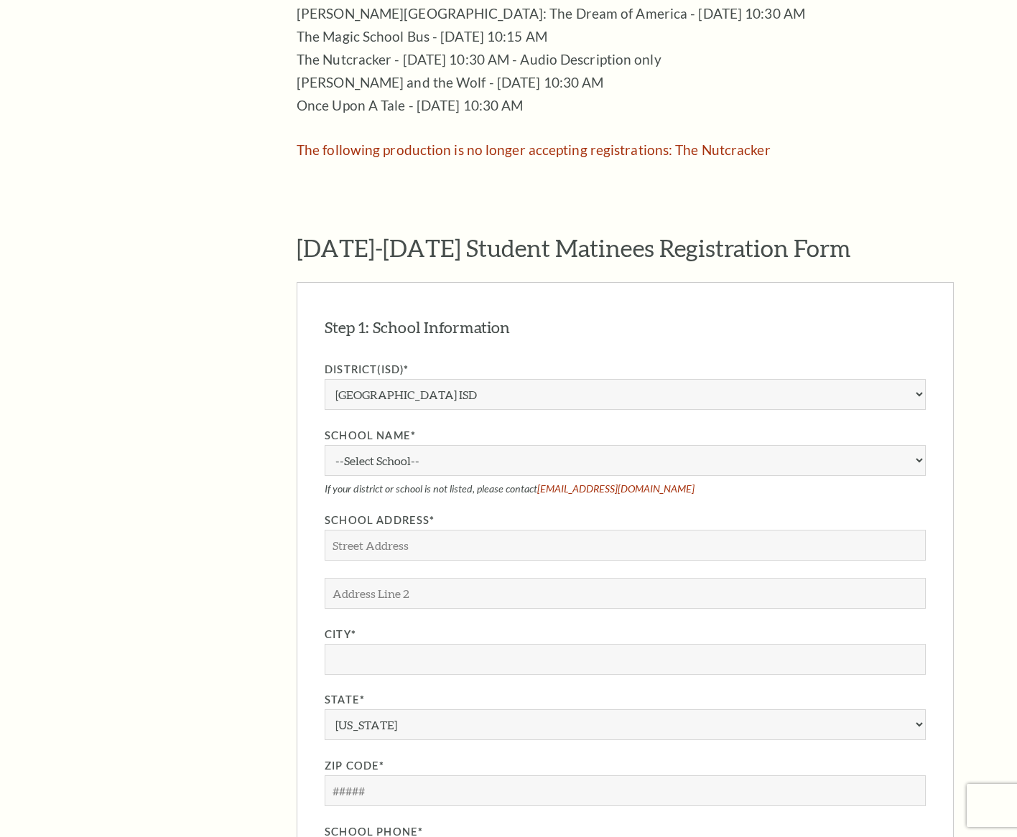
scroll to position [898, 0]
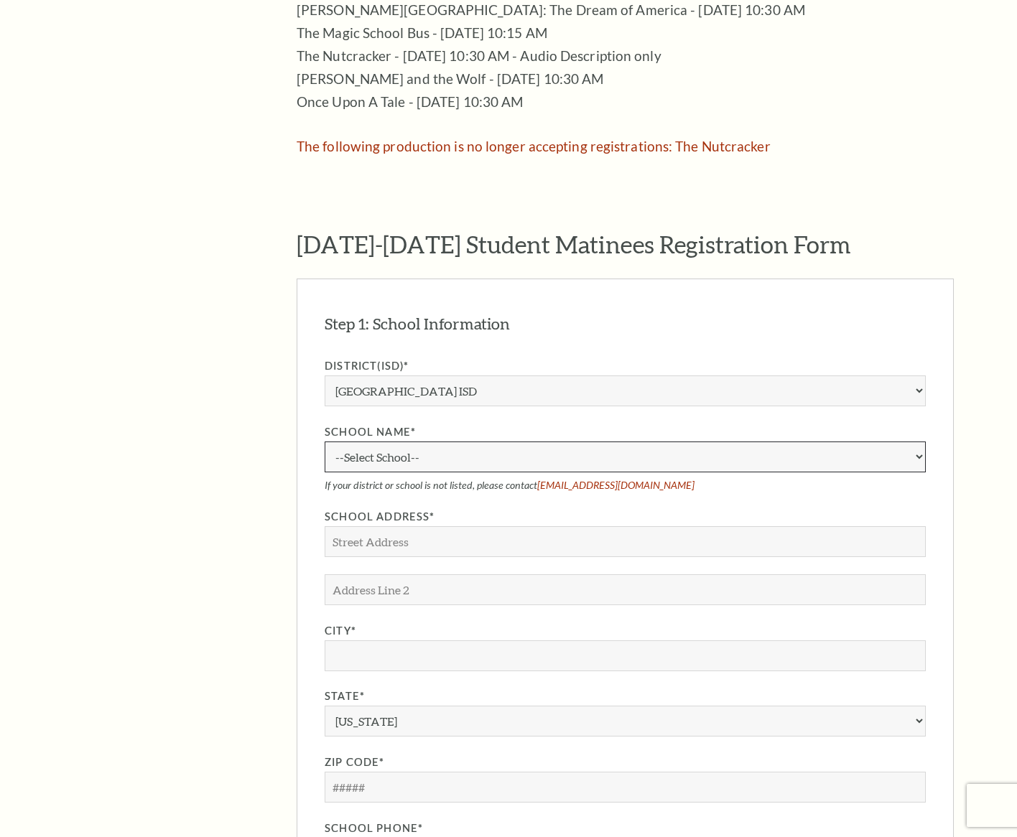
click at [462, 442] on select "--Select School--" at bounding box center [625, 457] width 601 height 31
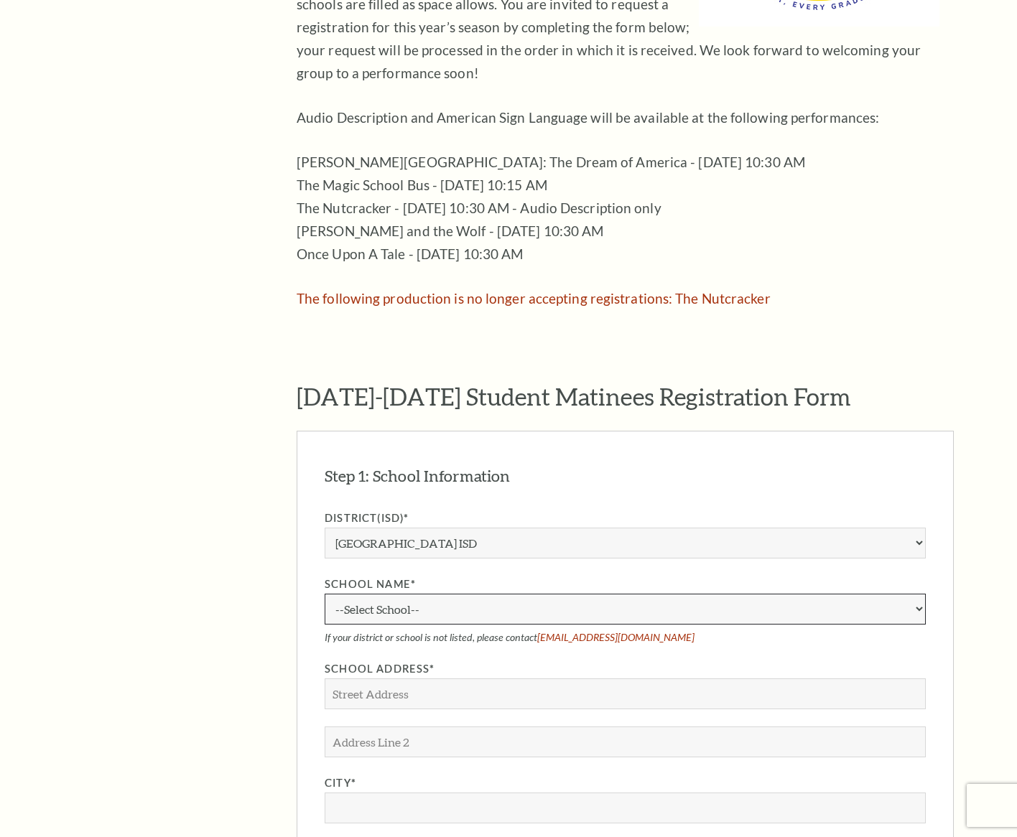
scroll to position [745, 0]
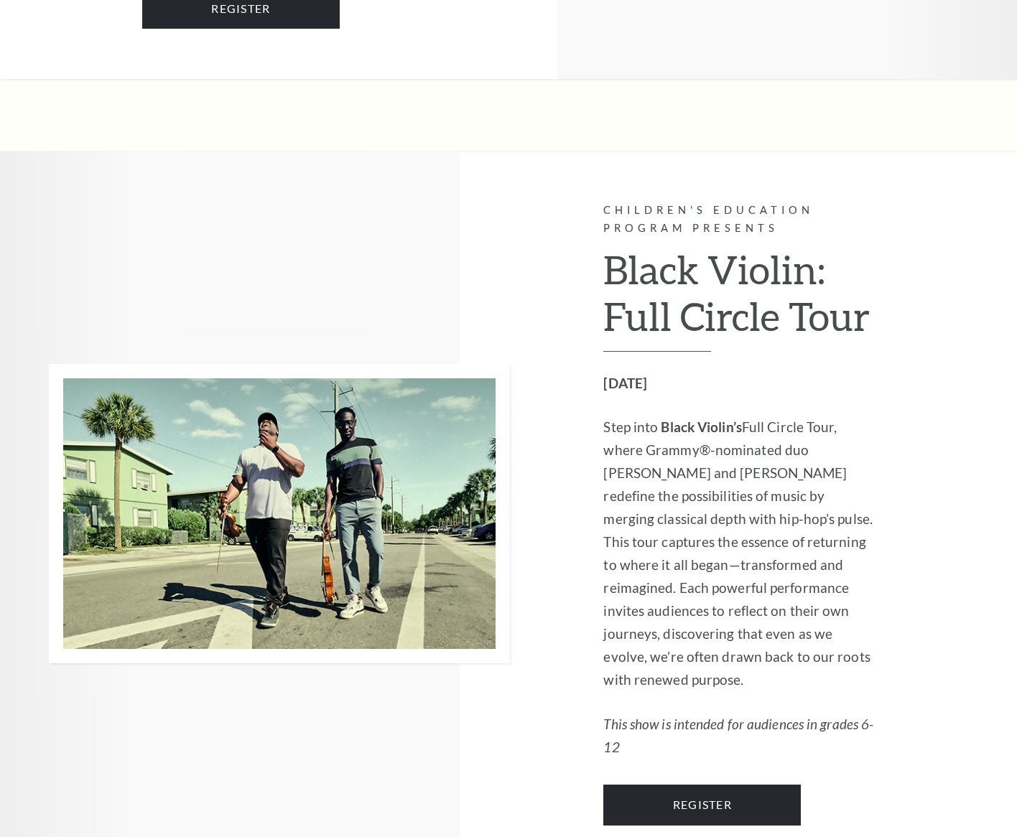
scroll to position [3405, 0]
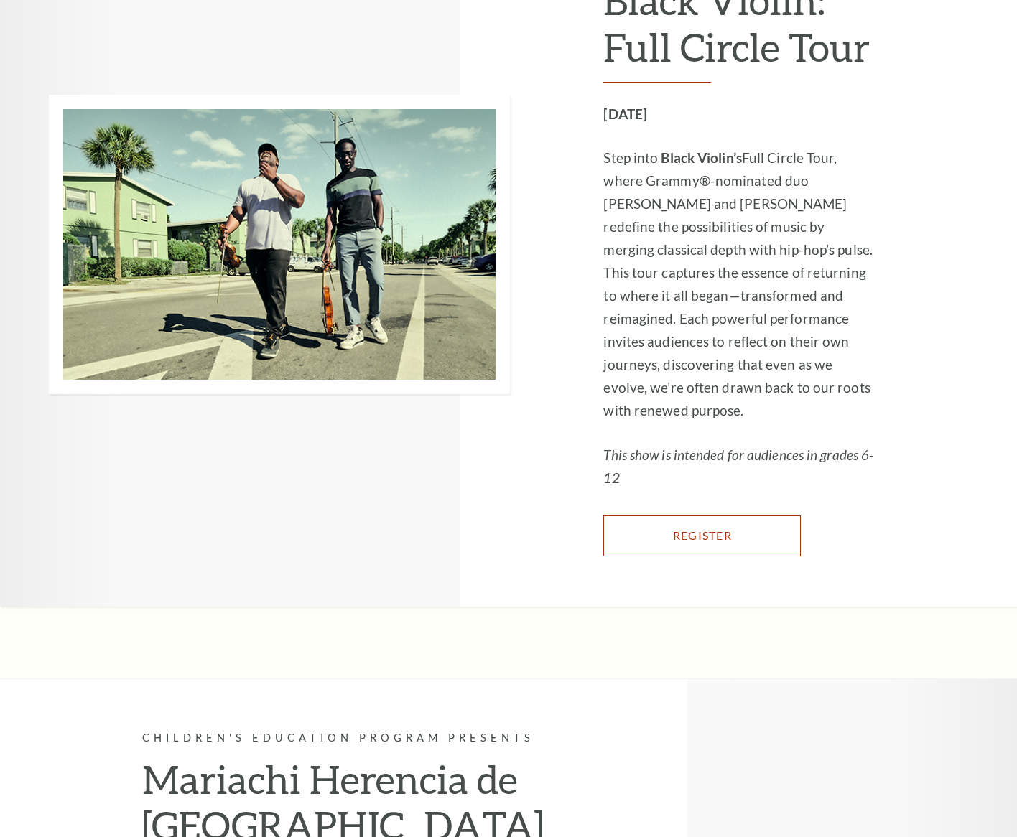
click at [717, 550] on link "Register" at bounding box center [701, 536] width 197 height 40
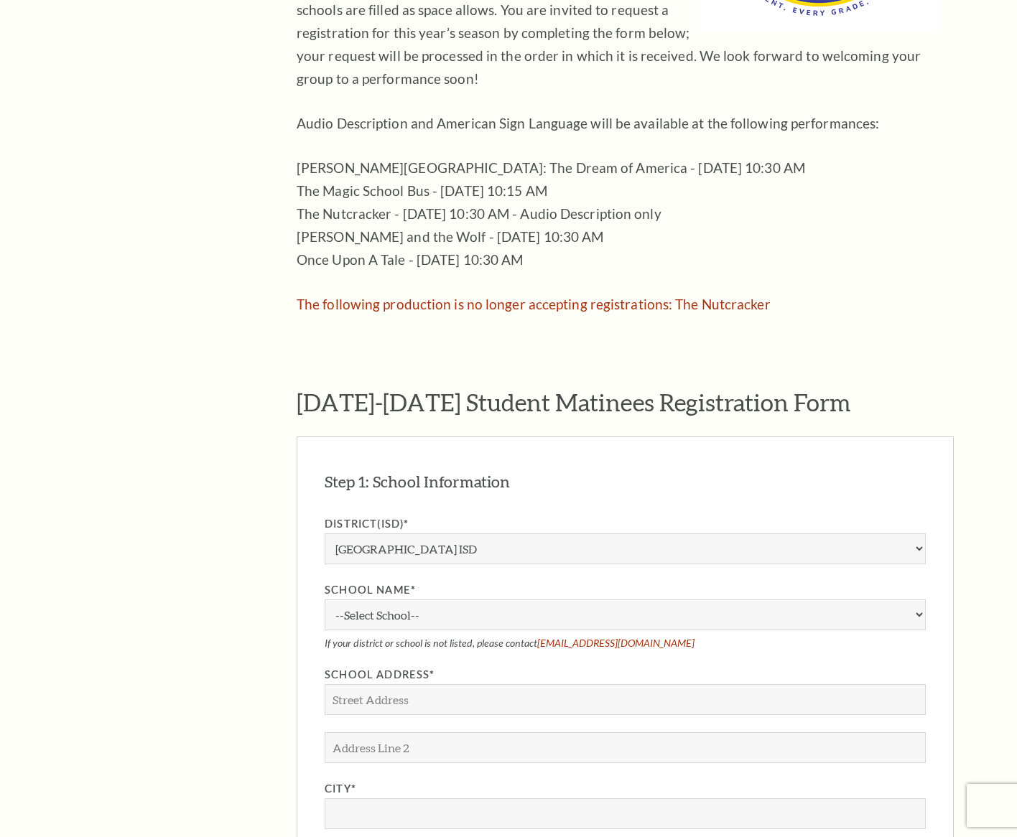
scroll to position [742, 0]
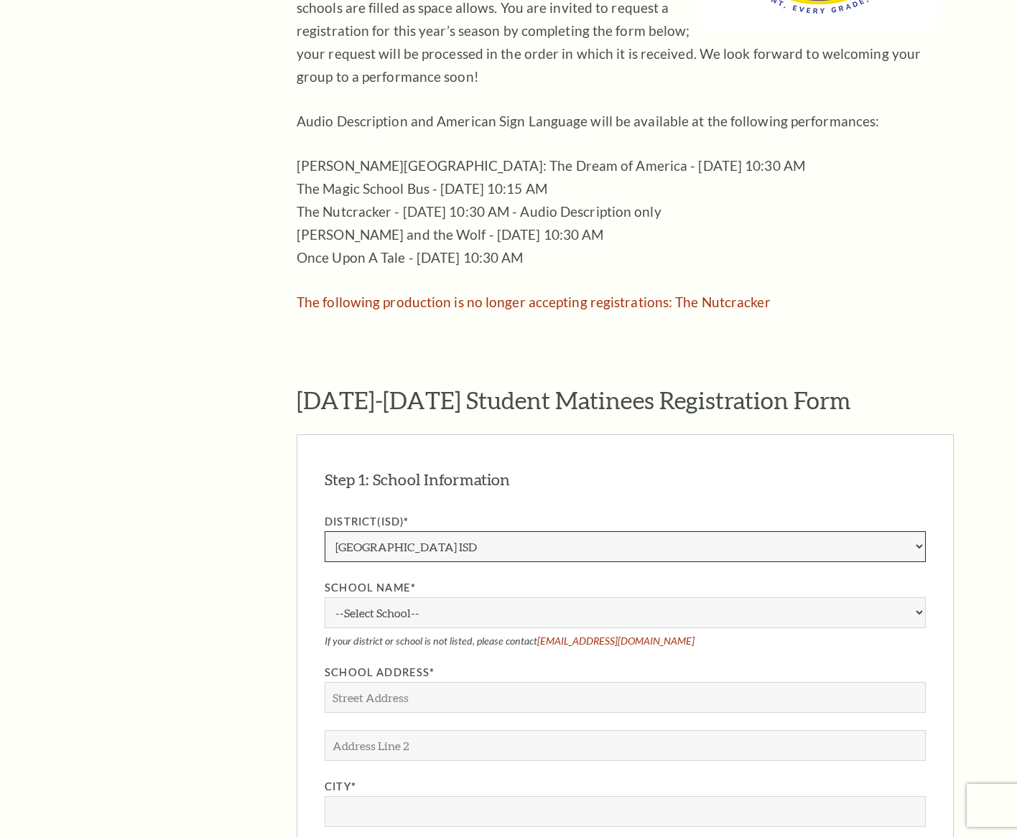
click at [533, 531] on select "Aledo ISD Alvarado ISD Alvord ISD Arlington ISD Azle ISD Bellevue ISD Birdville…" at bounding box center [625, 546] width 601 height 31
click at [325, 531] on select "Aledo ISD Alvarado ISD Alvord ISD Arlington ISD Azle ISD Bellevue ISD Birdville…" at bounding box center [625, 546] width 601 height 31
click at [545, 597] on select "--Select School--" at bounding box center [625, 612] width 601 height 31
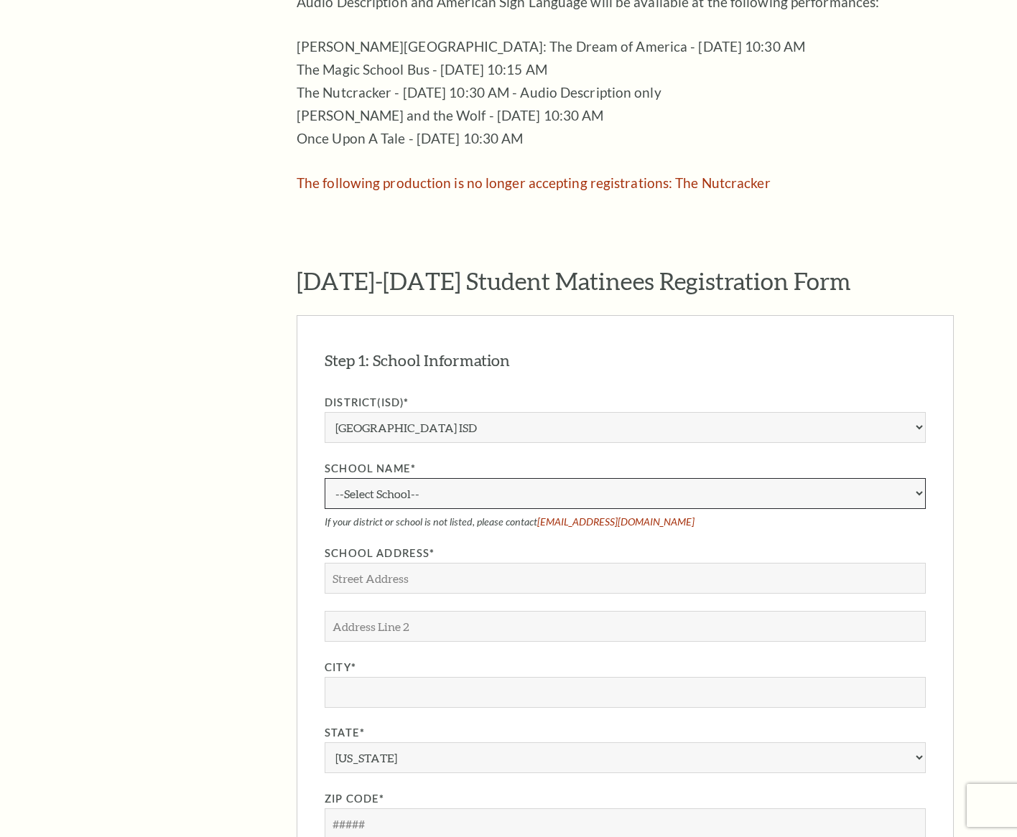
scroll to position [874, 0]
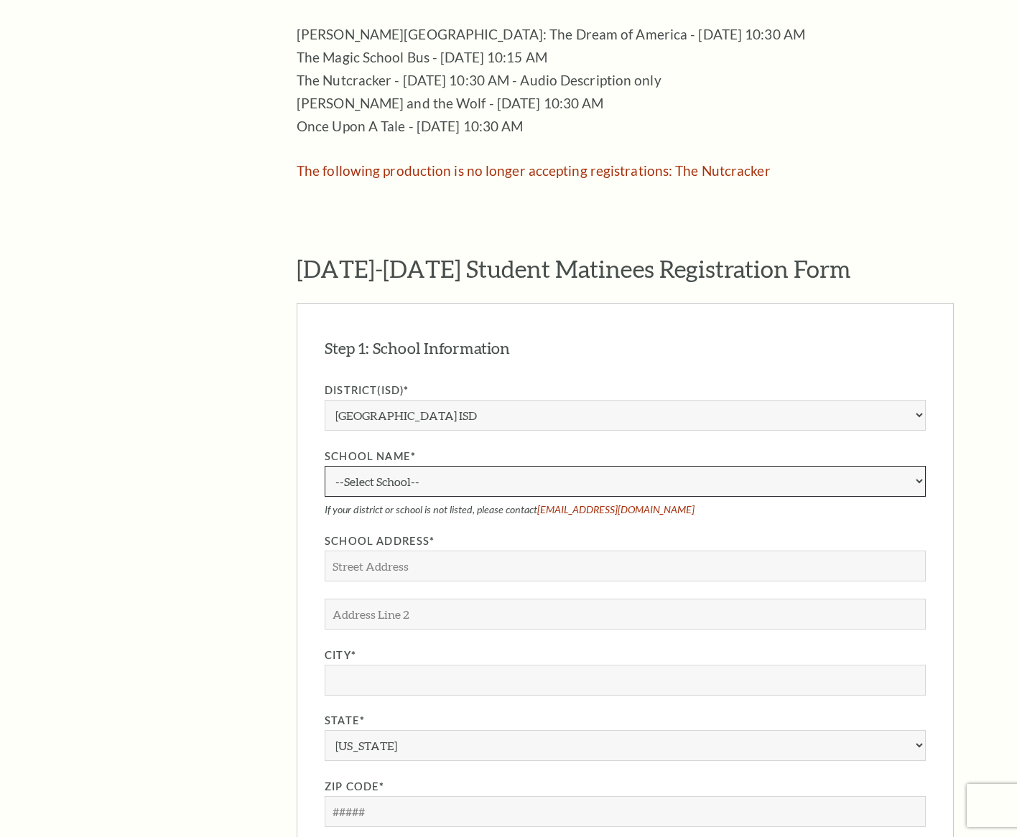
click at [710, 466] on select "--Select School--" at bounding box center [625, 481] width 601 height 31
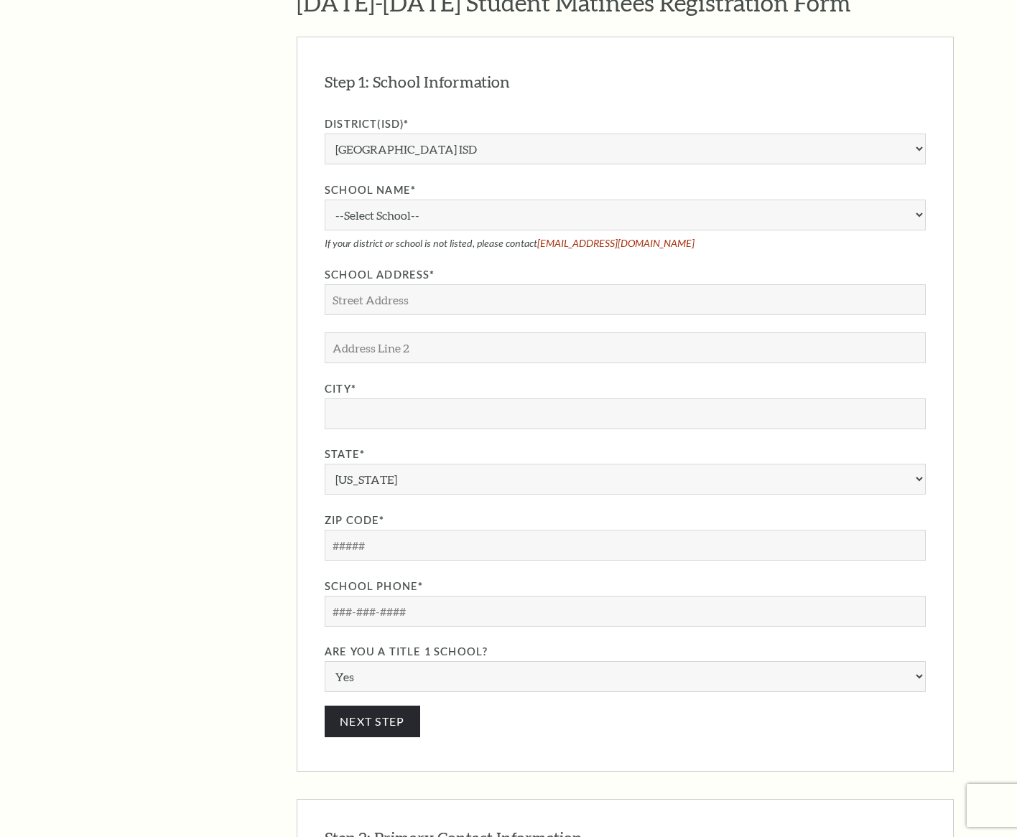
scroll to position [1126, 0]
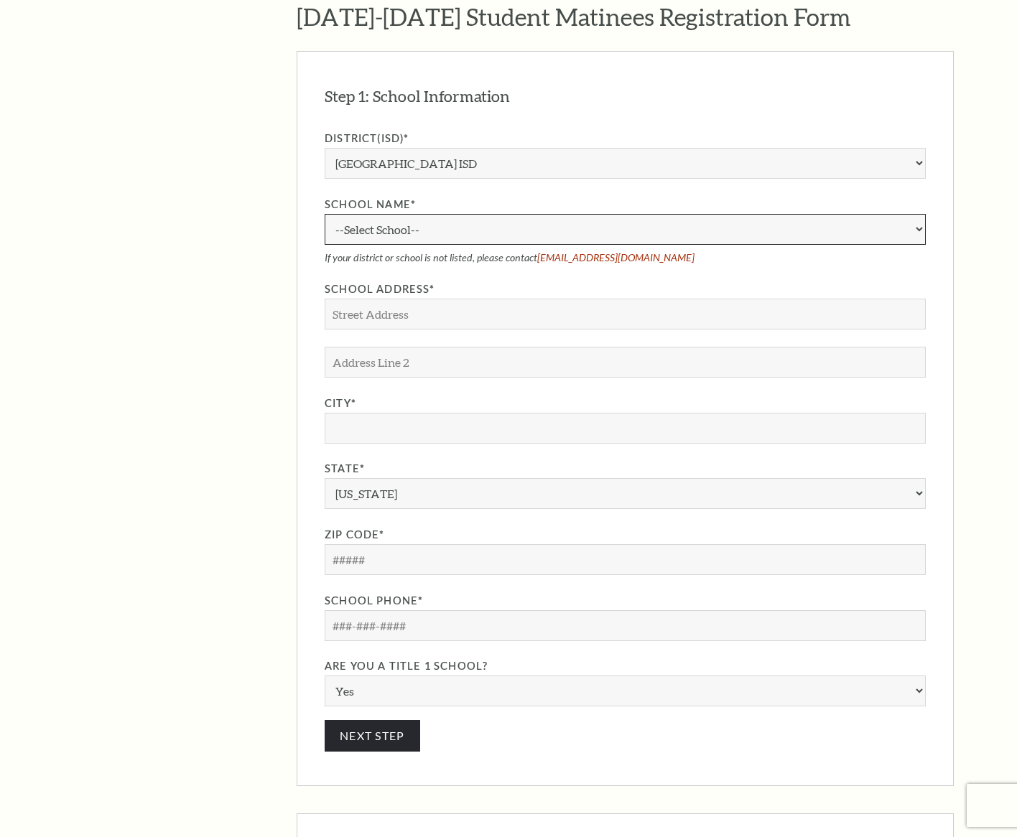
click at [585, 216] on select "--Select School--" at bounding box center [625, 229] width 601 height 31
click at [675, 299] on input "School Address*" at bounding box center [625, 314] width 601 height 31
type input "7700 Western Oaks Dr"
type input "N Richland Hills"
select select "TX"
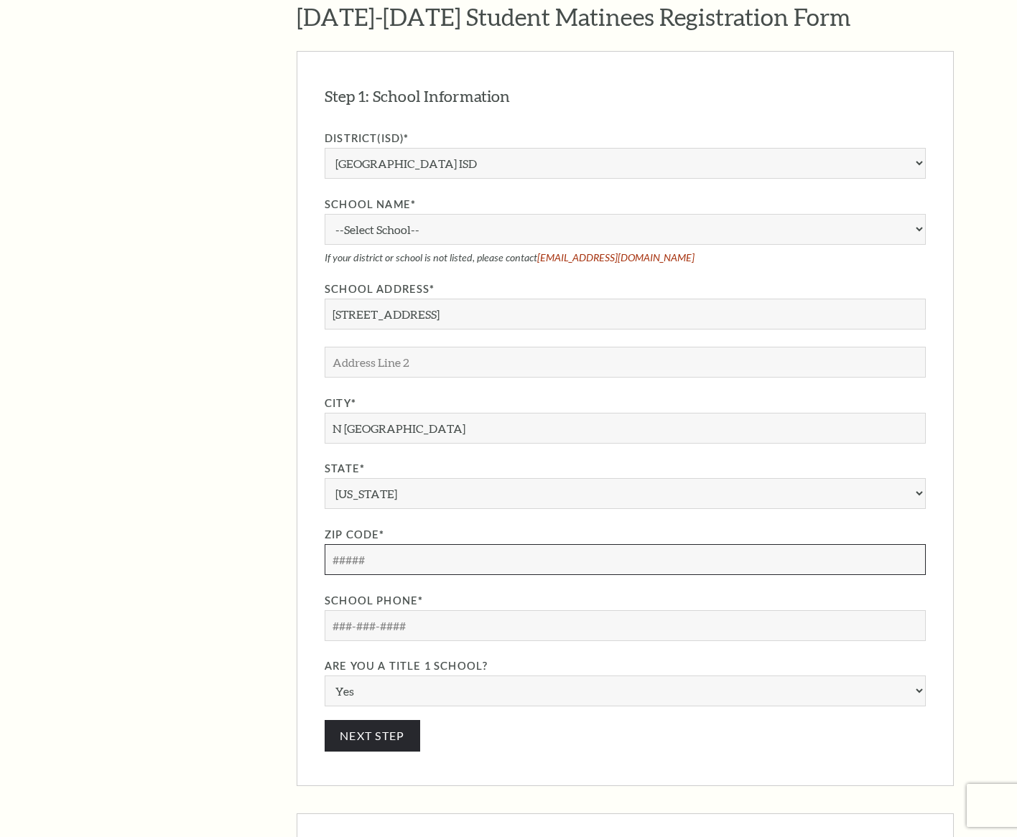
type input "76182"
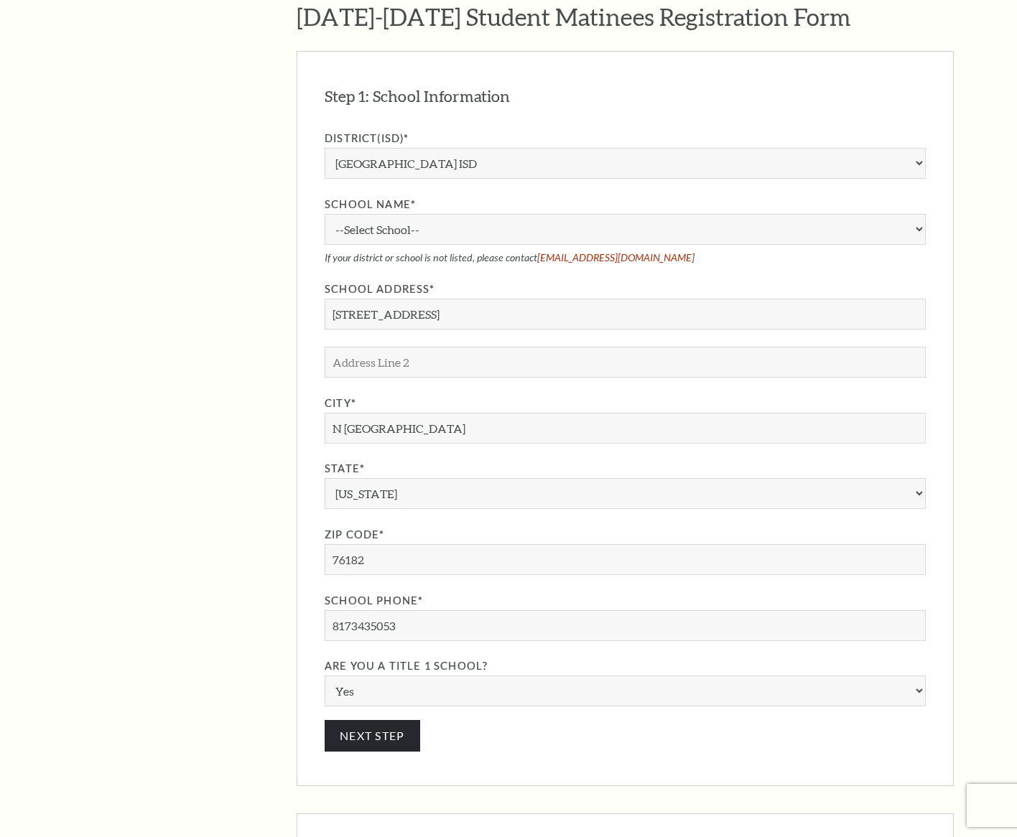
type input "817-343-5053"
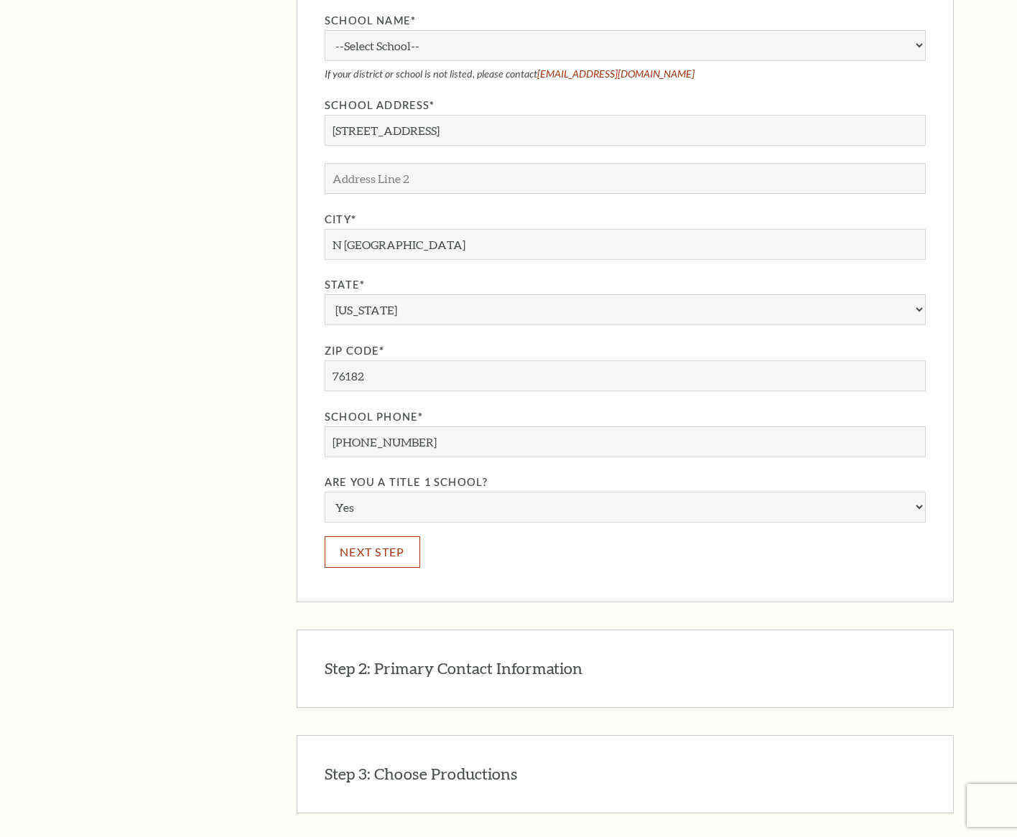
drag, startPoint x: 376, startPoint y: 539, endPoint x: 391, endPoint y: 534, distance: 15.7
click at [378, 538] on button "Next Step" at bounding box center [373, 551] width 96 height 31
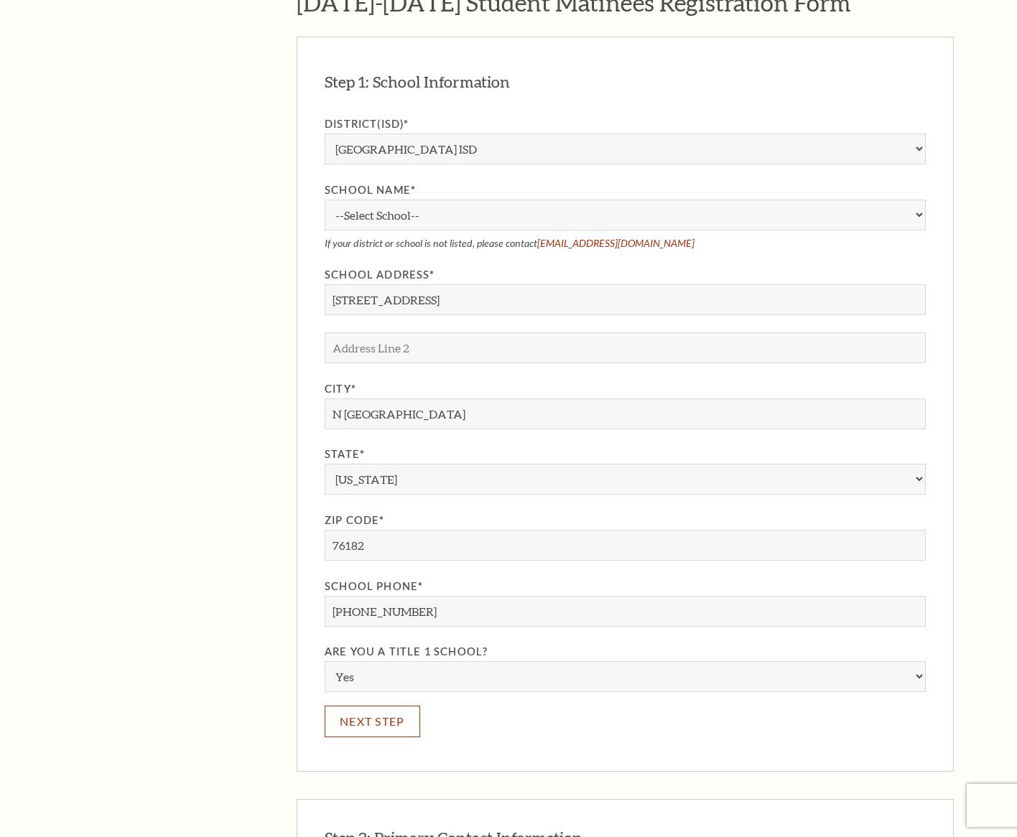
scroll to position [1209, 0]
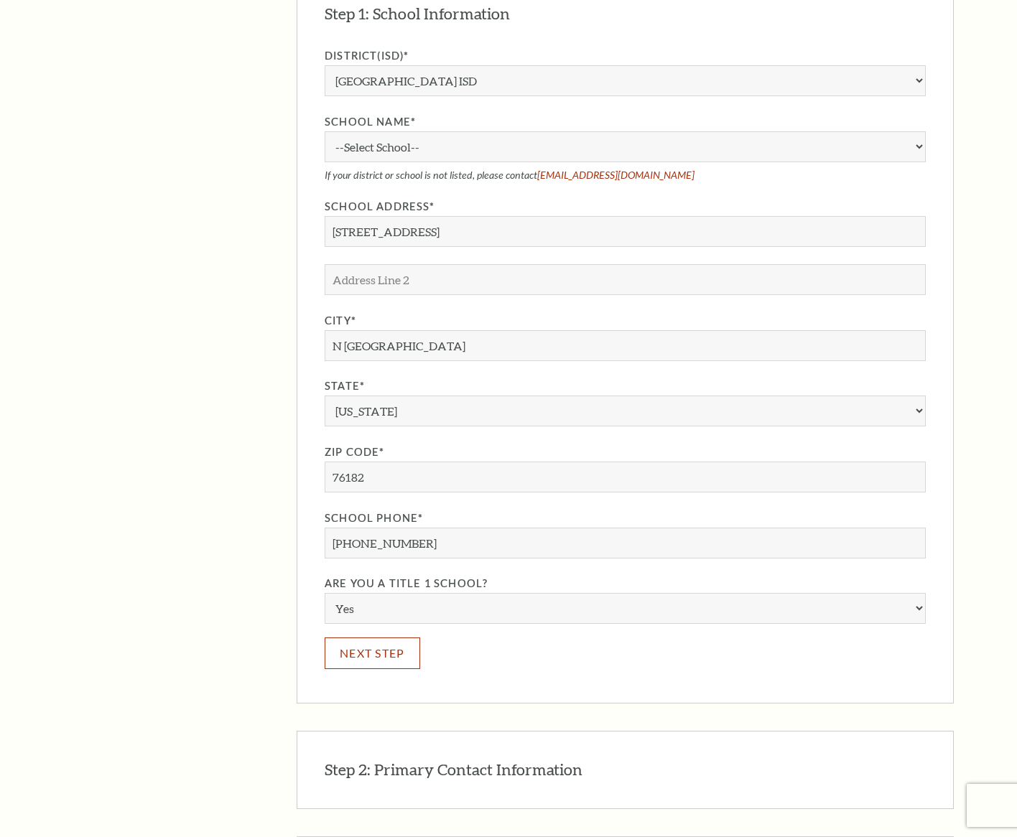
click at [399, 638] on button "Next Step" at bounding box center [373, 653] width 96 height 31
click at [401, 638] on button "Next Step" at bounding box center [373, 653] width 96 height 31
click at [402, 638] on button "Next Step" at bounding box center [373, 653] width 96 height 31
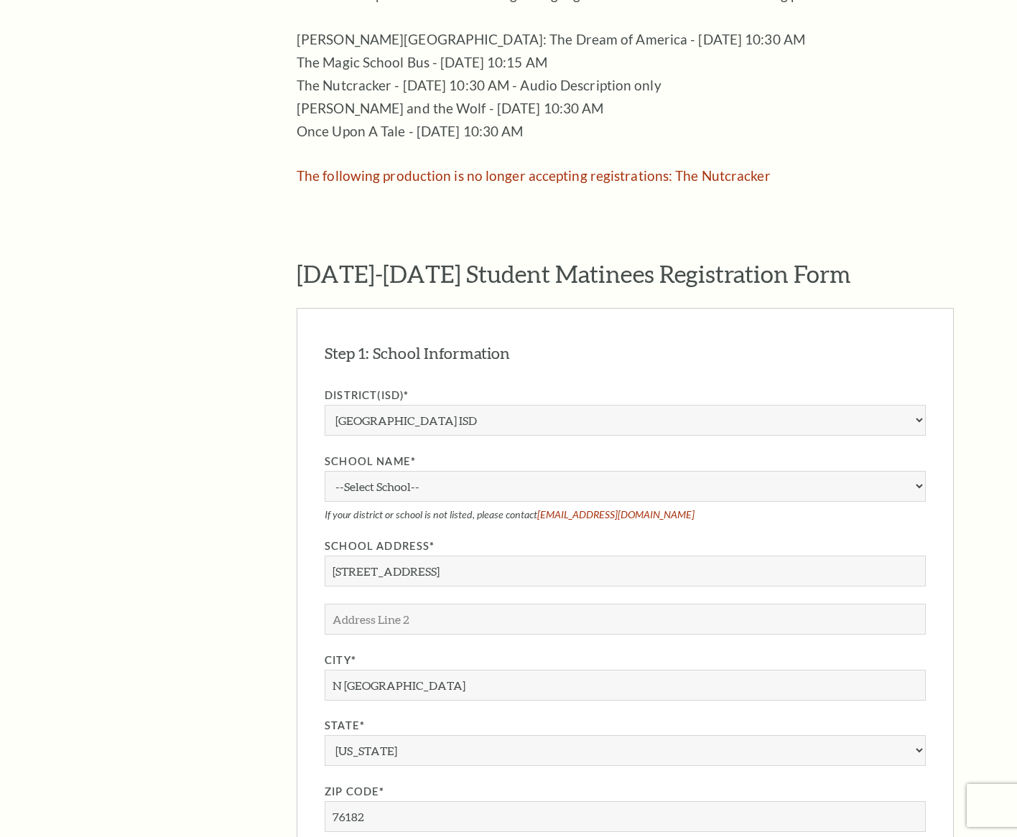
scroll to position [856, 0]
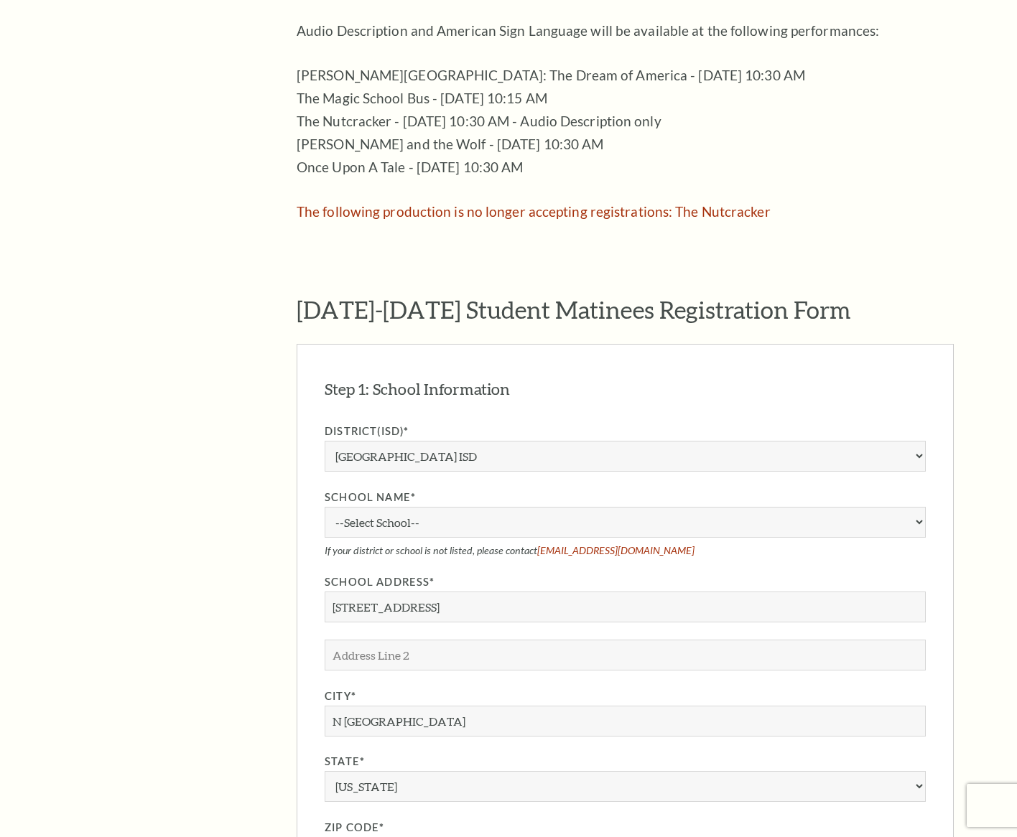
click at [566, 295] on h2 "2025-2026 Student Matinees Registration Form" at bounding box center [625, 309] width 657 height 29
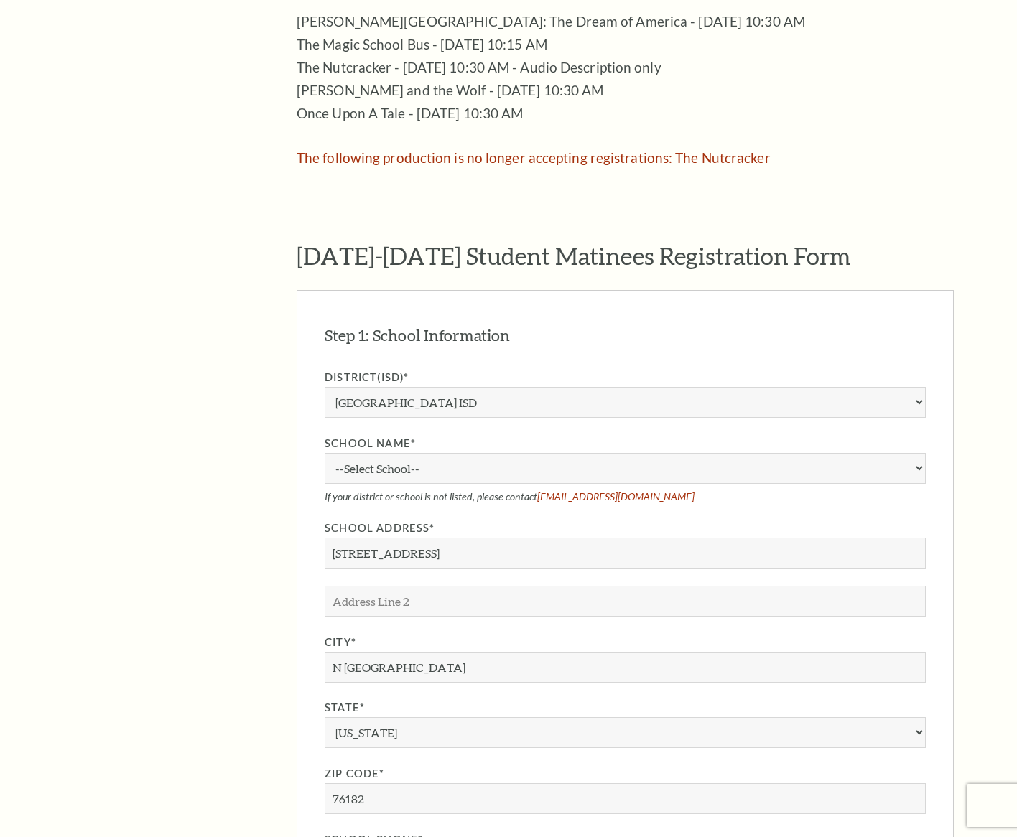
scroll to position [891, 0]
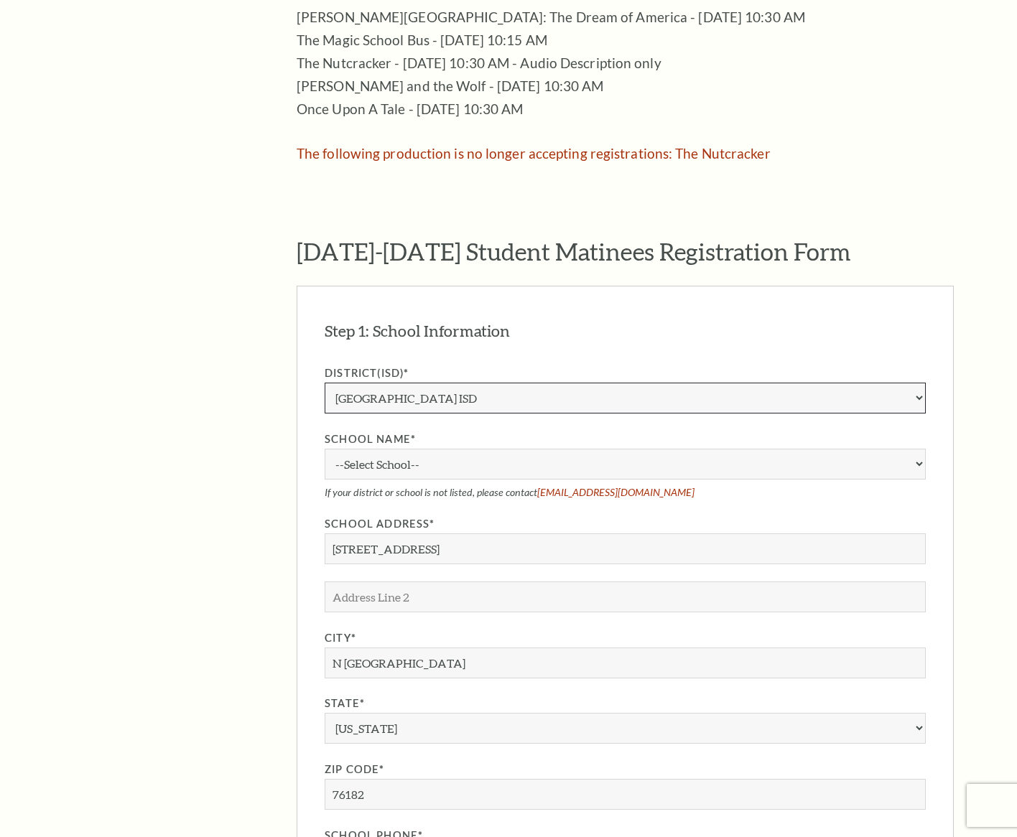
click at [519, 388] on select "Aledo ISD Alvarado ISD Alvord ISD Arlington ISD Azle ISD Bellevue ISD Birdville…" at bounding box center [625, 398] width 601 height 31
click at [325, 383] on select "Aledo ISD Alvarado ISD Alvord ISD Arlington ISD Azle ISD Bellevue ISD Birdville…" at bounding box center [625, 398] width 601 height 31
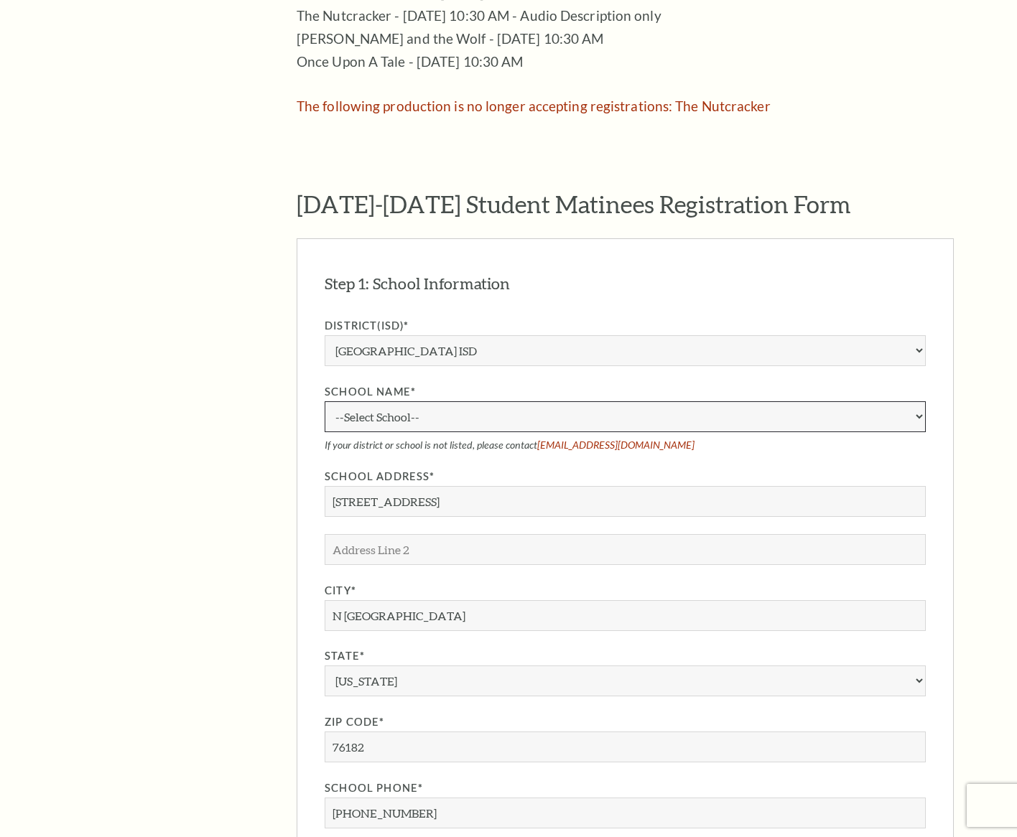
click at [481, 401] on select "--Select School--" at bounding box center [625, 416] width 601 height 31
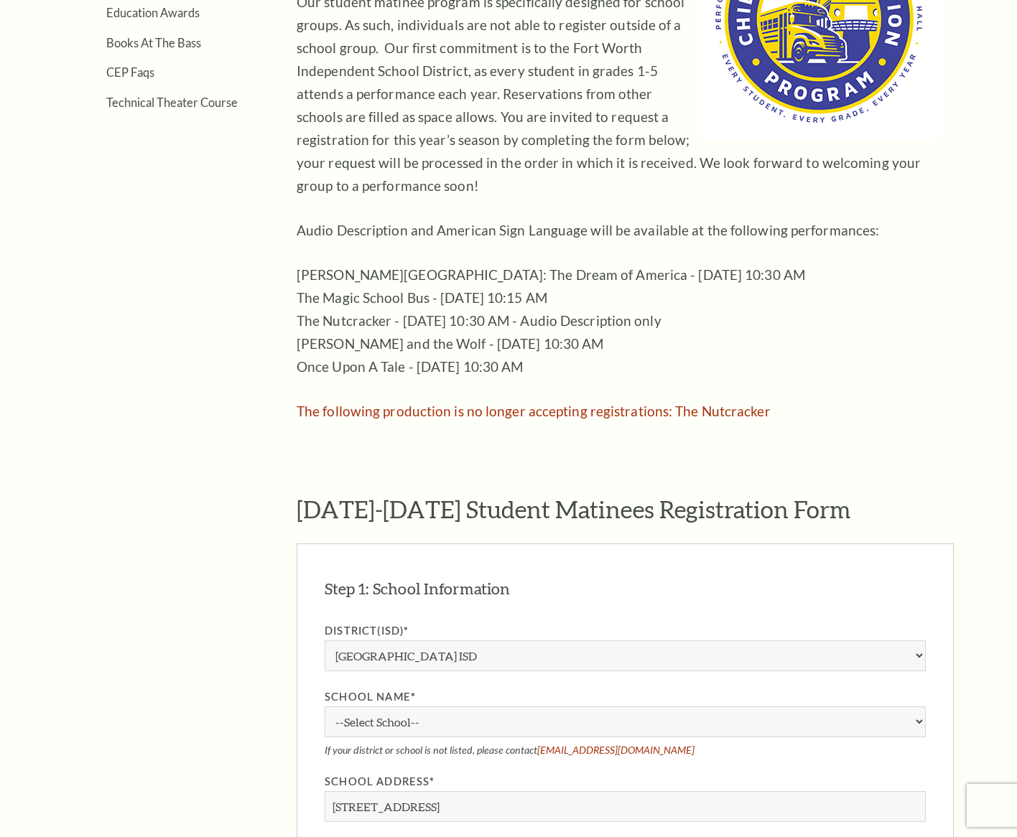
scroll to position [0, 0]
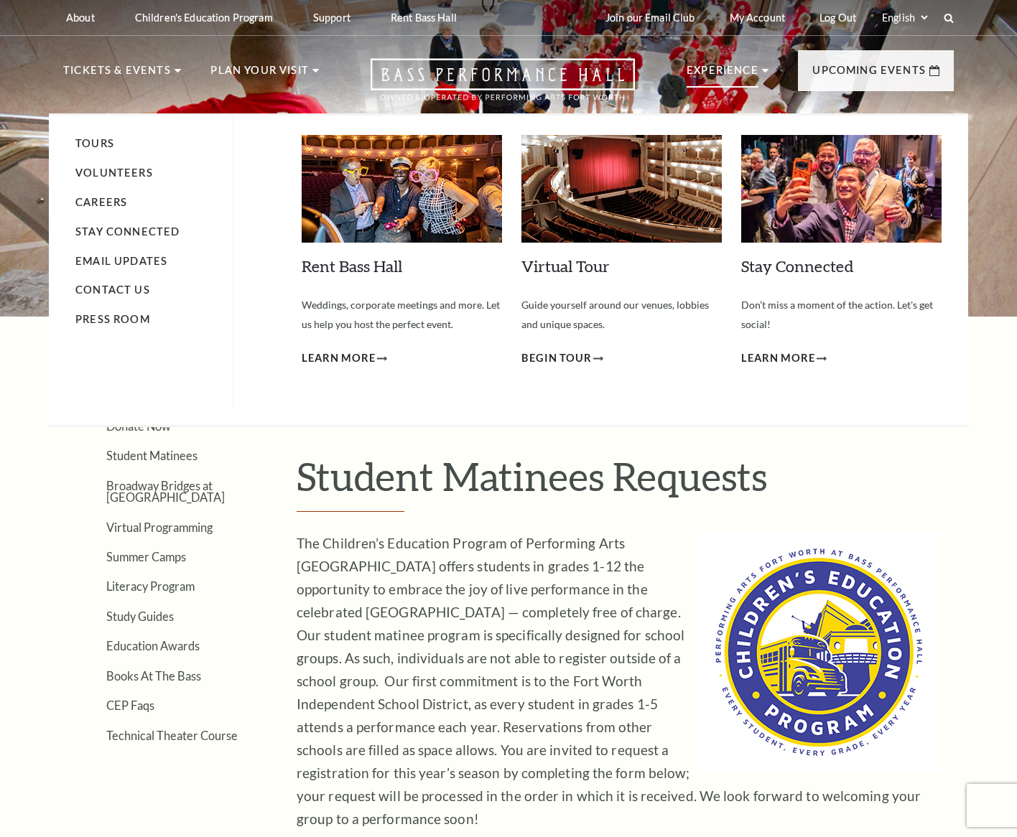
click at [721, 68] on p "Experience" at bounding box center [722, 75] width 72 height 26
click at [132, 311] on li "Press Room" at bounding box center [146, 320] width 143 height 18
drag, startPoint x: 137, startPoint y: 317, endPoint x: 238, endPoint y: 313, distance: 100.6
click at [138, 316] on link "Press Room" at bounding box center [112, 319] width 75 height 12
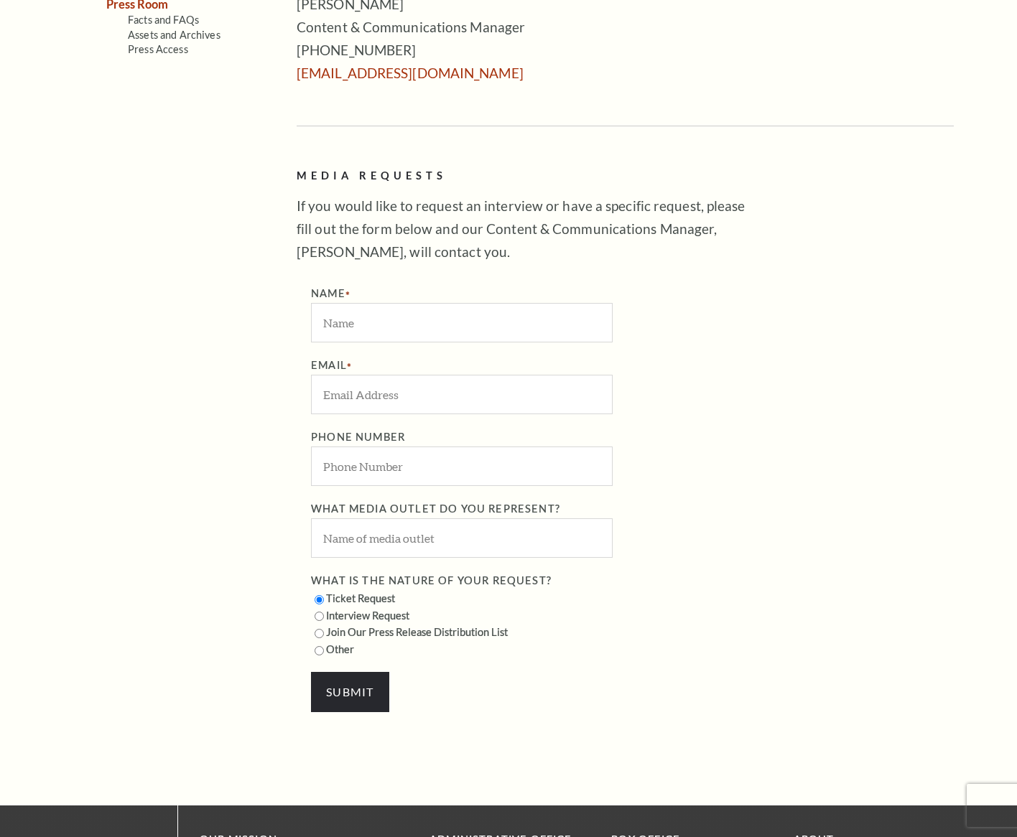
scroll to position [584, 0]
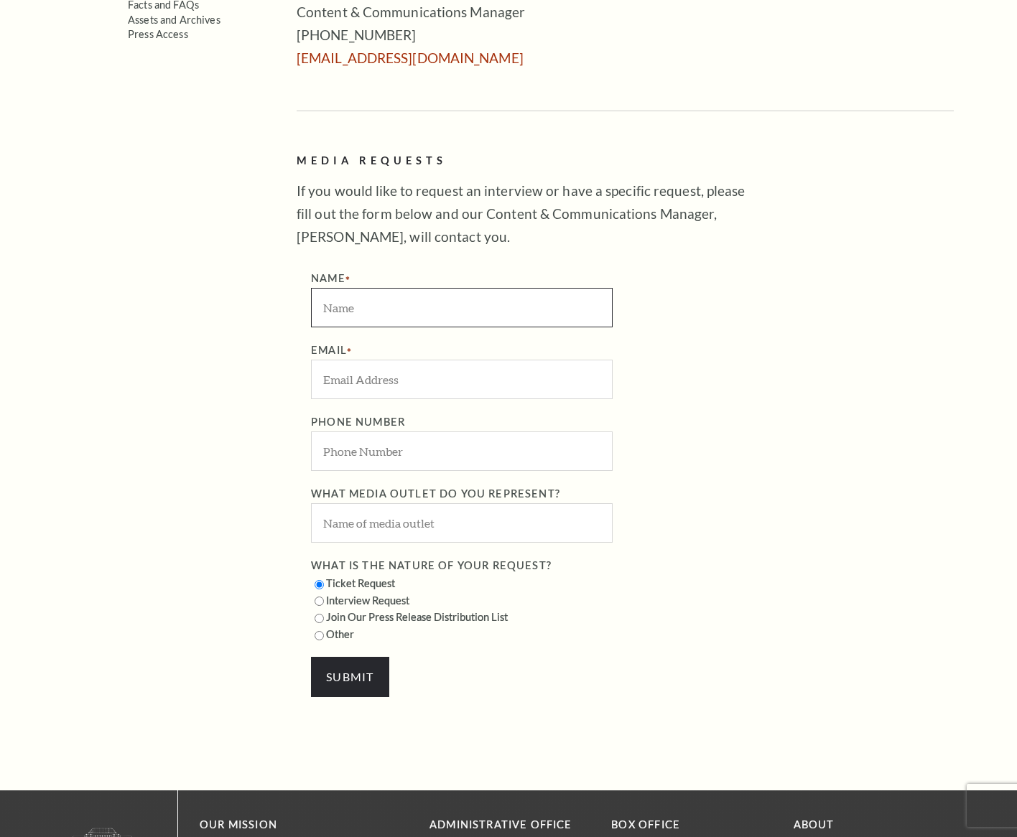
click at [495, 309] on input "Name" at bounding box center [462, 307] width 302 height 39
type input "Brad Evans"
type input "bradevans011@gmail.com"
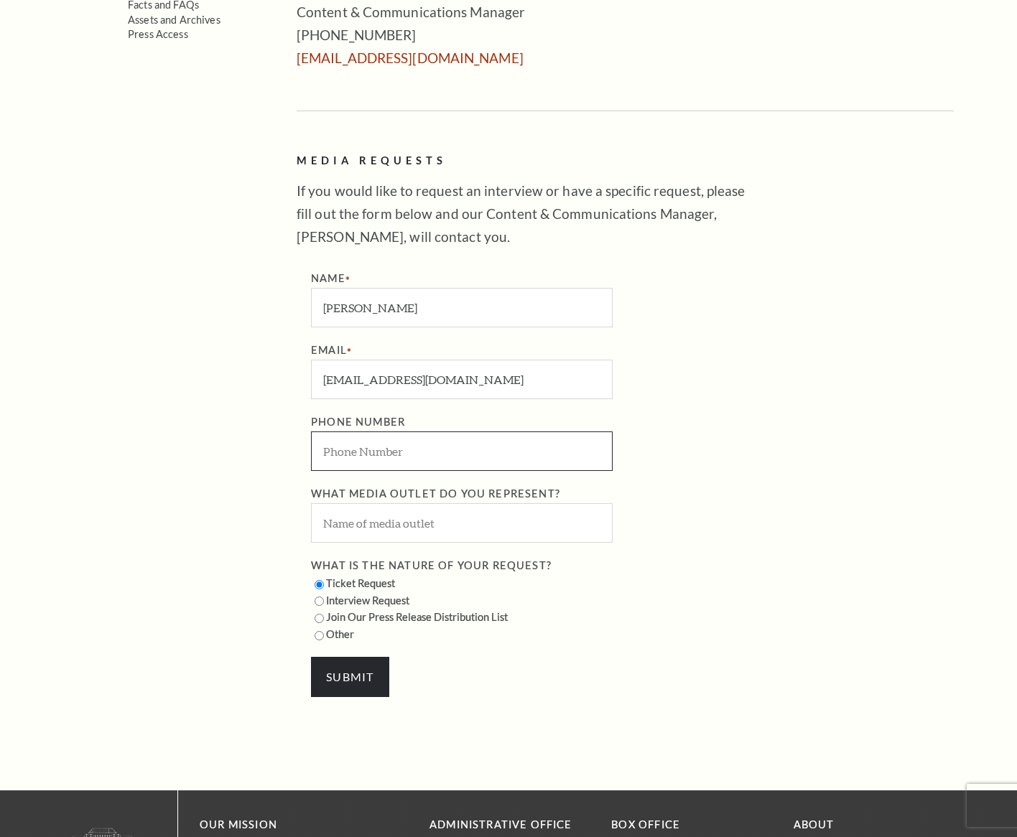
type input "[PHONE_NUMBER]"
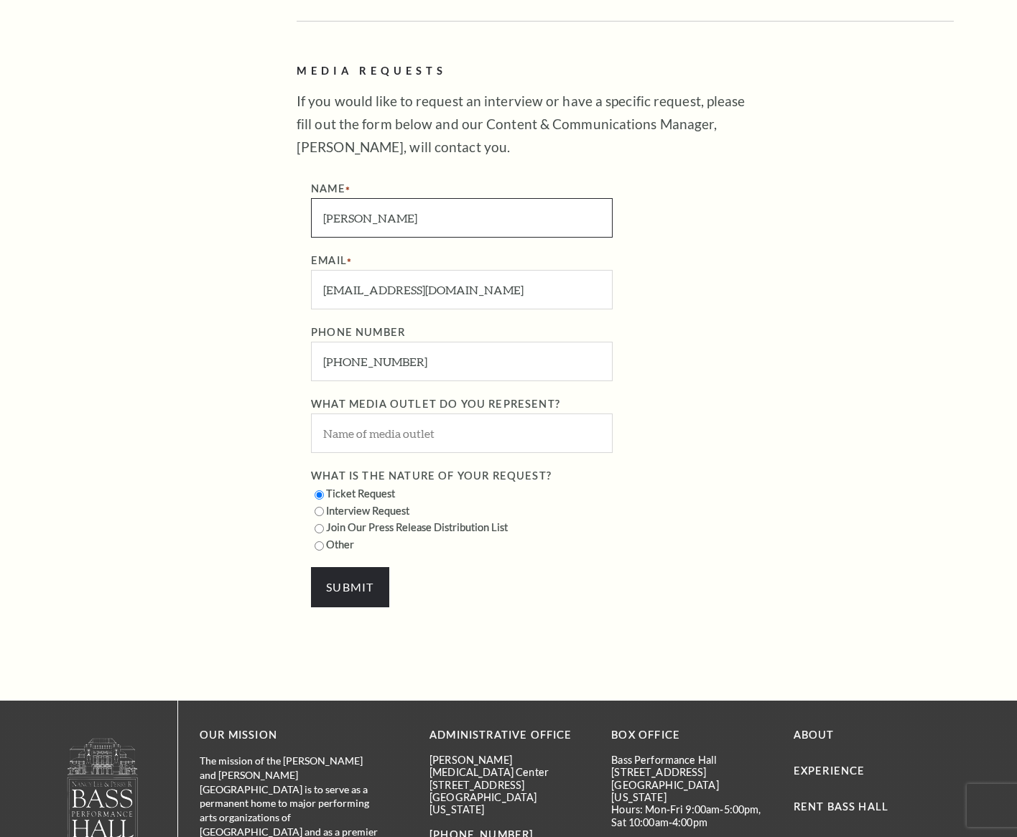
scroll to position [677, 0]
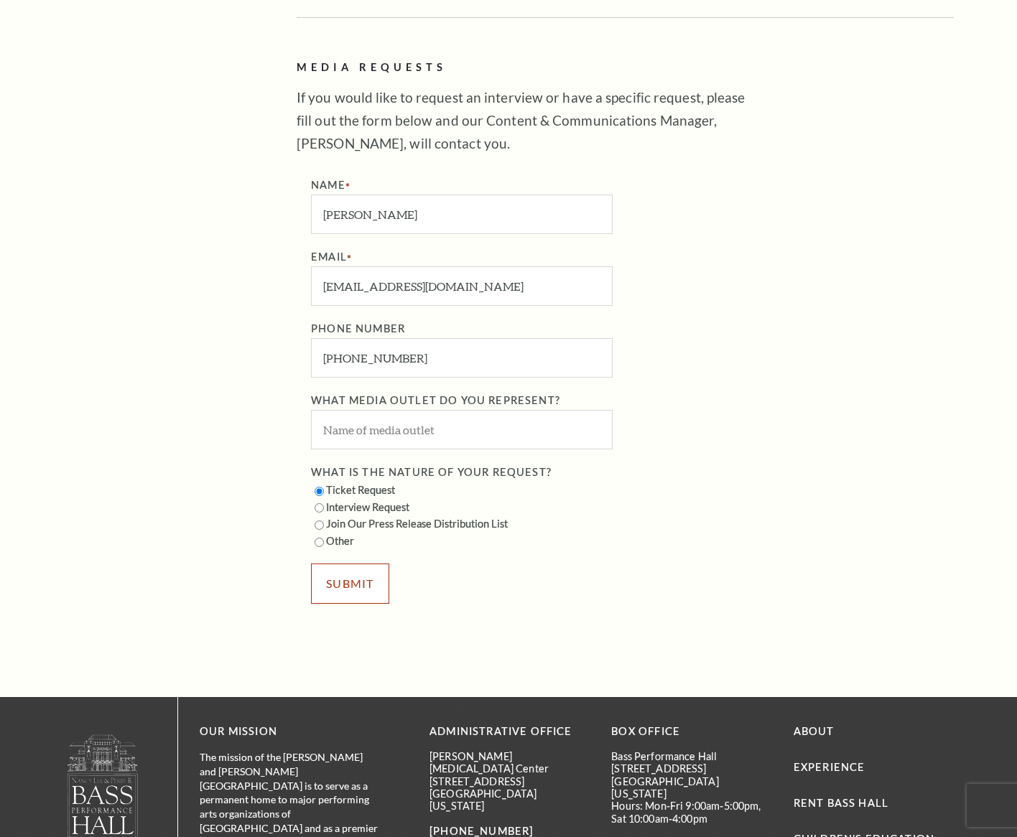
click at [360, 585] on input "SUBMIT" at bounding box center [350, 584] width 78 height 40
click at [466, 437] on input "What media outlet do you represent?" at bounding box center [462, 429] width 302 height 39
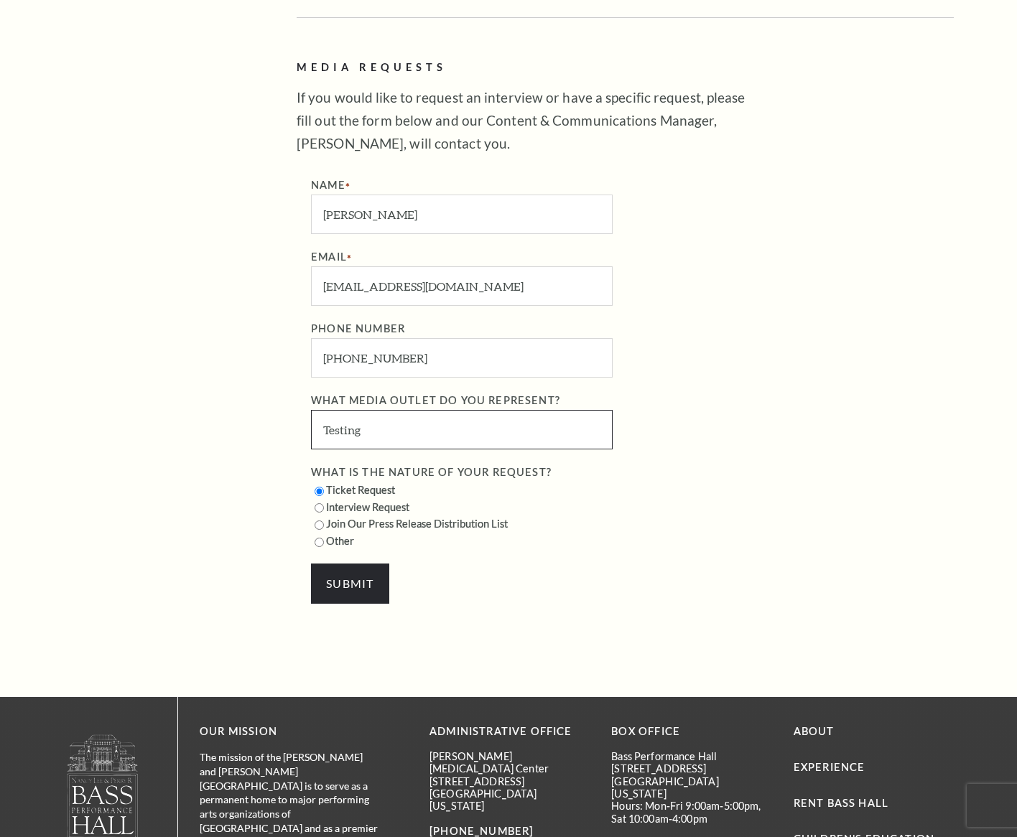
type input "Testing"
drag, startPoint x: 562, startPoint y: 567, endPoint x: 521, endPoint y: 565, distance: 41.0
click at [554, 566] on div "SUBMIT" at bounding box center [530, 584] width 438 height 40
click at [329, 577] on input "SUBMIT" at bounding box center [350, 584] width 78 height 40
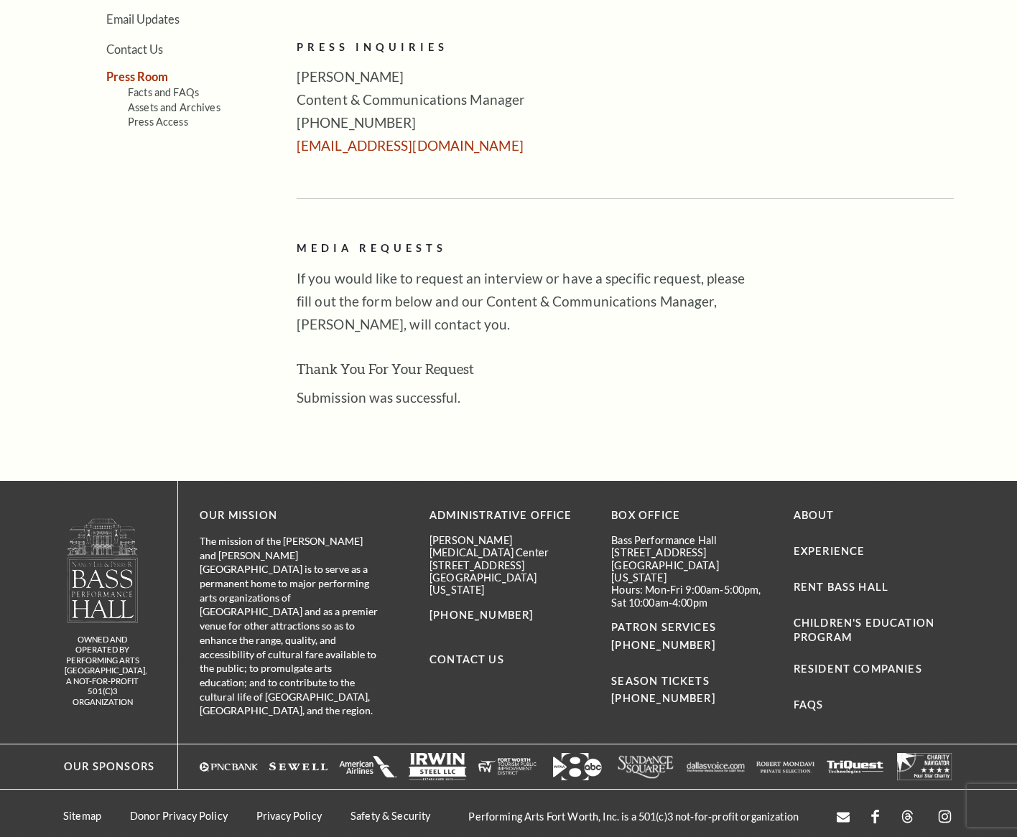
scroll to position [499, 0]
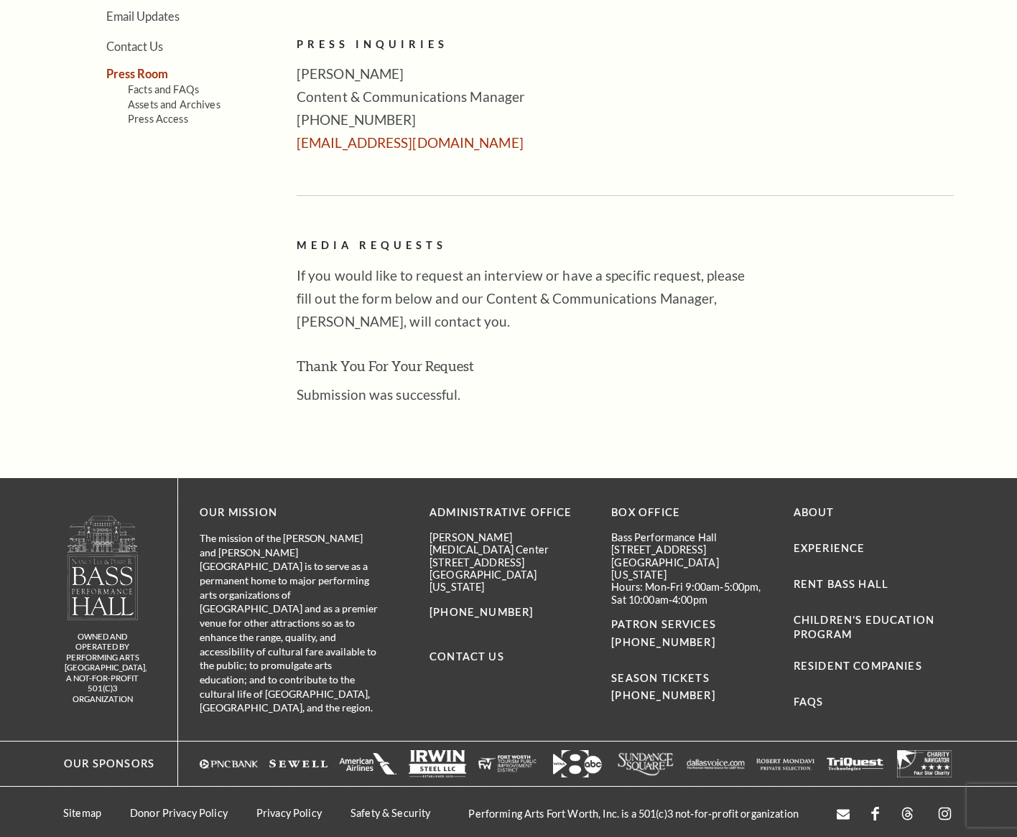
drag, startPoint x: 598, startPoint y: 373, endPoint x: 481, endPoint y: 411, distance: 123.1
click at [598, 373] on h3 "Thank You For Your Request" at bounding box center [530, 366] width 467 height 23
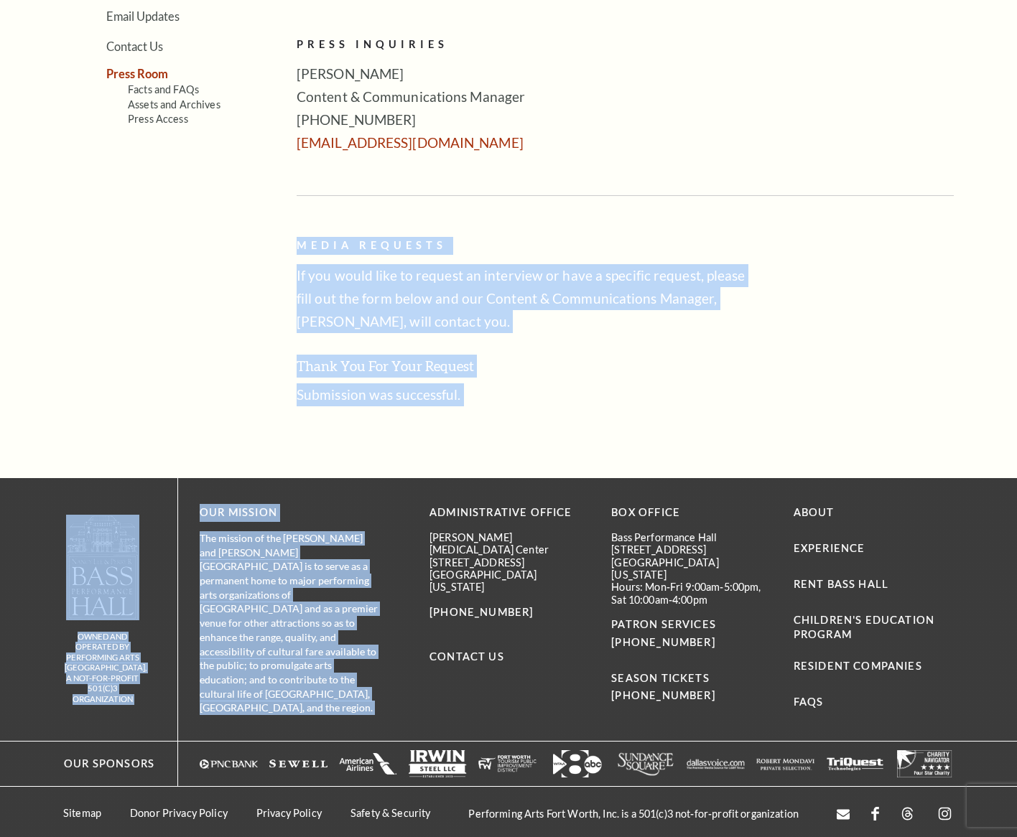
drag, startPoint x: 287, startPoint y: 238, endPoint x: 521, endPoint y: 420, distance: 296.3
click at [521, 420] on div "Search Tours Volunteers Careers Stay Connected Email Updates Contact Us Press R…" at bounding box center [508, 166] width 1017 height 1349
click at [572, 405] on p "Submission was successful." at bounding box center [530, 394] width 467 height 23
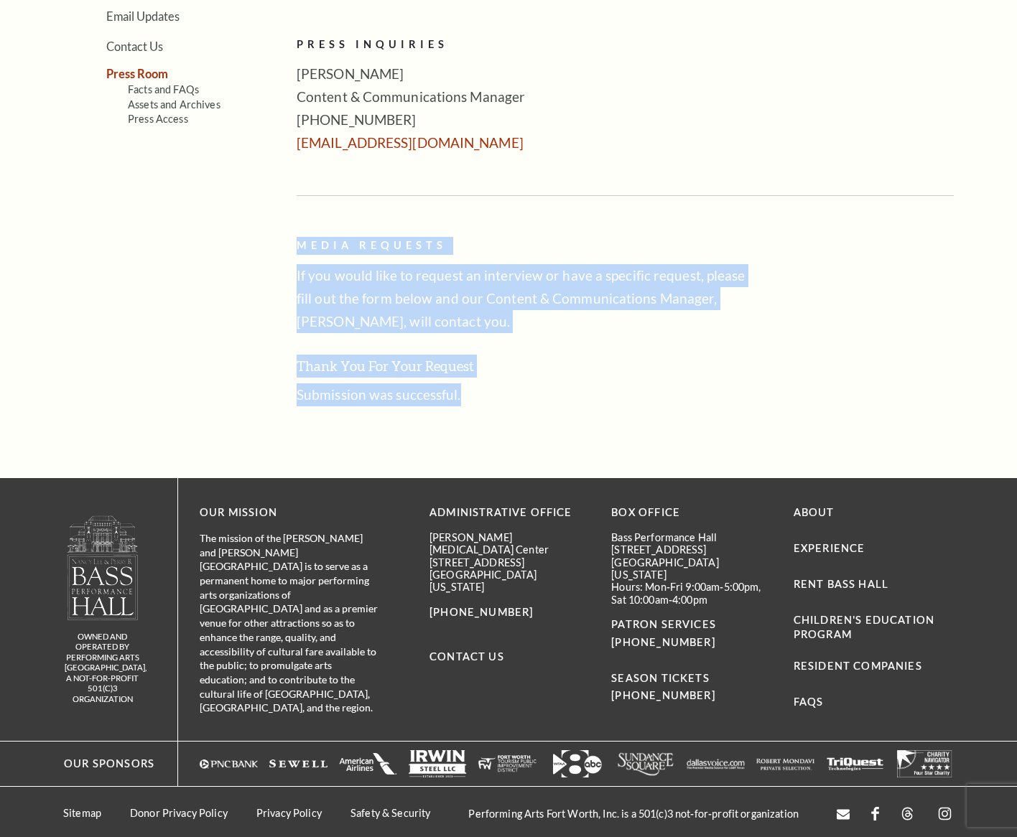
drag, startPoint x: 502, startPoint y: 404, endPoint x: 290, endPoint y: 243, distance: 266.4
click at [290, 243] on div "Tours Volunteers Careers Stay Connected Email Updates Contact Us Press Room Fac…" at bounding box center [508, 147] width 890 height 517
copy div "Media Requests If you would like to request an interview or have a specific req…"
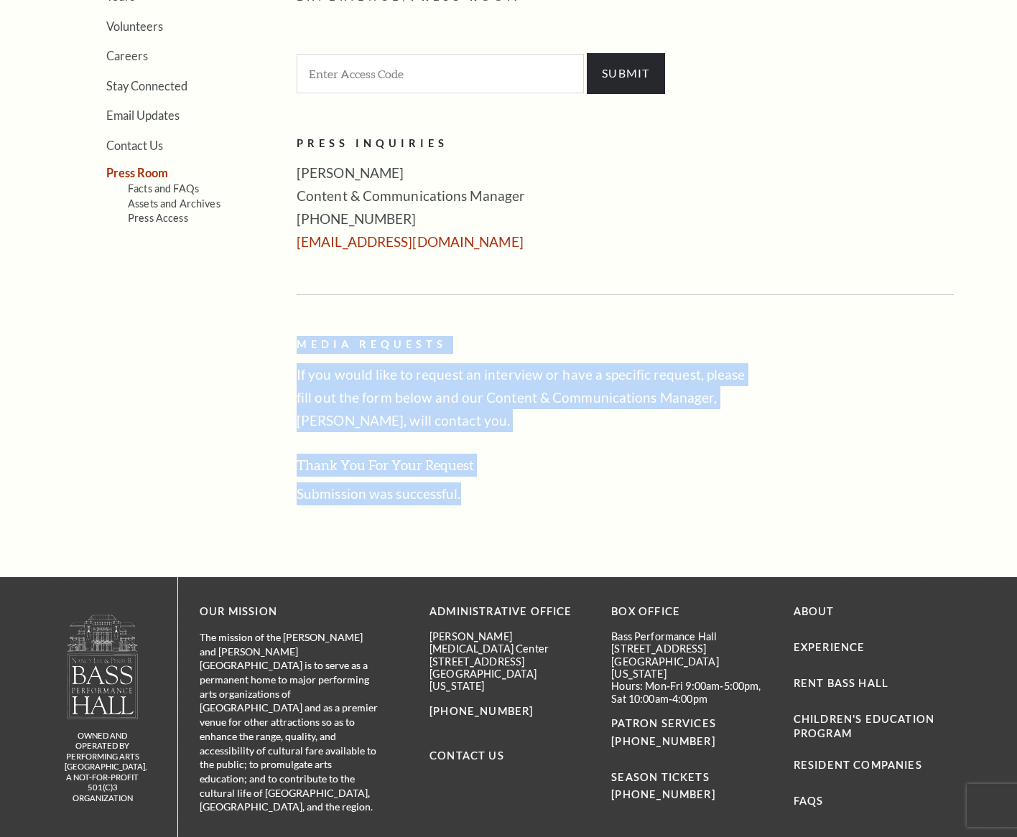
scroll to position [429, 0]
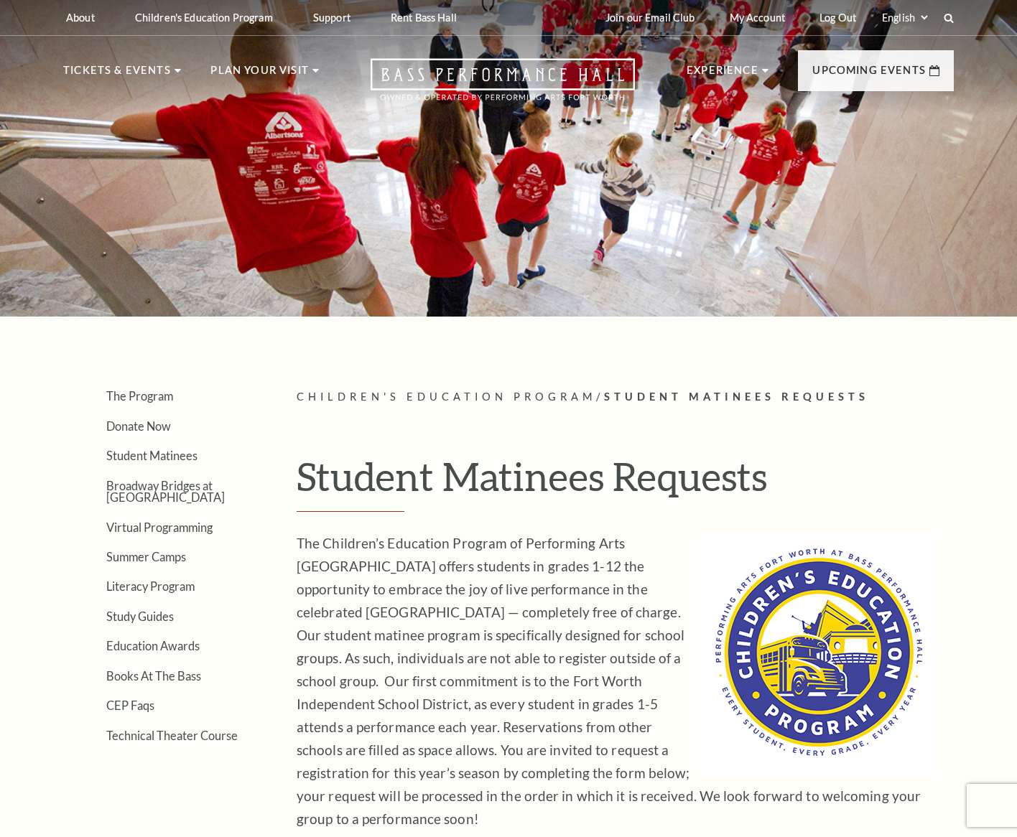
select select "[GEOGRAPHIC_DATA]"
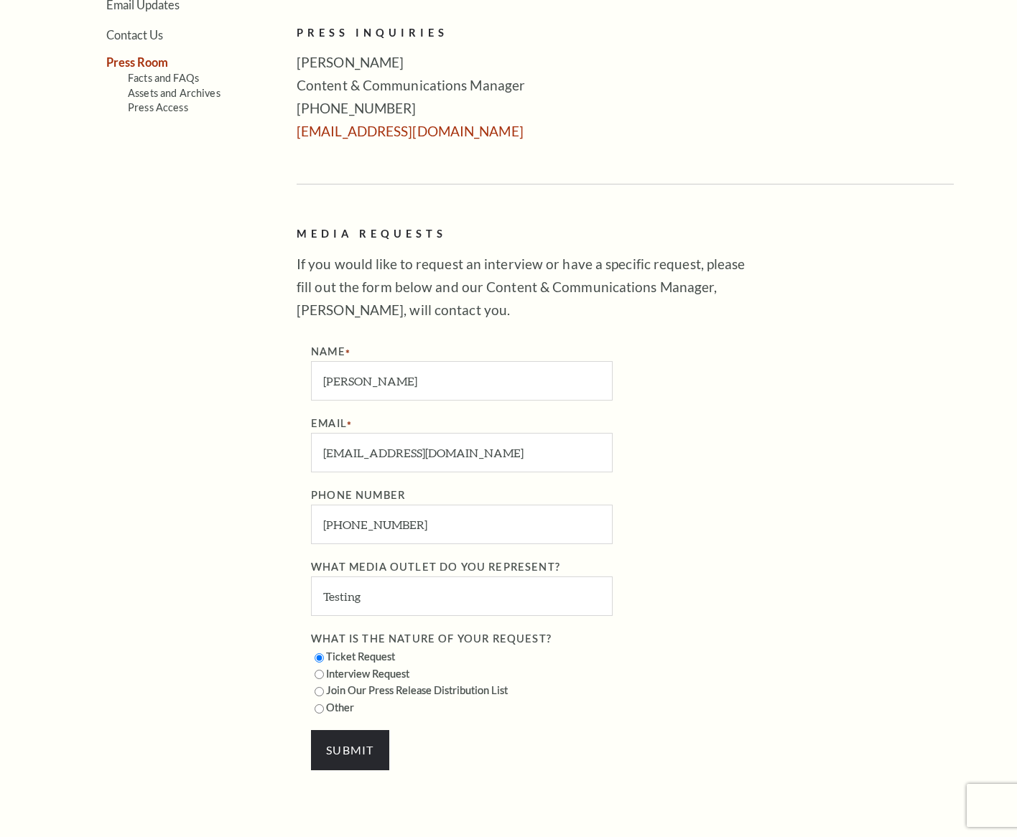
scroll to position [533, 0]
